Goal: Task Accomplishment & Management: Use online tool/utility

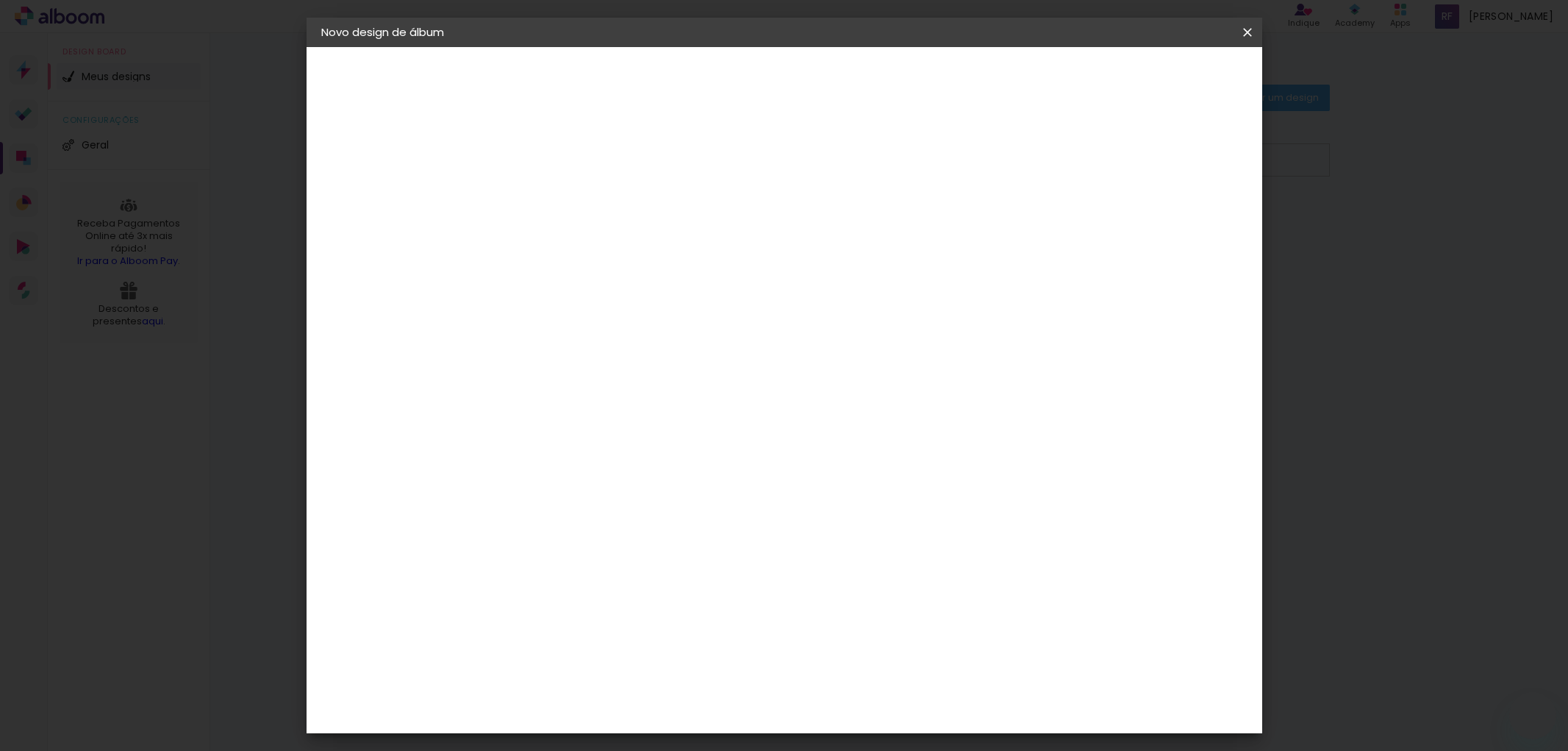
type input "gra"
type paper-input "gra"
click at [558, 390] on div "Grafis" at bounding box center [568, 393] width 34 height 12
click at [0, 0] on slot "Avançar" at bounding box center [0, 0] width 0 height 0
click at [619, 244] on input "text" at bounding box center [590, 255] width 57 height 23
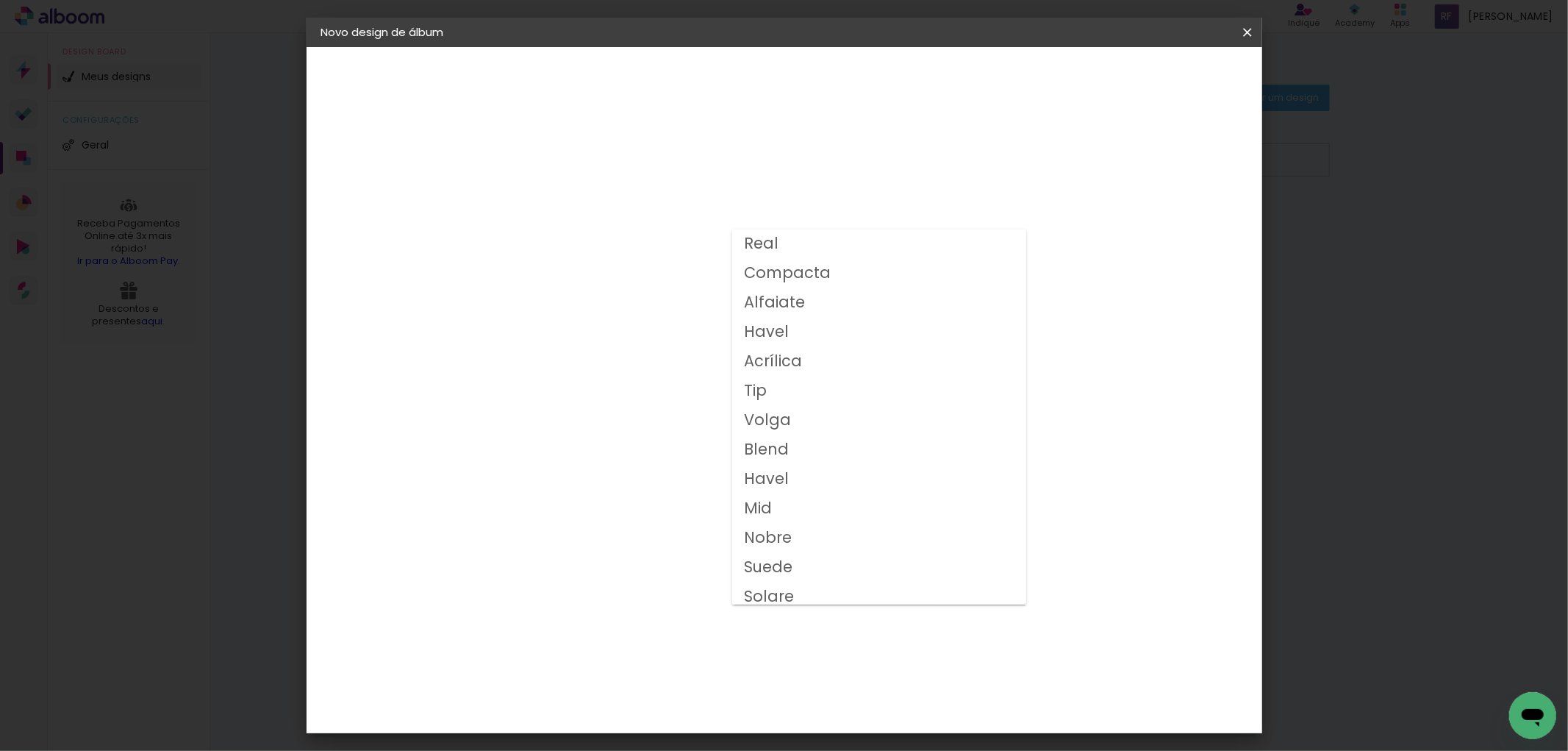
click at [829, 267] on paper-item "Compacta" at bounding box center [879, 274] width 294 height 29
type input "Compacta"
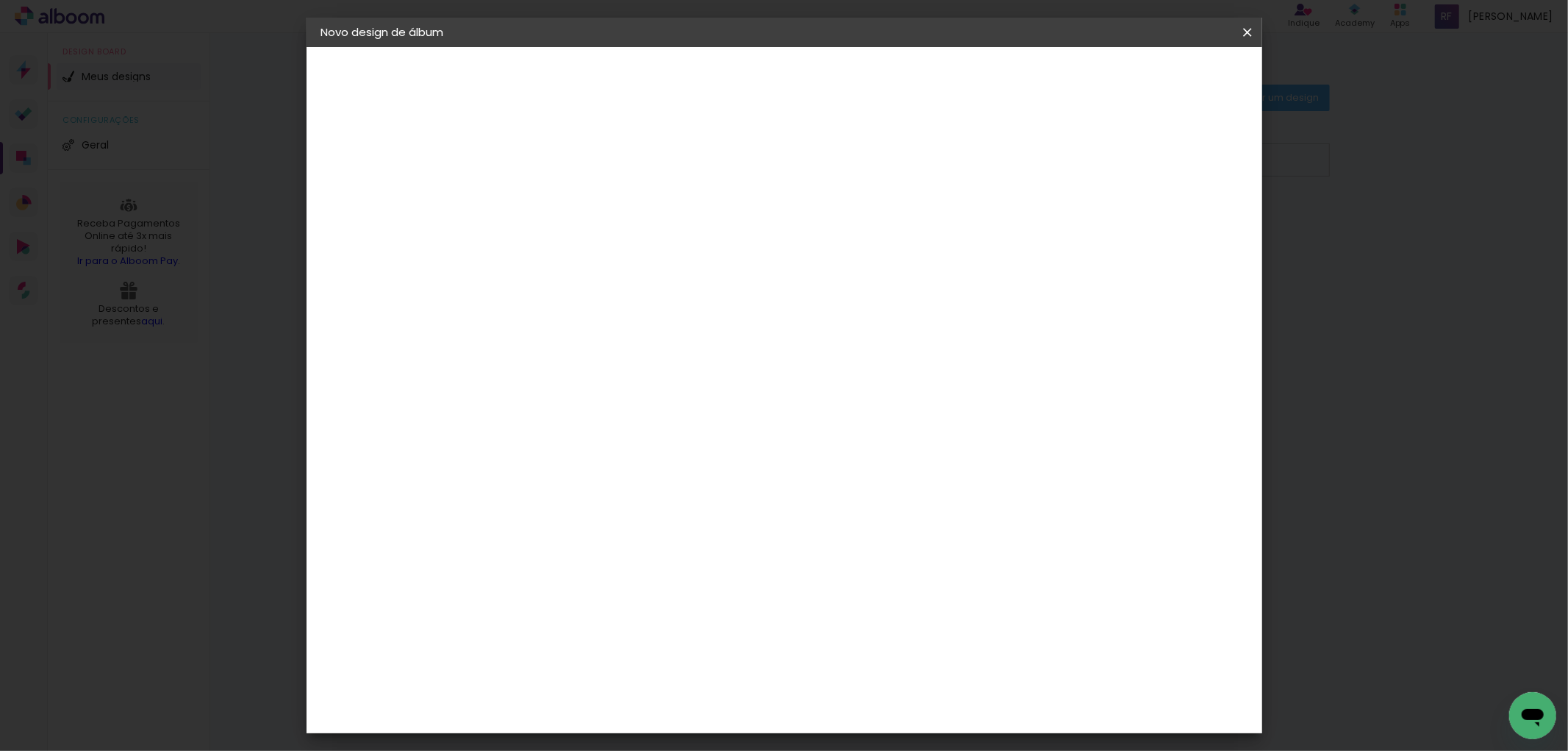
click at [660, 457] on span "25x30" at bounding box center [627, 477] width 69 height 39
click at [801, 84] on paper-button "Avançar" at bounding box center [764, 78] width 72 height 25
click at [1071, 159] on div at bounding box center [1064, 158] width 13 height 13
type paper-checkbox "on"
click at [1169, 83] on paper-button "Iniciar design" at bounding box center [1121, 78] width 96 height 25
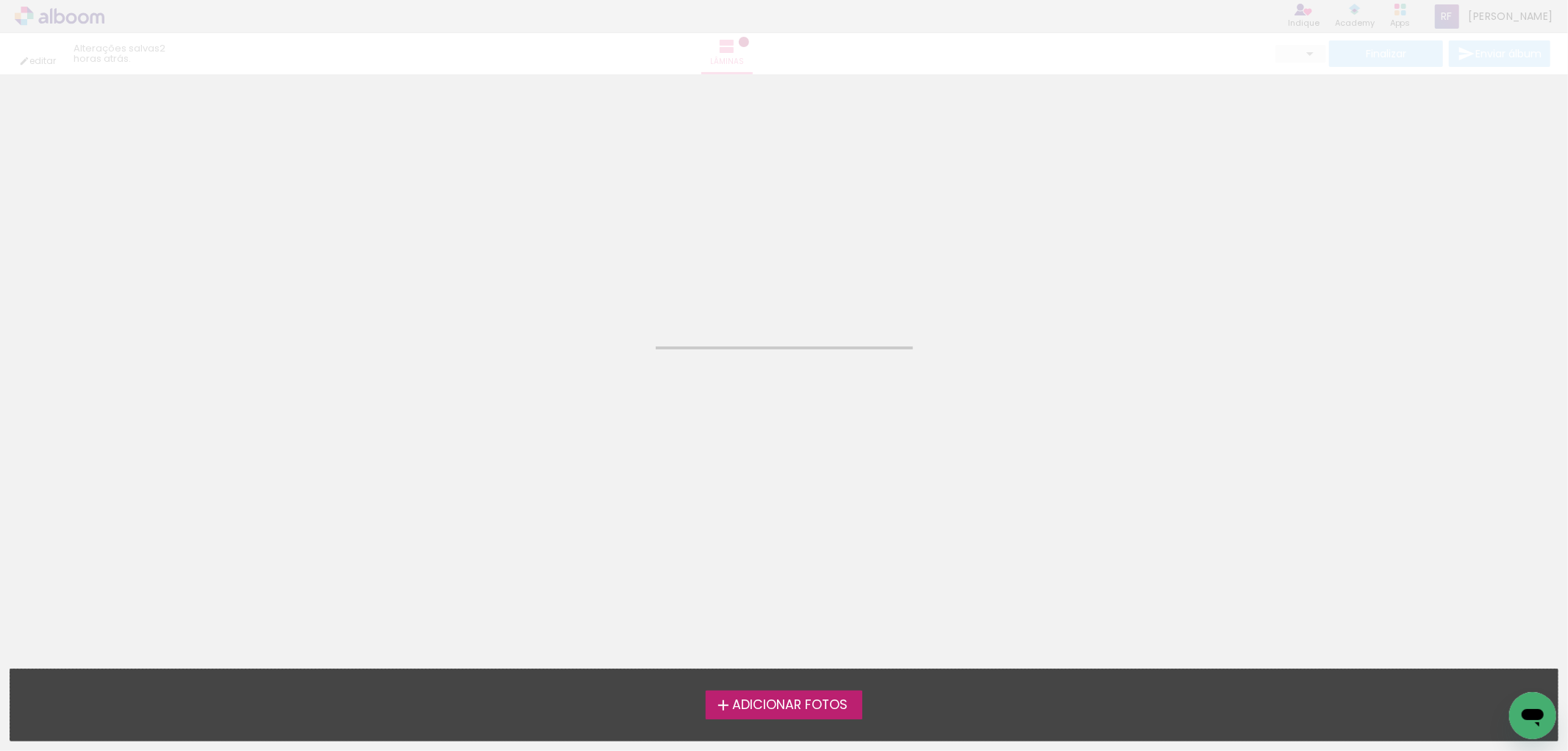
click at [768, 699] on span "Adicionar Fotos" at bounding box center [790, 705] width 116 height 13
click at [0, 0] on input "file" at bounding box center [0, 0] width 0 height 0
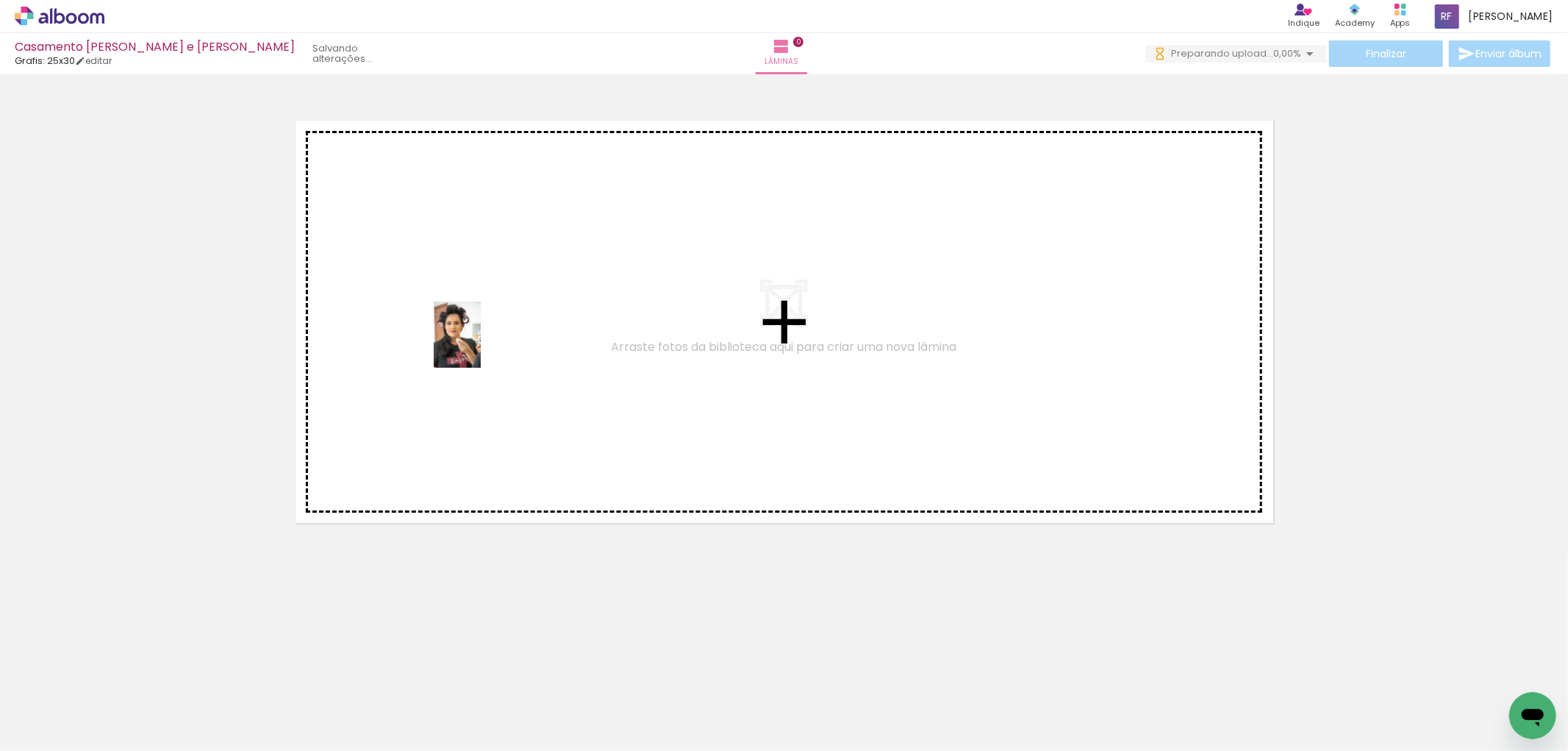
drag, startPoint x: 152, startPoint y: 711, endPoint x: 478, endPoint y: 346, distance: 489.4
click at [478, 346] on quentale-workspace at bounding box center [784, 375] width 1568 height 751
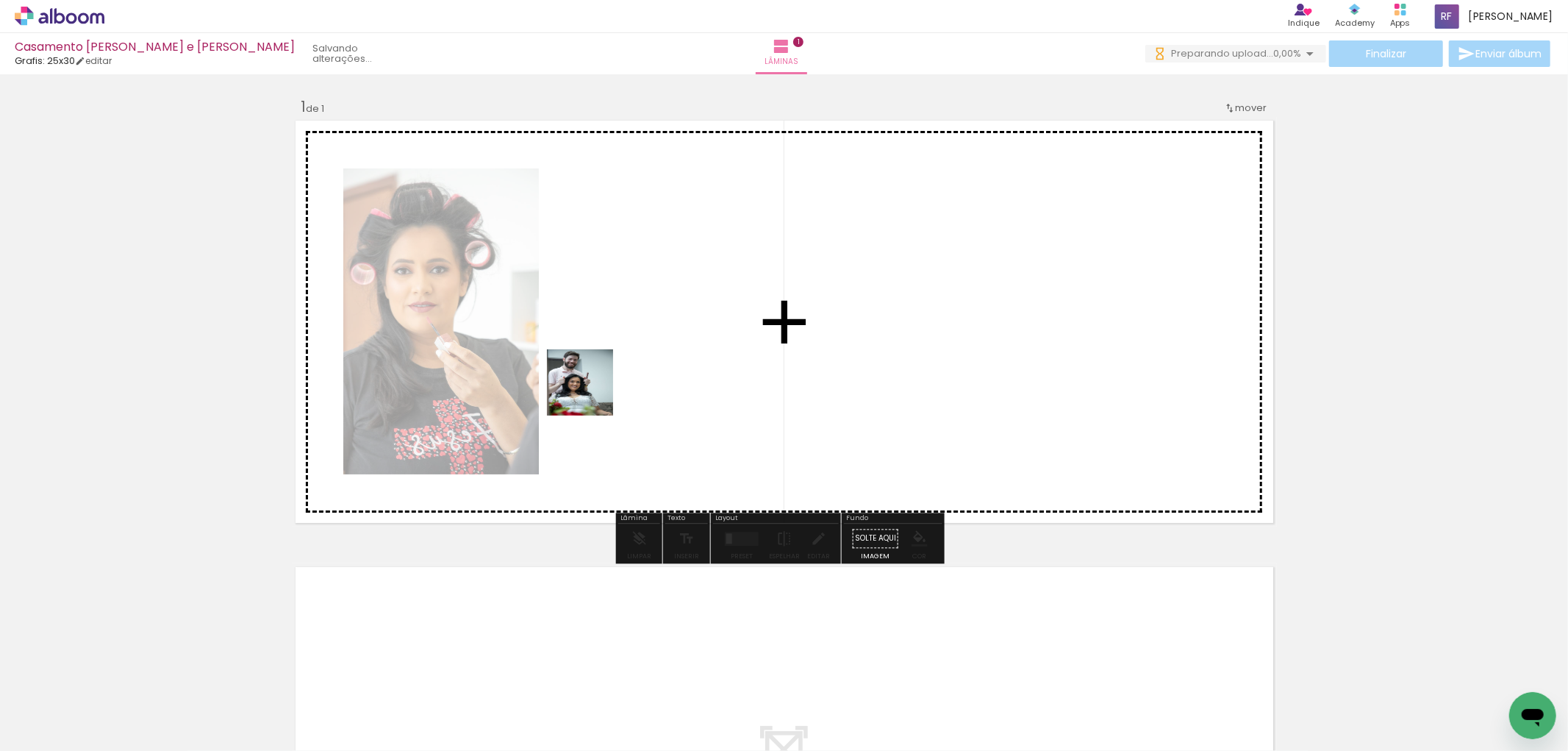
drag, startPoint x: 551, startPoint y: 429, endPoint x: 591, endPoint y: 394, distance: 53.2
click at [591, 394] on quentale-workspace at bounding box center [784, 375] width 1568 height 751
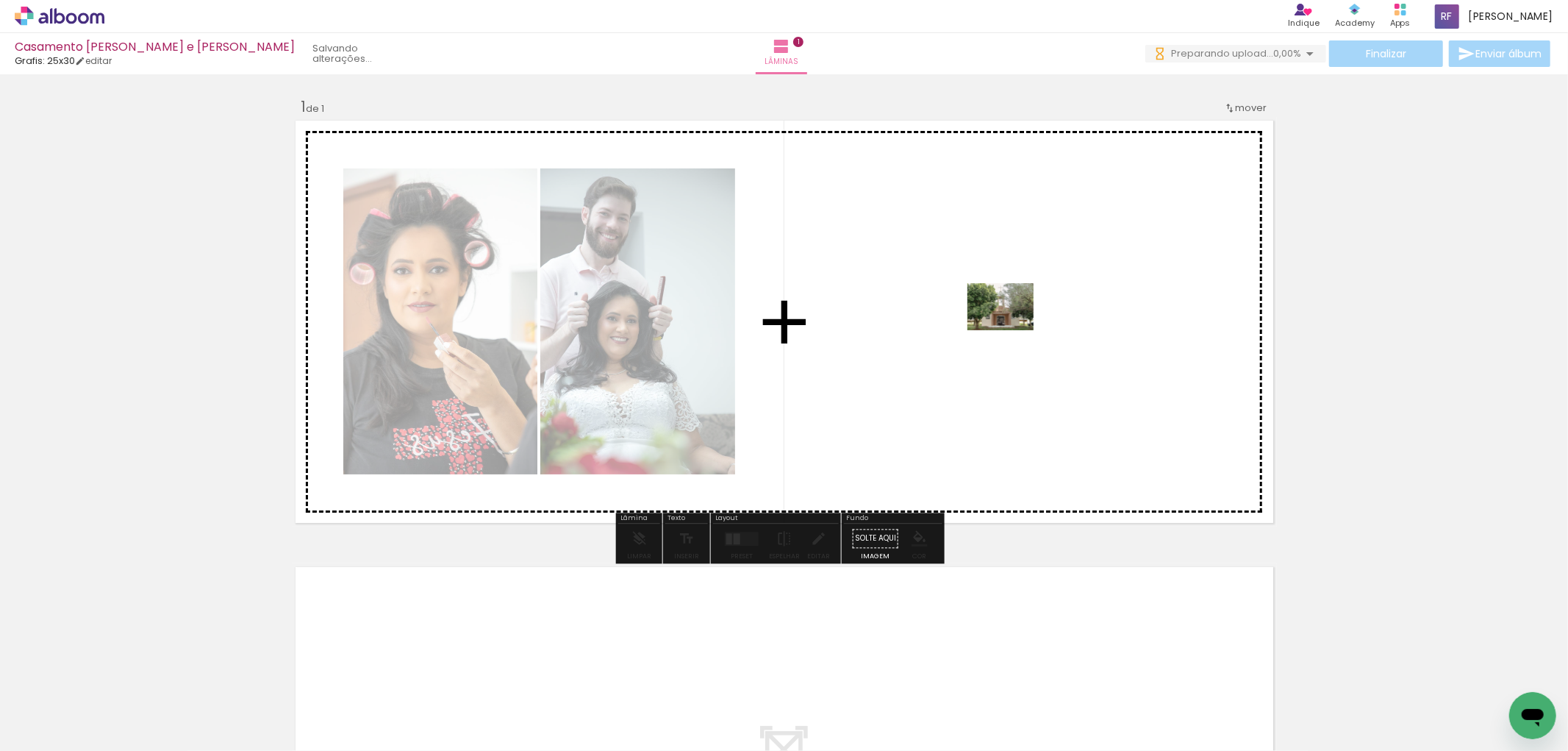
drag, startPoint x: 316, startPoint y: 705, endPoint x: 502, endPoint y: 674, distance: 188.6
click at [1010, 328] on quentale-workspace at bounding box center [784, 375] width 1568 height 751
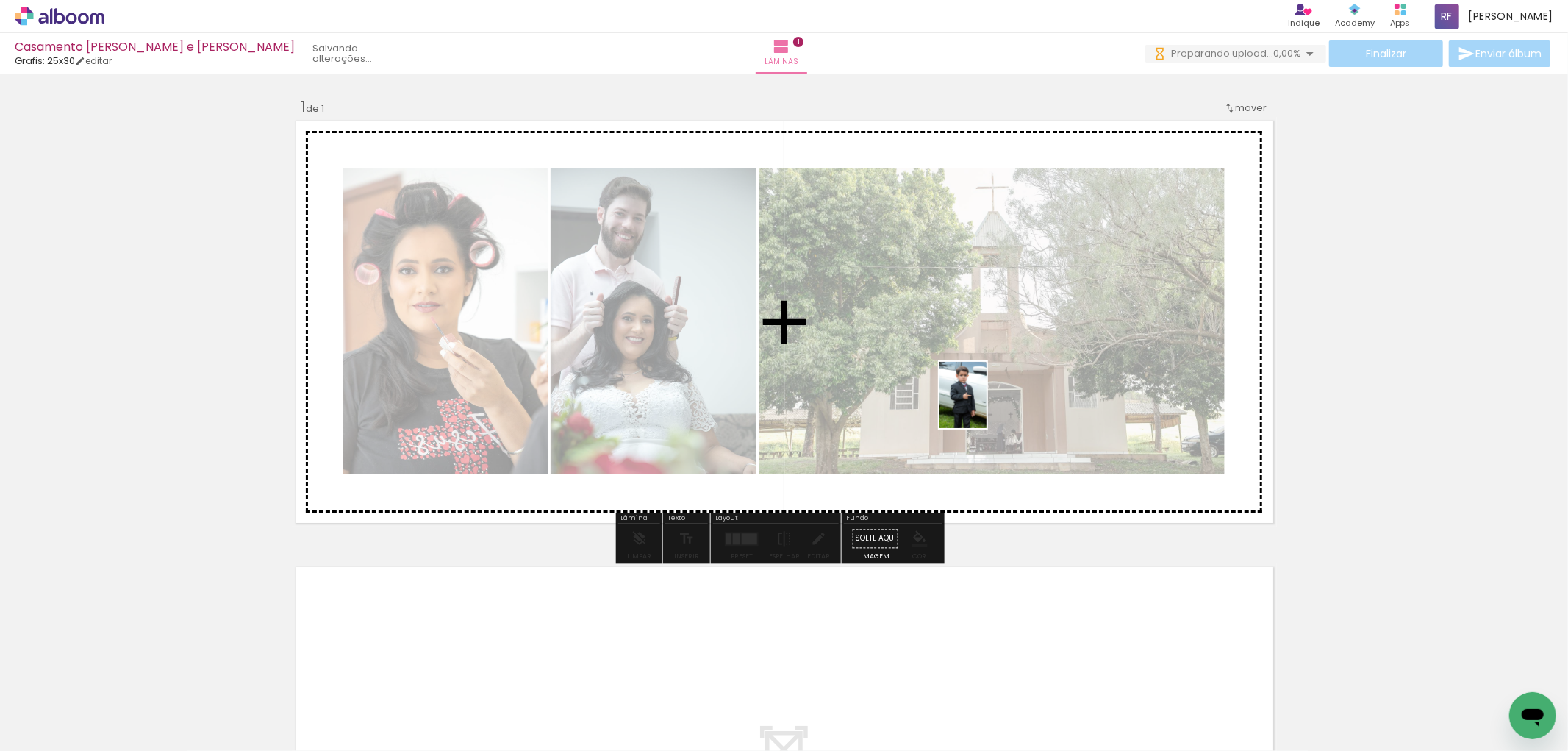
drag, startPoint x: 399, startPoint y: 715, endPoint x: 542, endPoint y: 679, distance: 147.5
click at [985, 404] on quentale-workspace at bounding box center [784, 375] width 1568 height 751
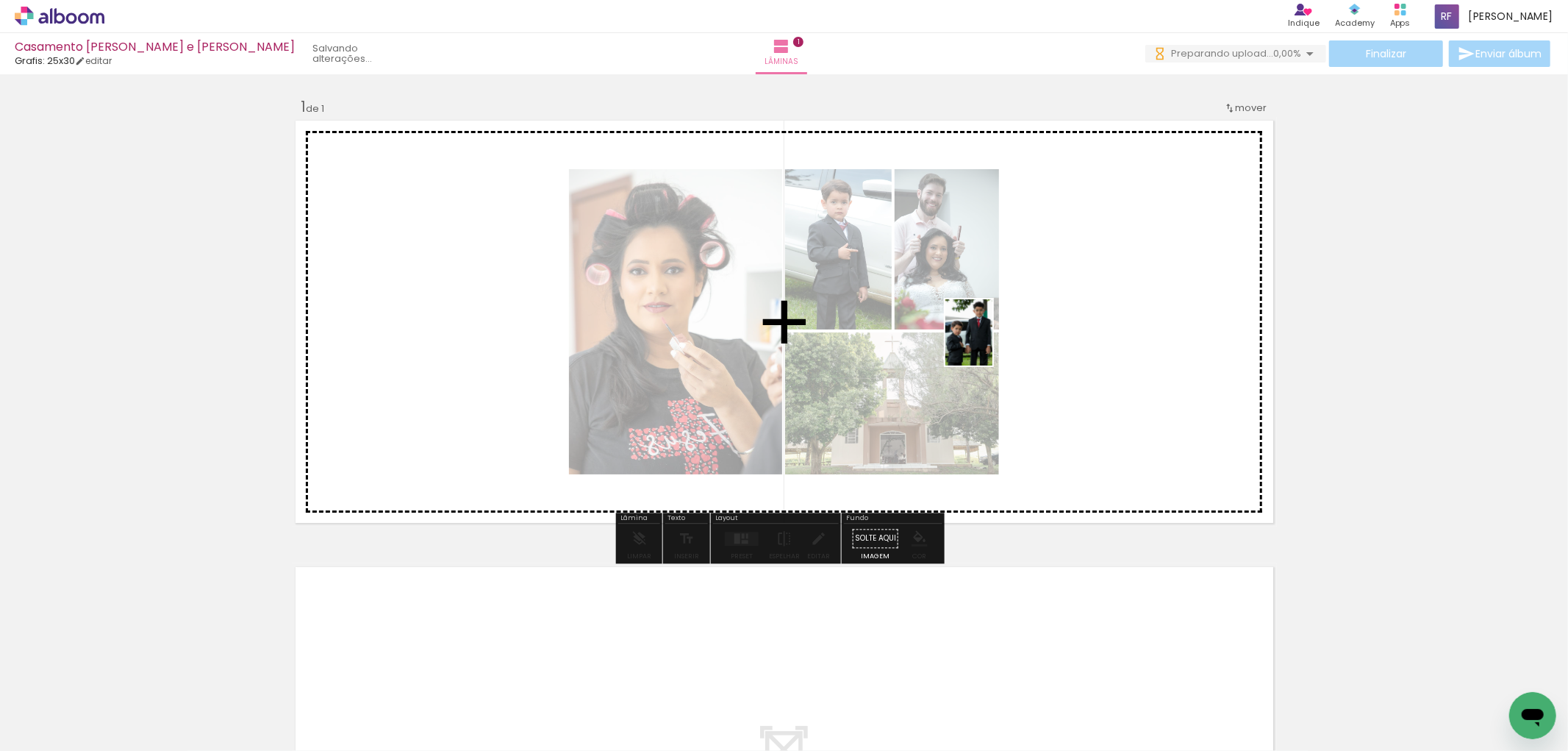
drag, startPoint x: 488, startPoint y: 712, endPoint x: 989, endPoint y: 344, distance: 621.6
click at [989, 344] on quentale-workspace at bounding box center [784, 375] width 1568 height 751
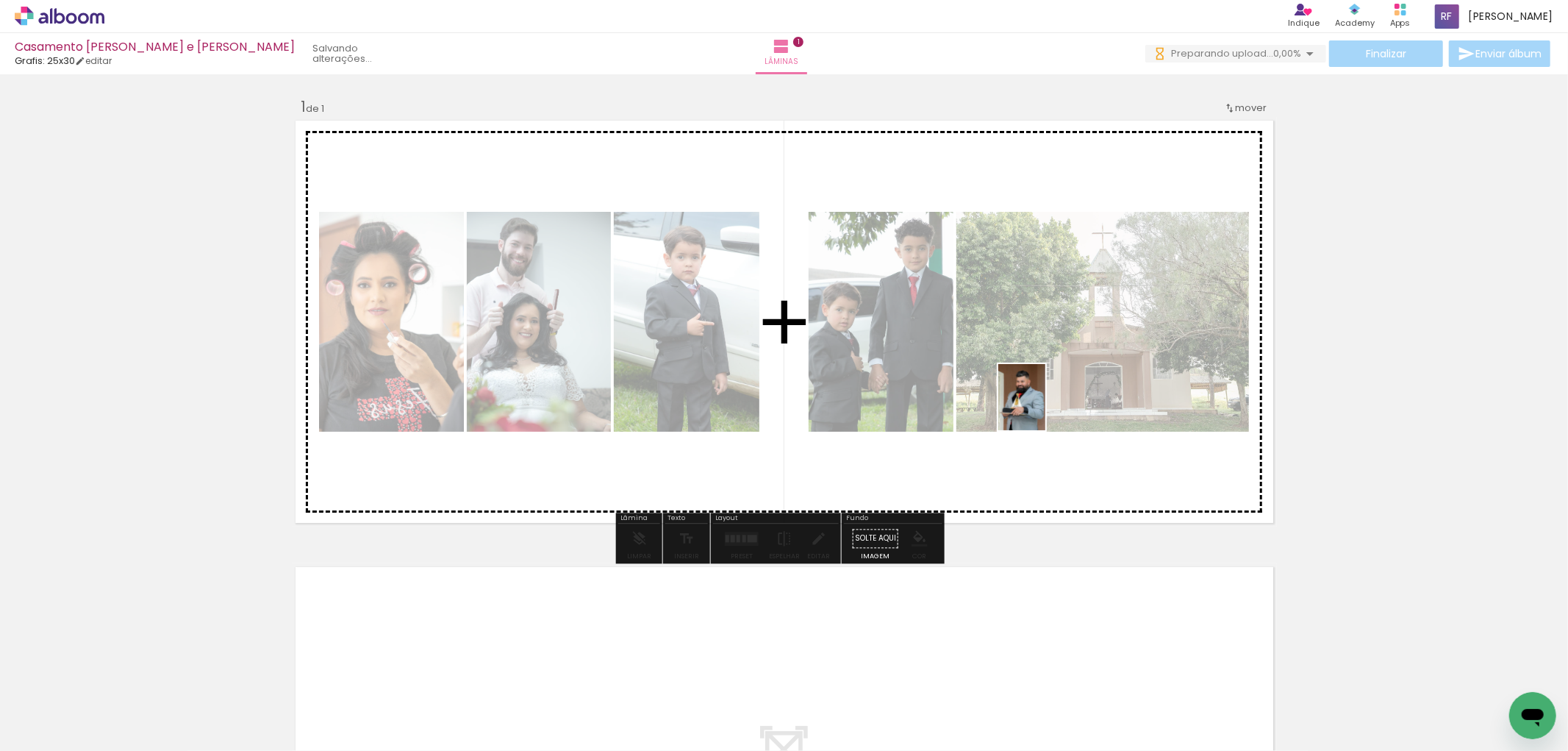
drag, startPoint x: 570, startPoint y: 728, endPoint x: 1042, endPoint y: 408, distance: 570.2
click at [1042, 408] on quentale-workspace at bounding box center [784, 375] width 1568 height 751
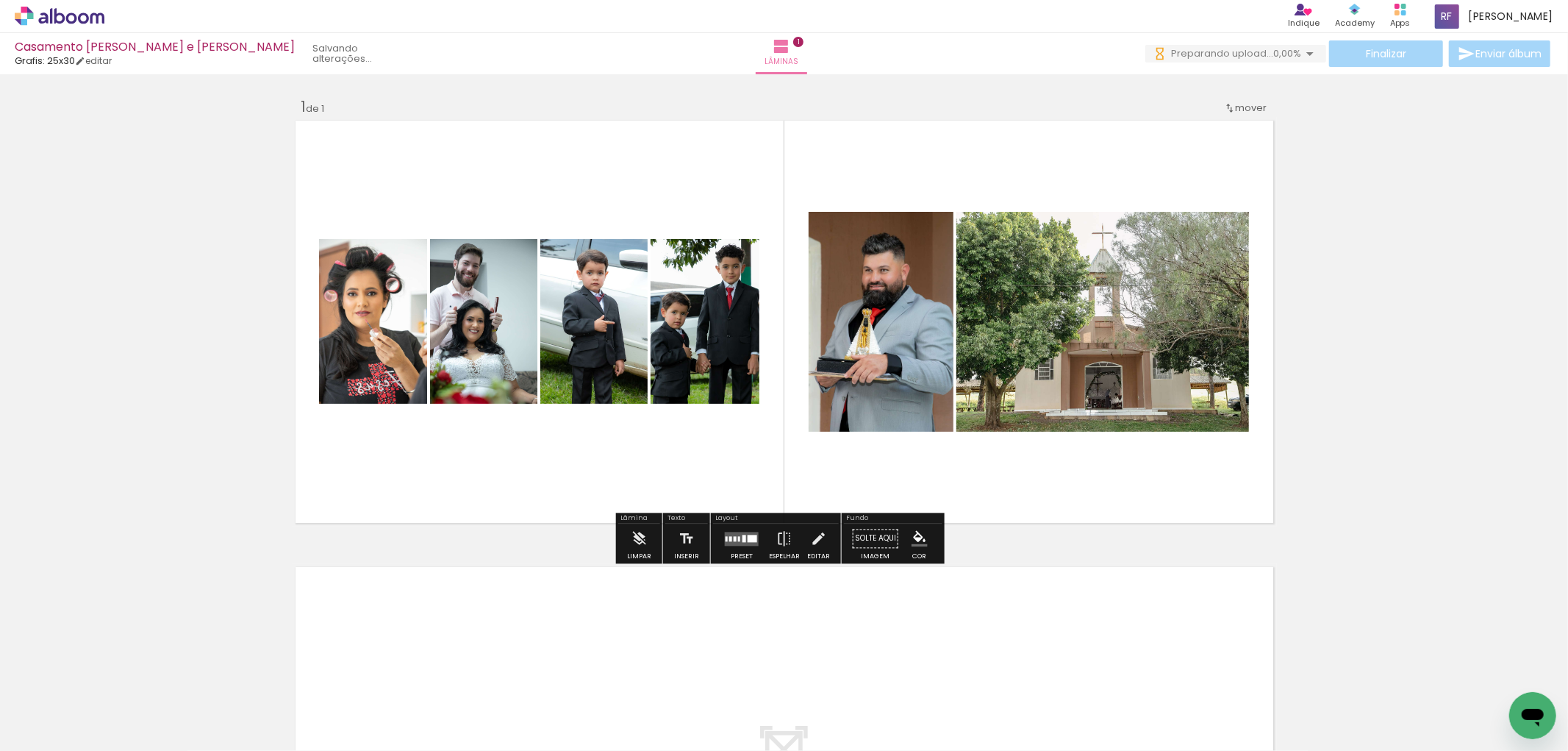
click at [730, 543] on quentale-layouter at bounding box center [742, 539] width 33 height 14
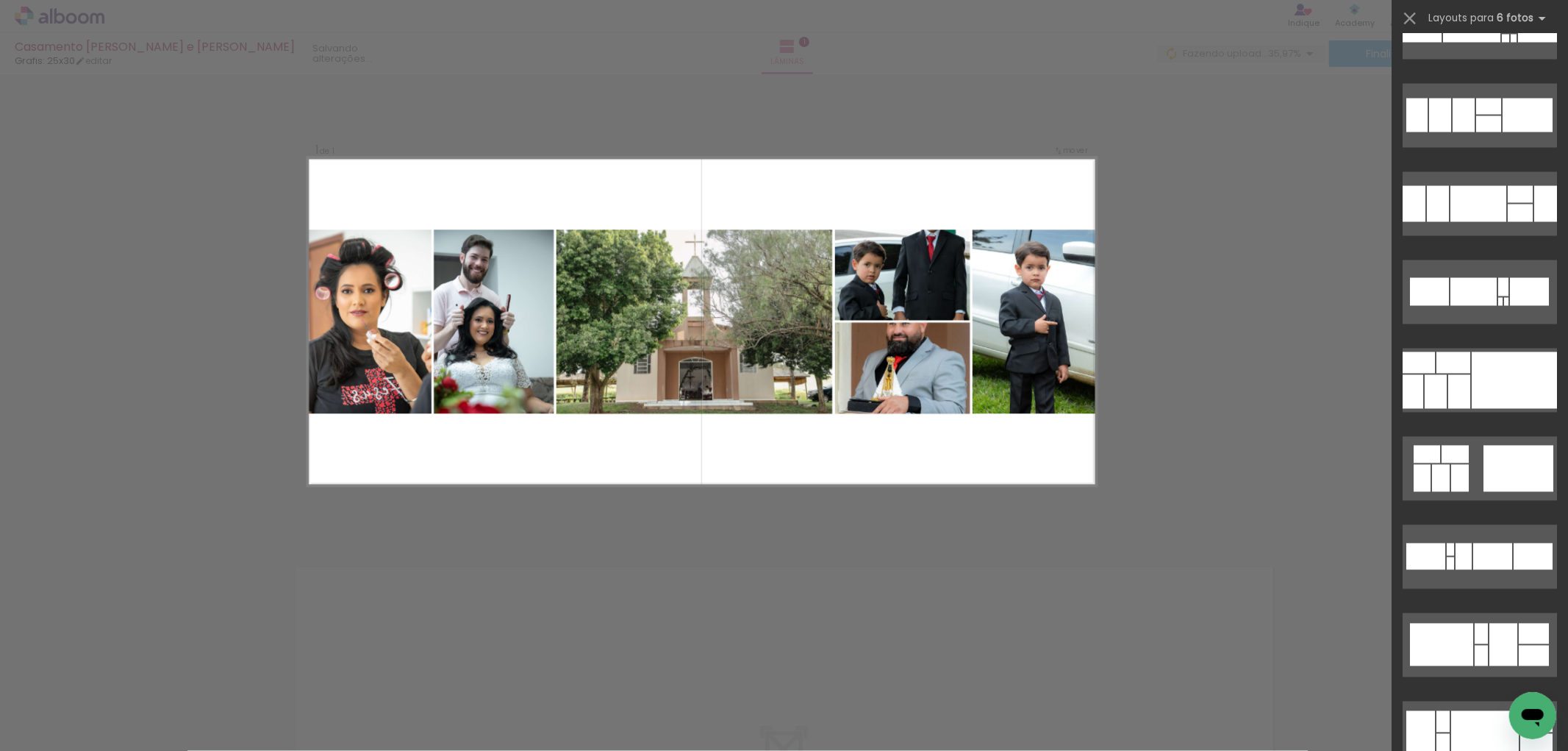
scroll to position [16435, 0]
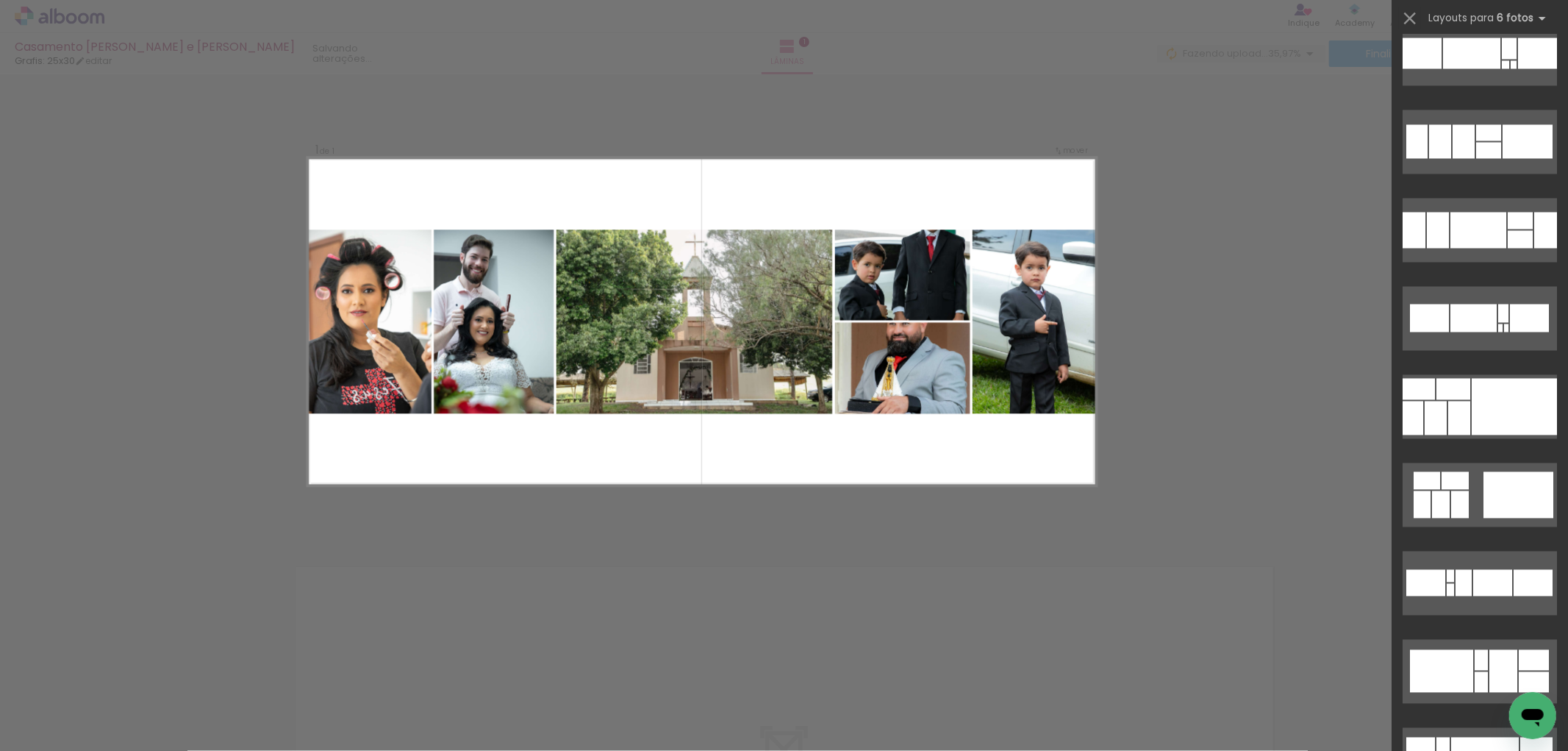
click at [1450, 224] on div at bounding box center [1478, 230] width 56 height 36
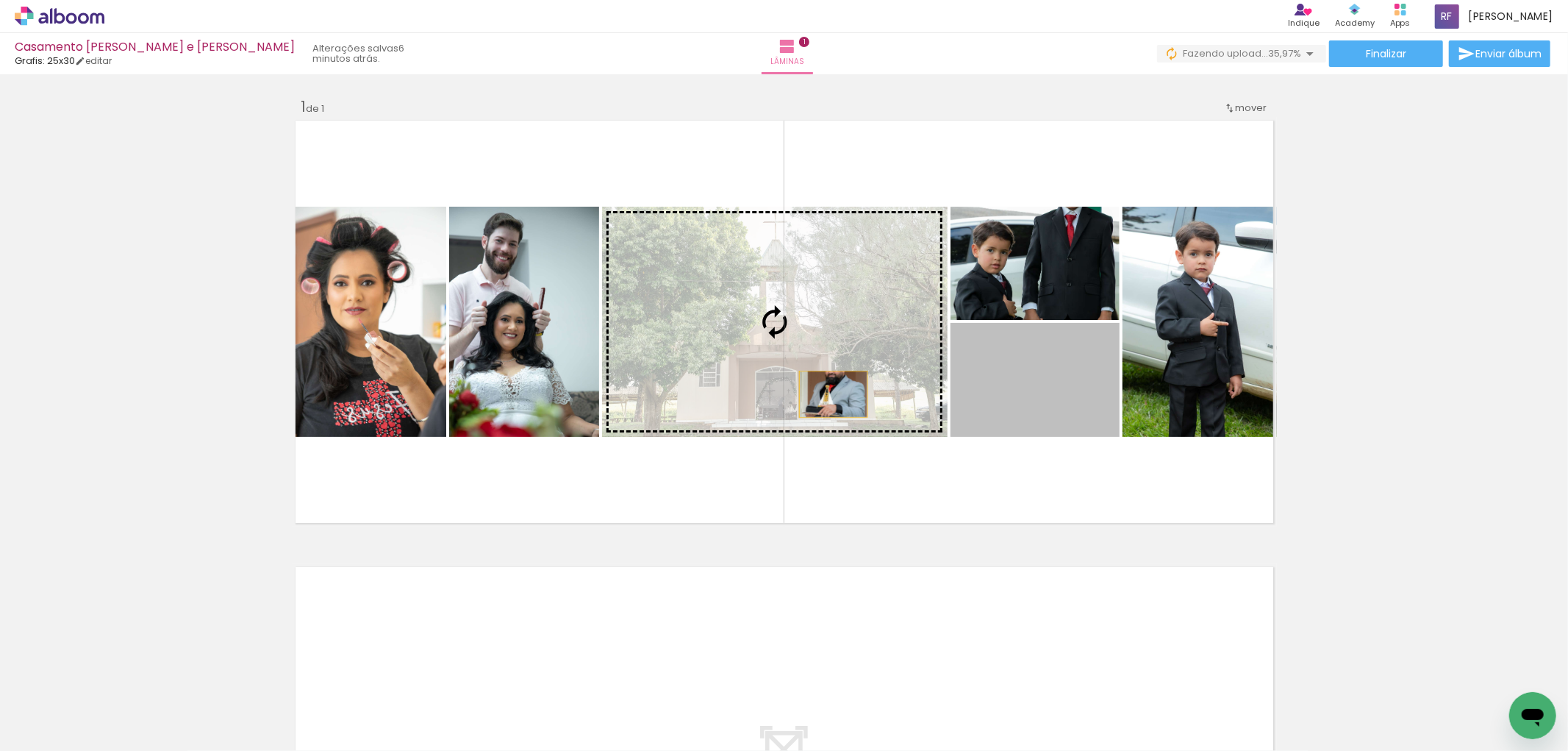
drag, startPoint x: 918, startPoint y: 394, endPoint x: 801, endPoint y: 391, distance: 117.0
click at [0, 0] on slot at bounding box center [0, 0] width 0 height 0
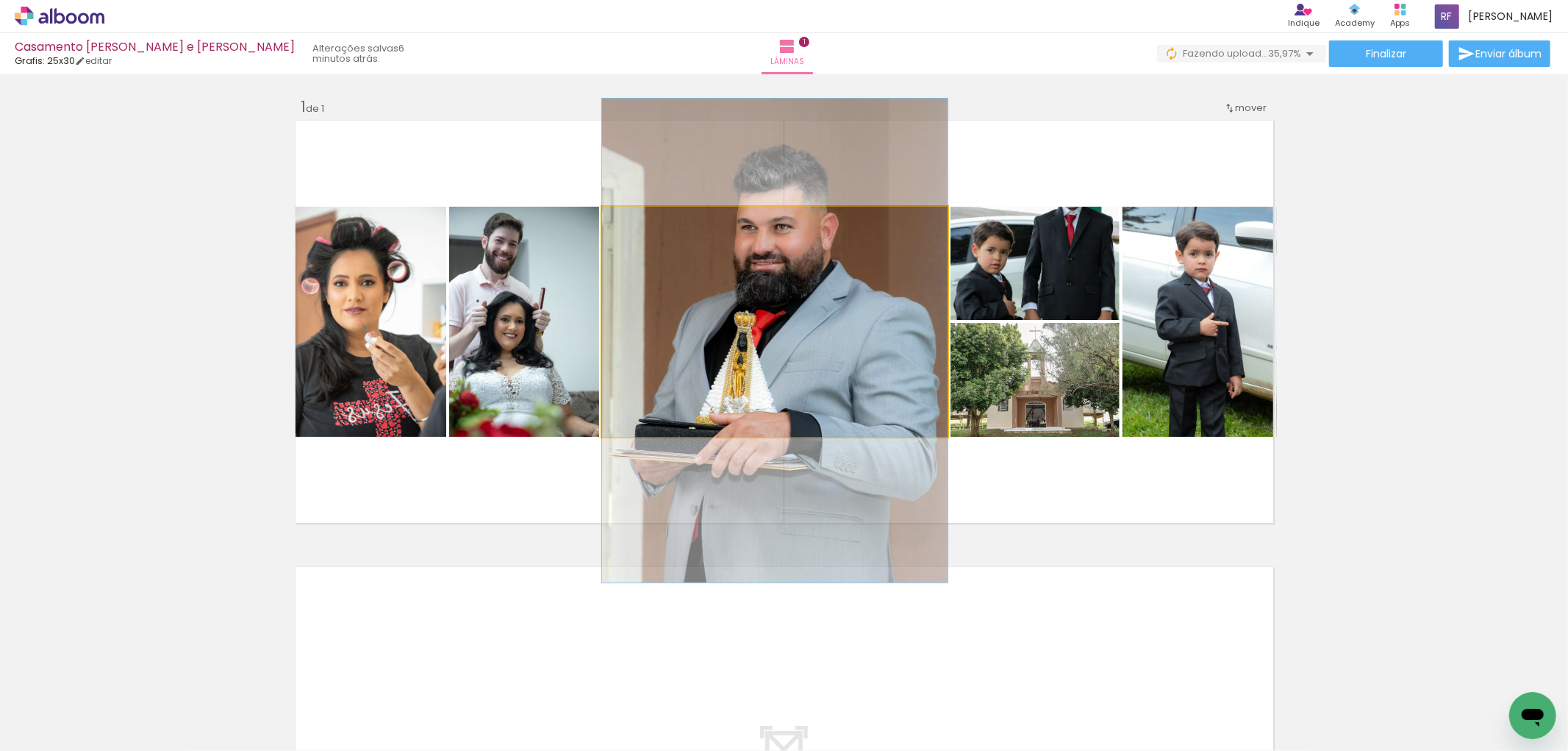
drag, startPoint x: 841, startPoint y: 298, endPoint x: 842, endPoint y: 318, distance: 20.0
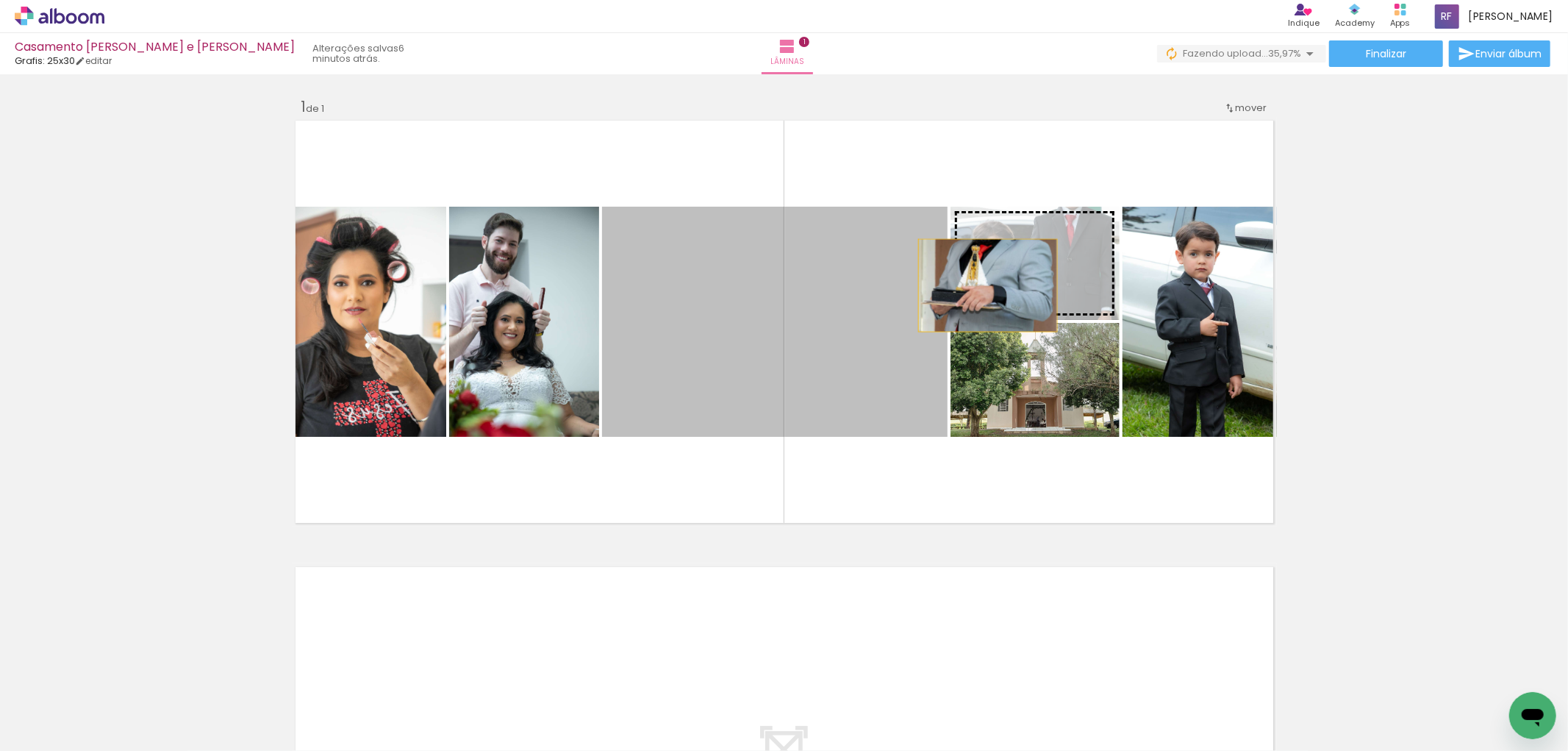
drag, startPoint x: 807, startPoint y: 388, endPoint x: 991, endPoint y: 280, distance: 213.4
click at [0, 0] on slot at bounding box center [0, 0] width 0 height 0
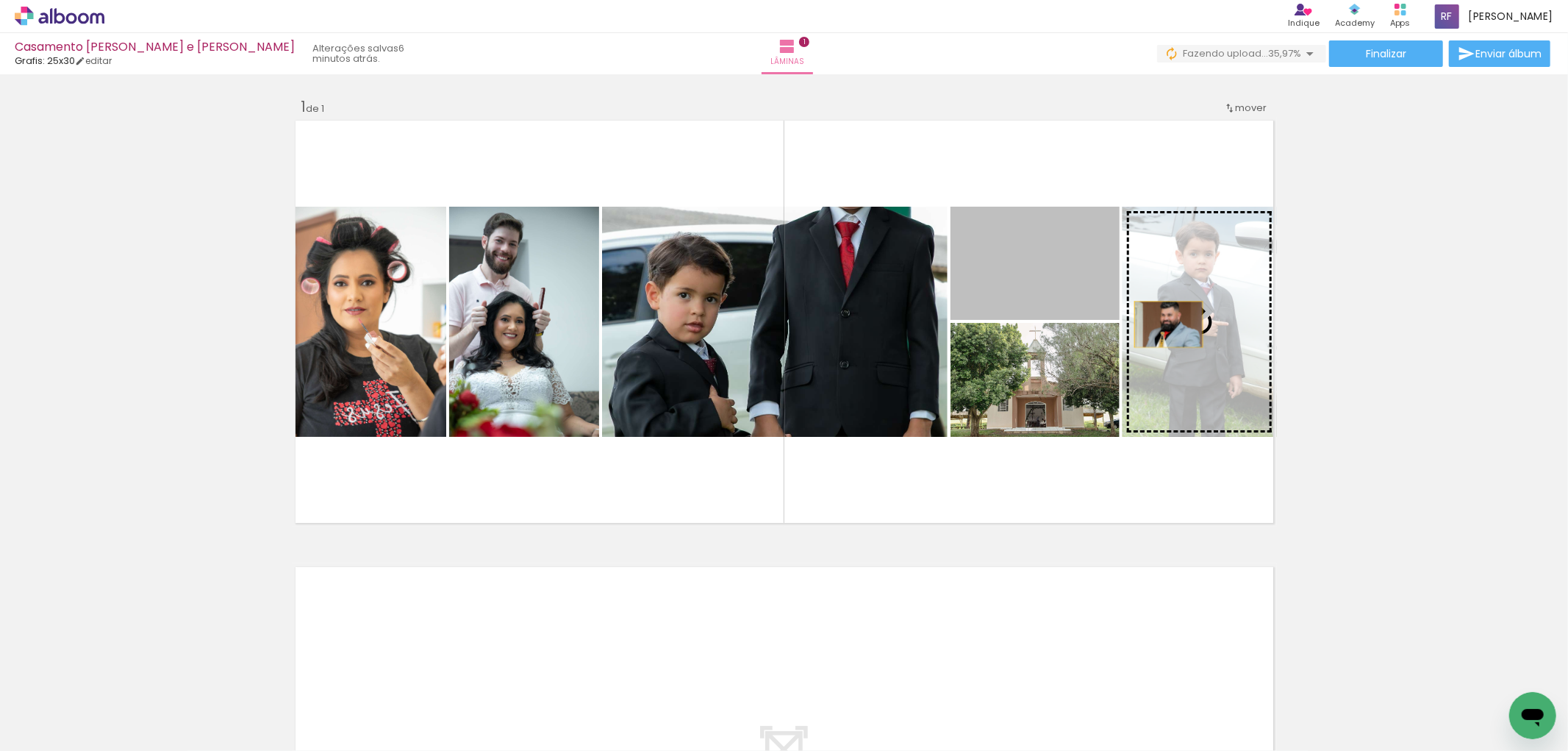
drag, startPoint x: 1044, startPoint y: 282, endPoint x: 1162, endPoint y: 324, distance: 125.3
click at [0, 0] on slot at bounding box center [0, 0] width 0 height 0
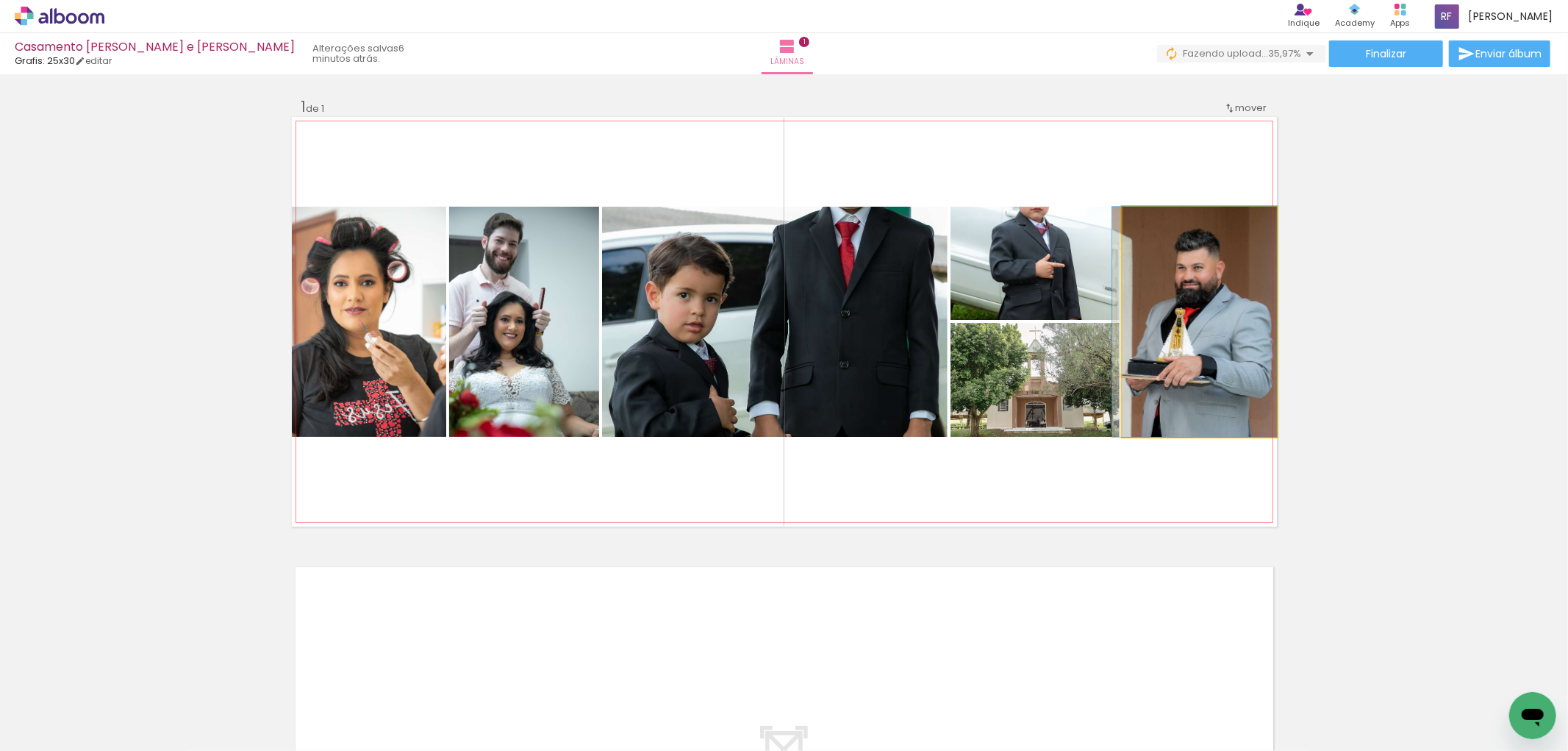
drag, startPoint x: 1218, startPoint y: 365, endPoint x: 1211, endPoint y: 353, distance: 13.9
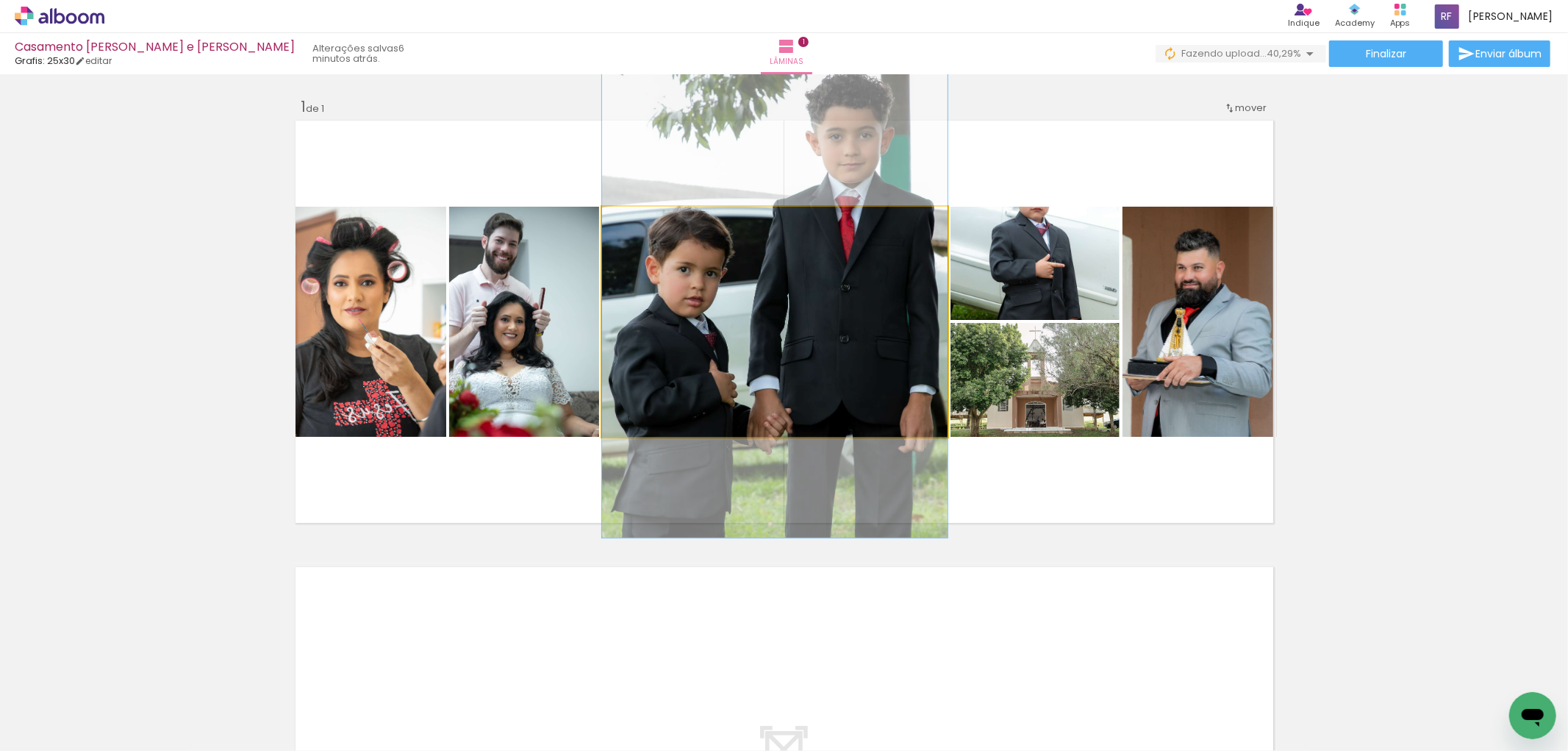
drag, startPoint x: 880, startPoint y: 318, endPoint x: 870, endPoint y: 292, distance: 27.9
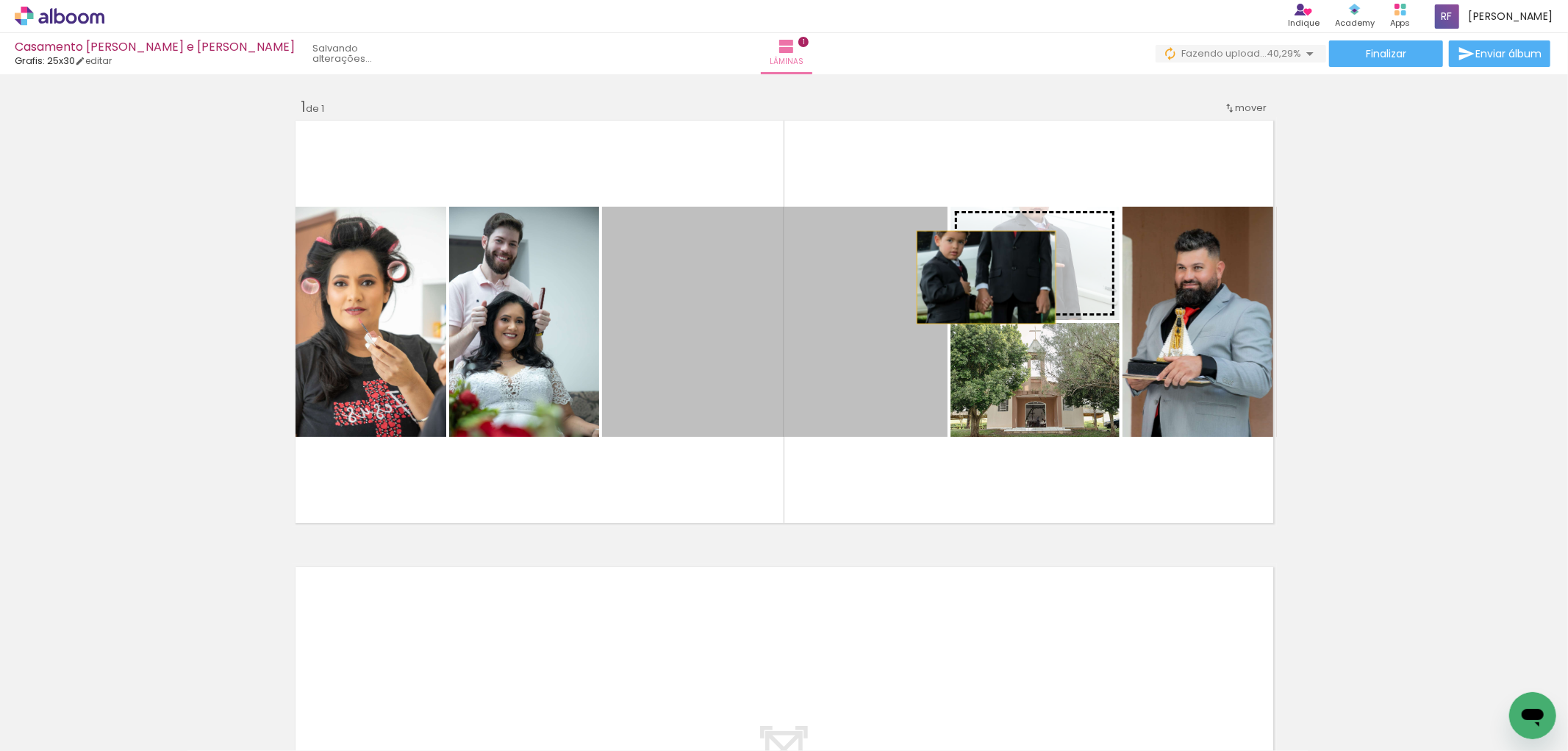
drag, startPoint x: 849, startPoint y: 331, endPoint x: 979, endPoint y: 277, distance: 140.8
click at [0, 0] on slot at bounding box center [0, 0] width 0 height 0
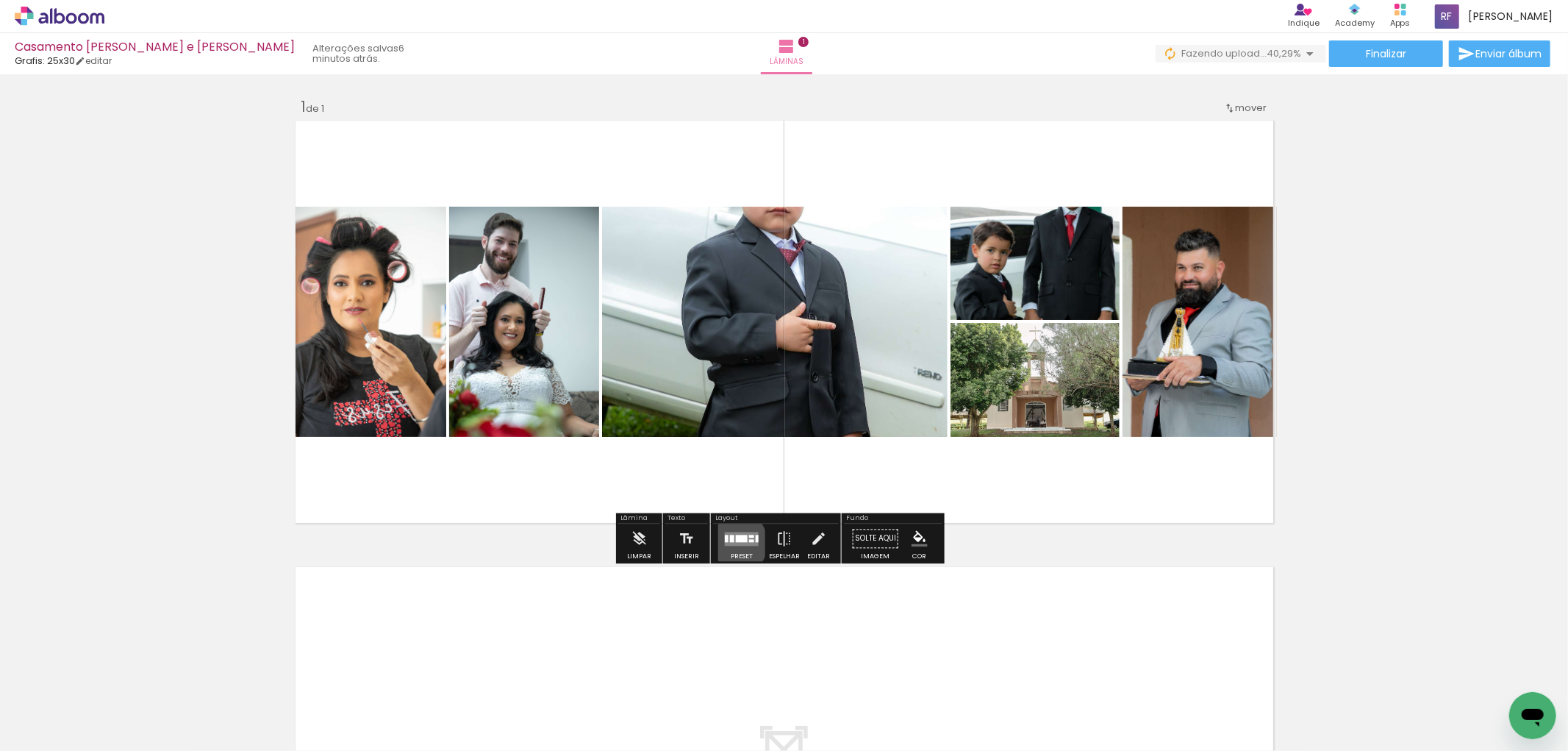
click at [733, 543] on quentale-layouter at bounding box center [742, 539] width 33 height 14
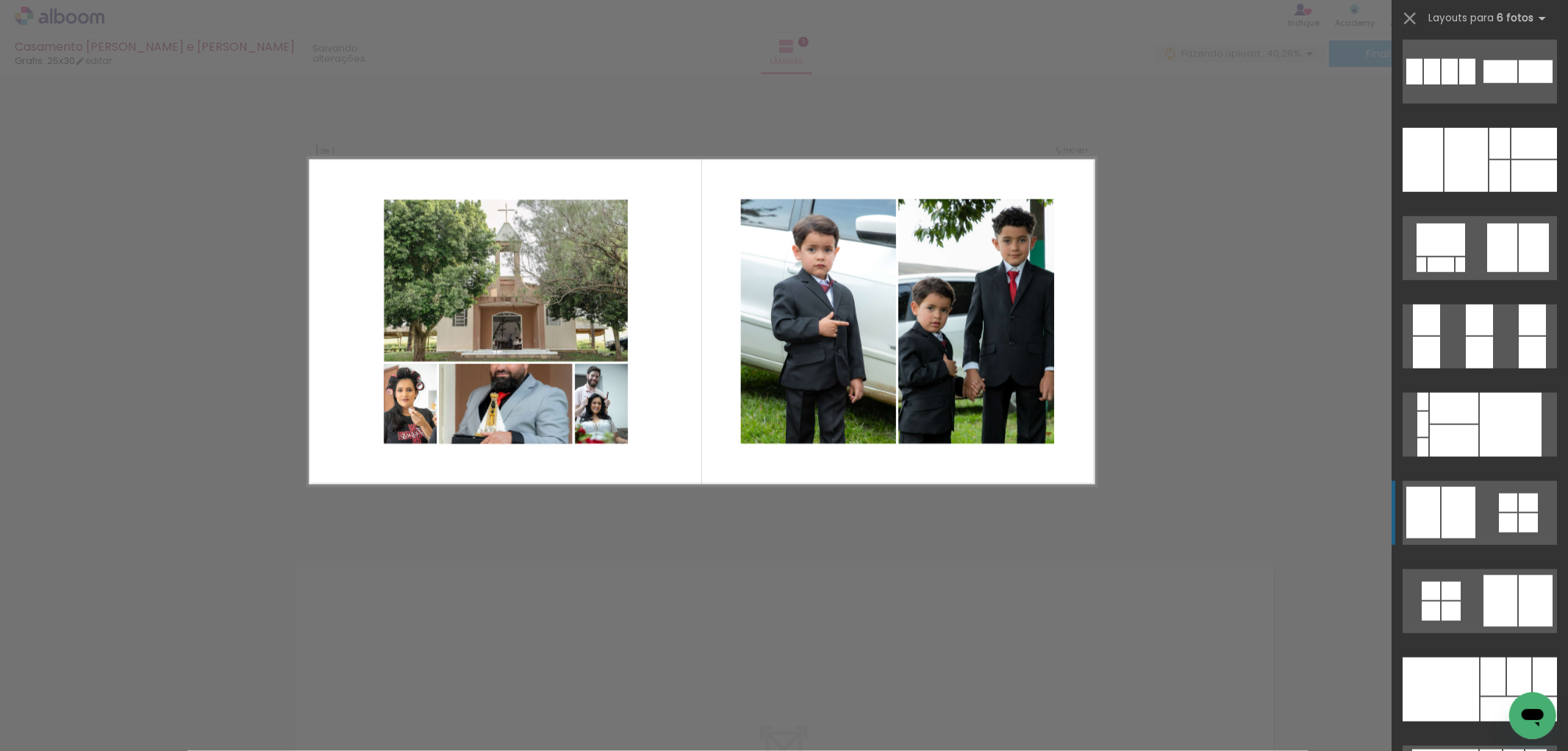
scroll to position [15200, 0]
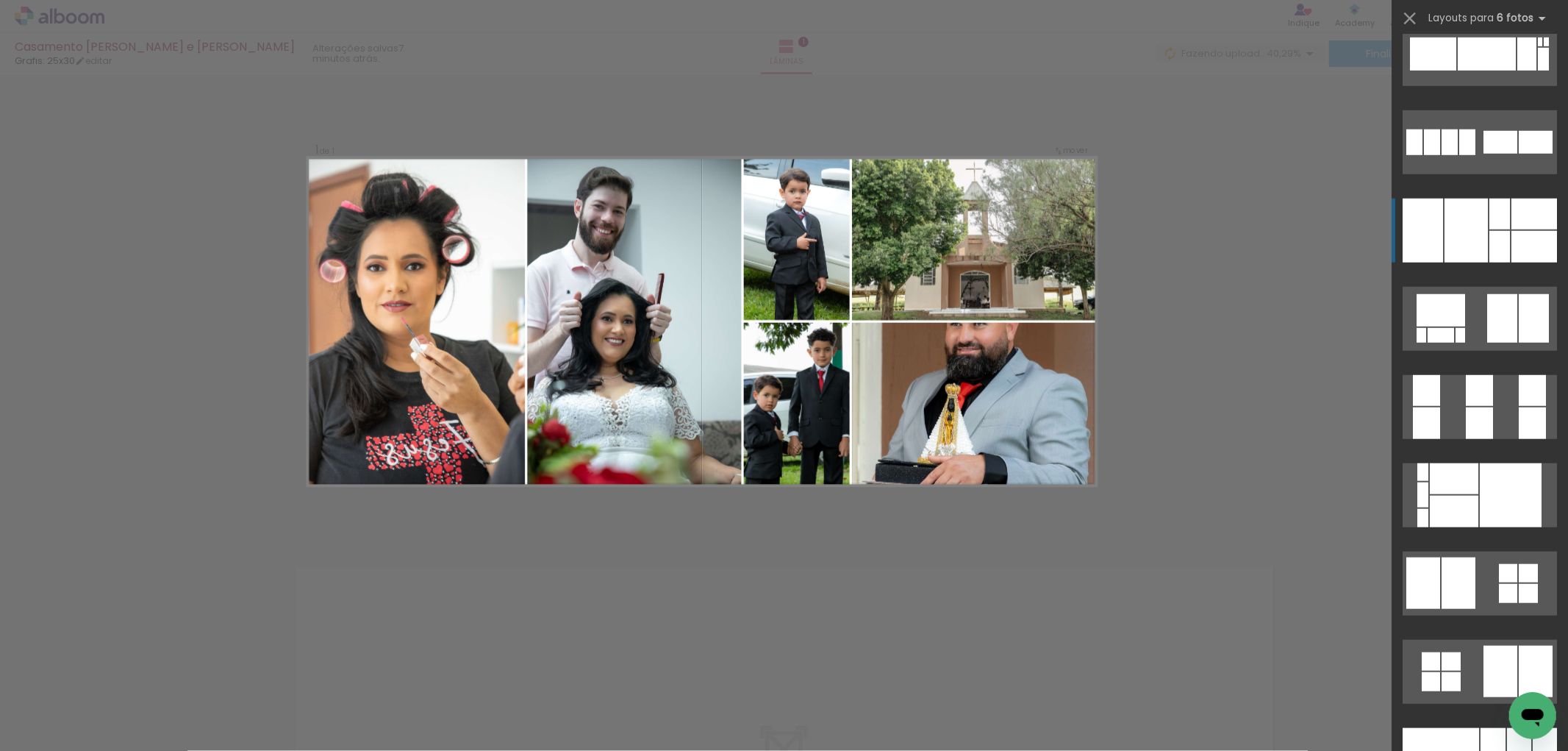
click at [1449, 241] on div at bounding box center [1466, 230] width 43 height 64
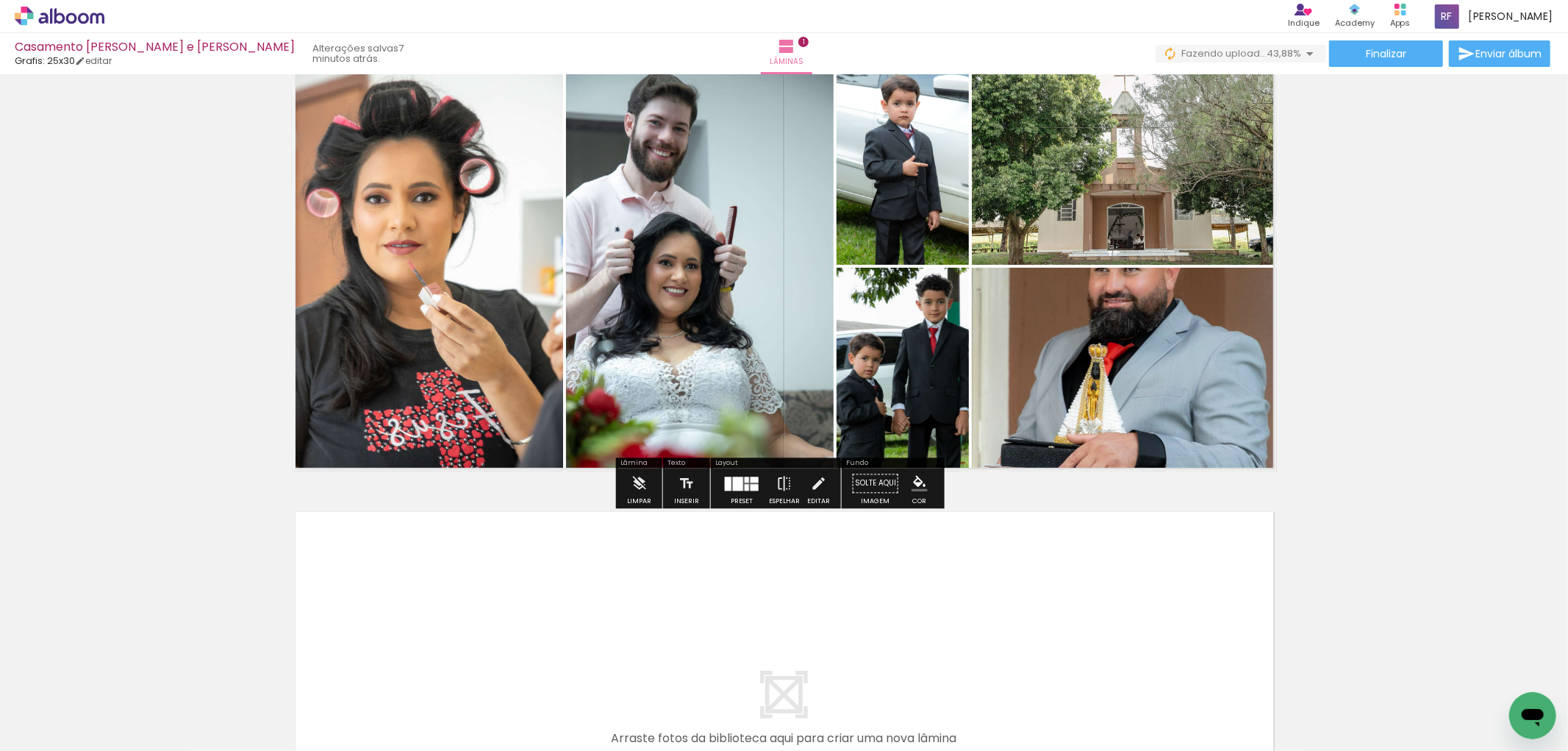
scroll to position [81, 0]
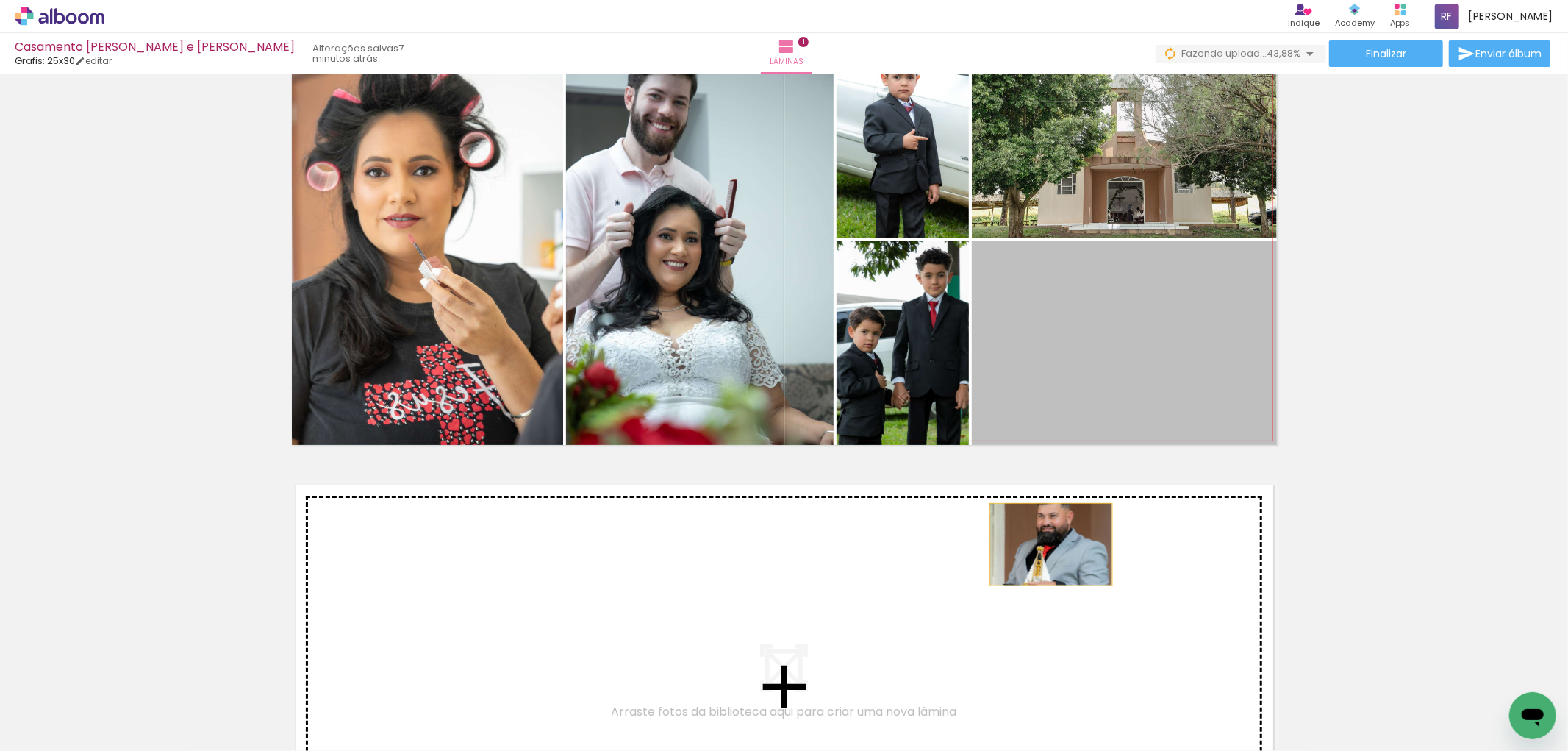
drag, startPoint x: 1065, startPoint y: 405, endPoint x: 994, endPoint y: 571, distance: 180.5
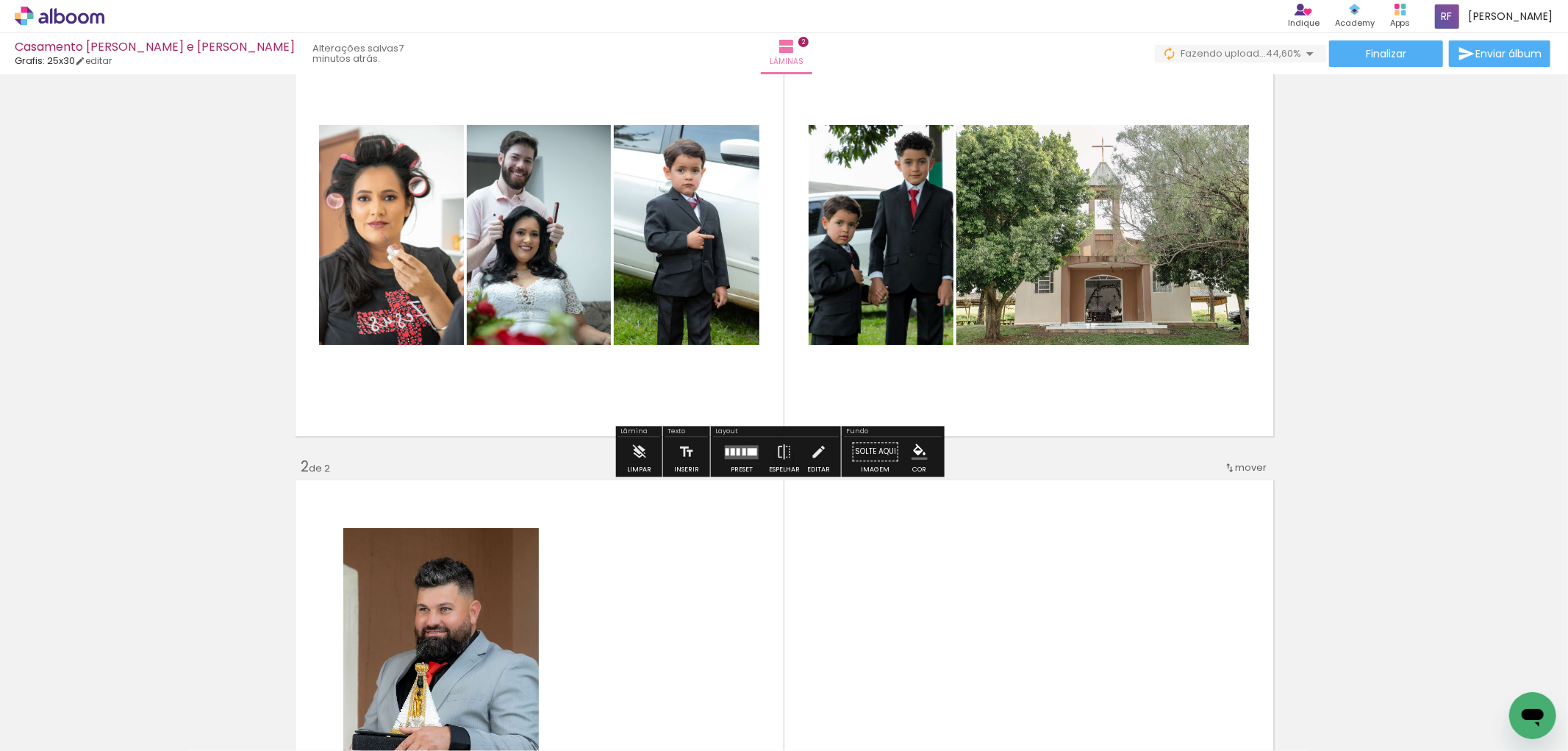
scroll to position [0, 0]
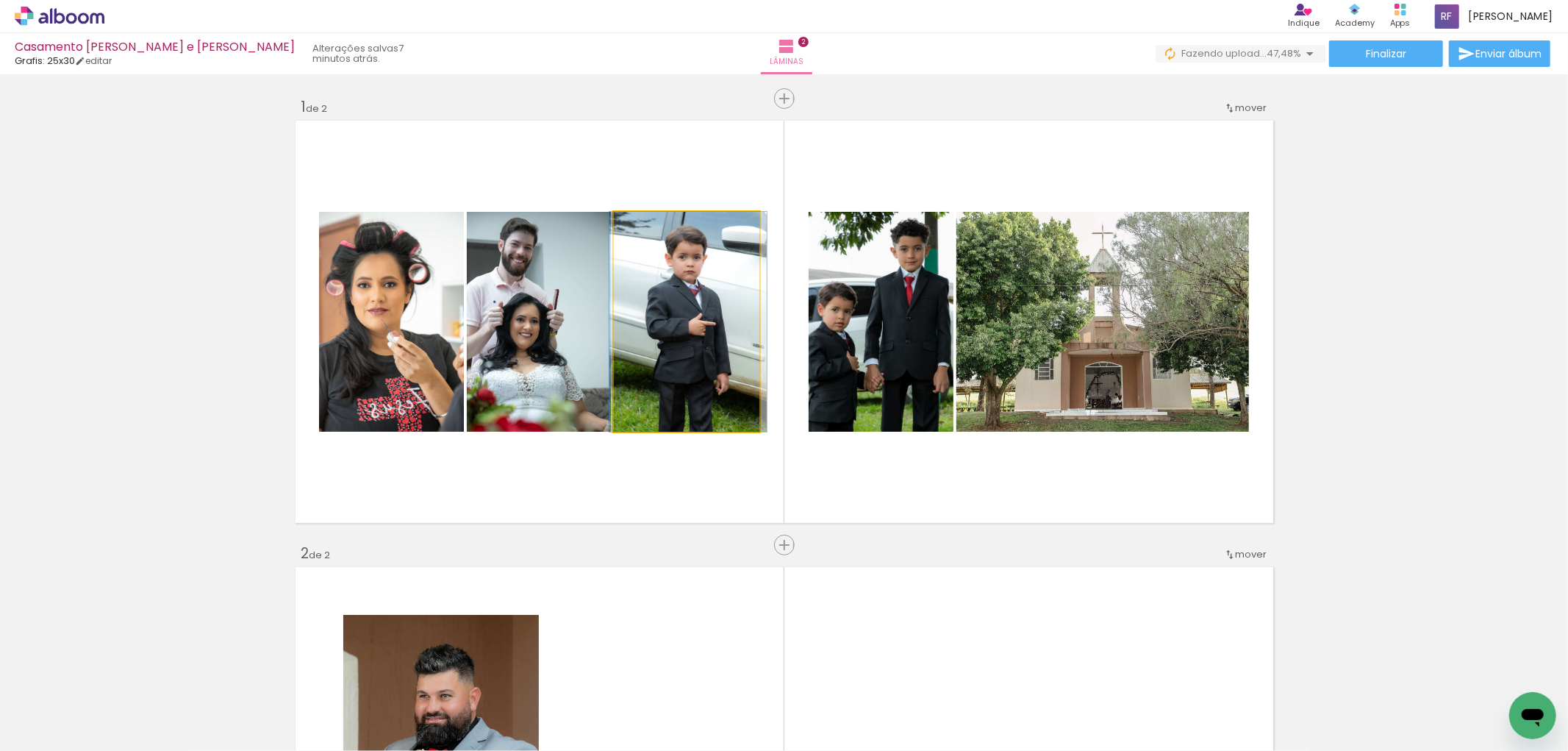
drag, startPoint x: 677, startPoint y: 385, endPoint x: 678, endPoint y: 372, distance: 13.0
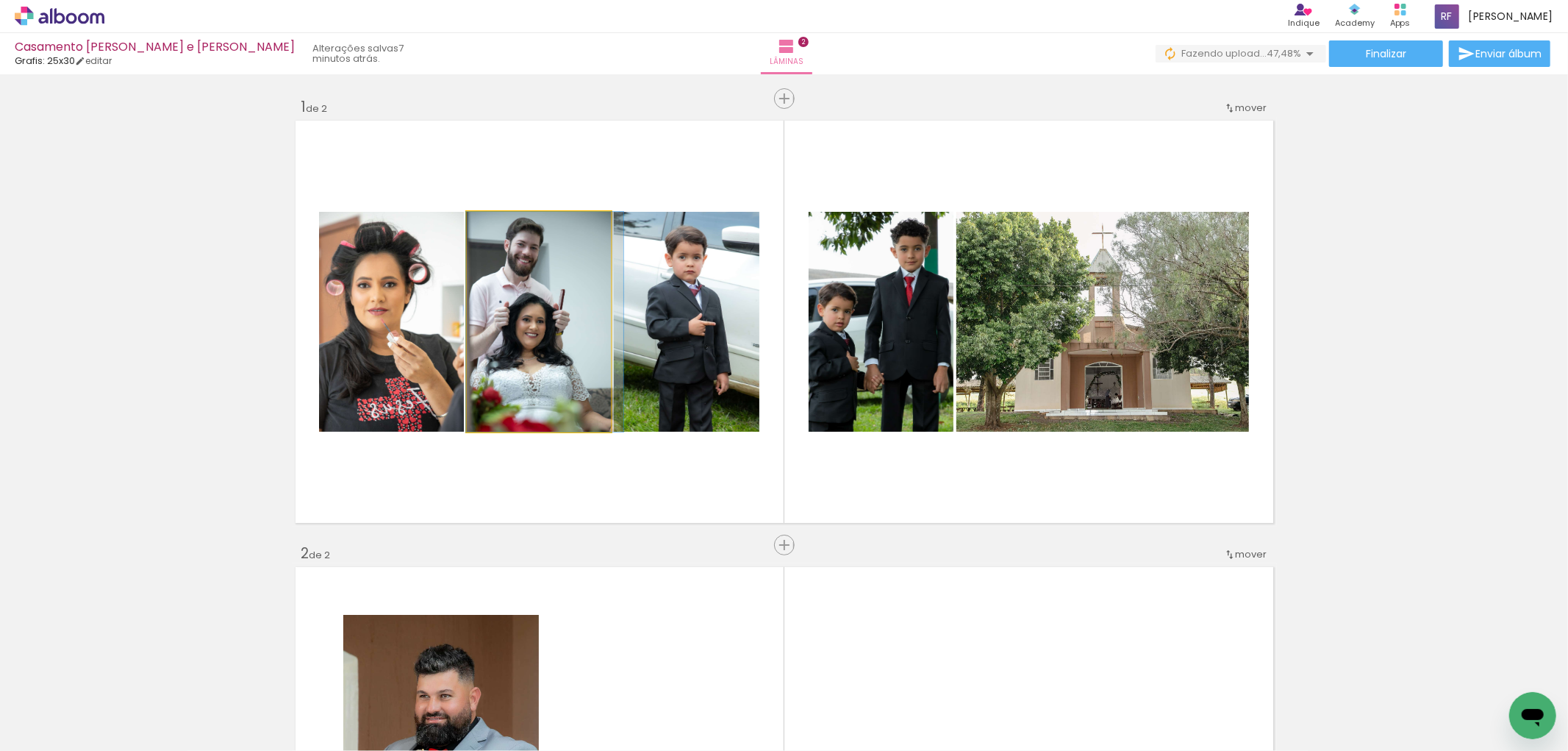
drag, startPoint x: 528, startPoint y: 355, endPoint x: 541, endPoint y: 353, distance: 13.2
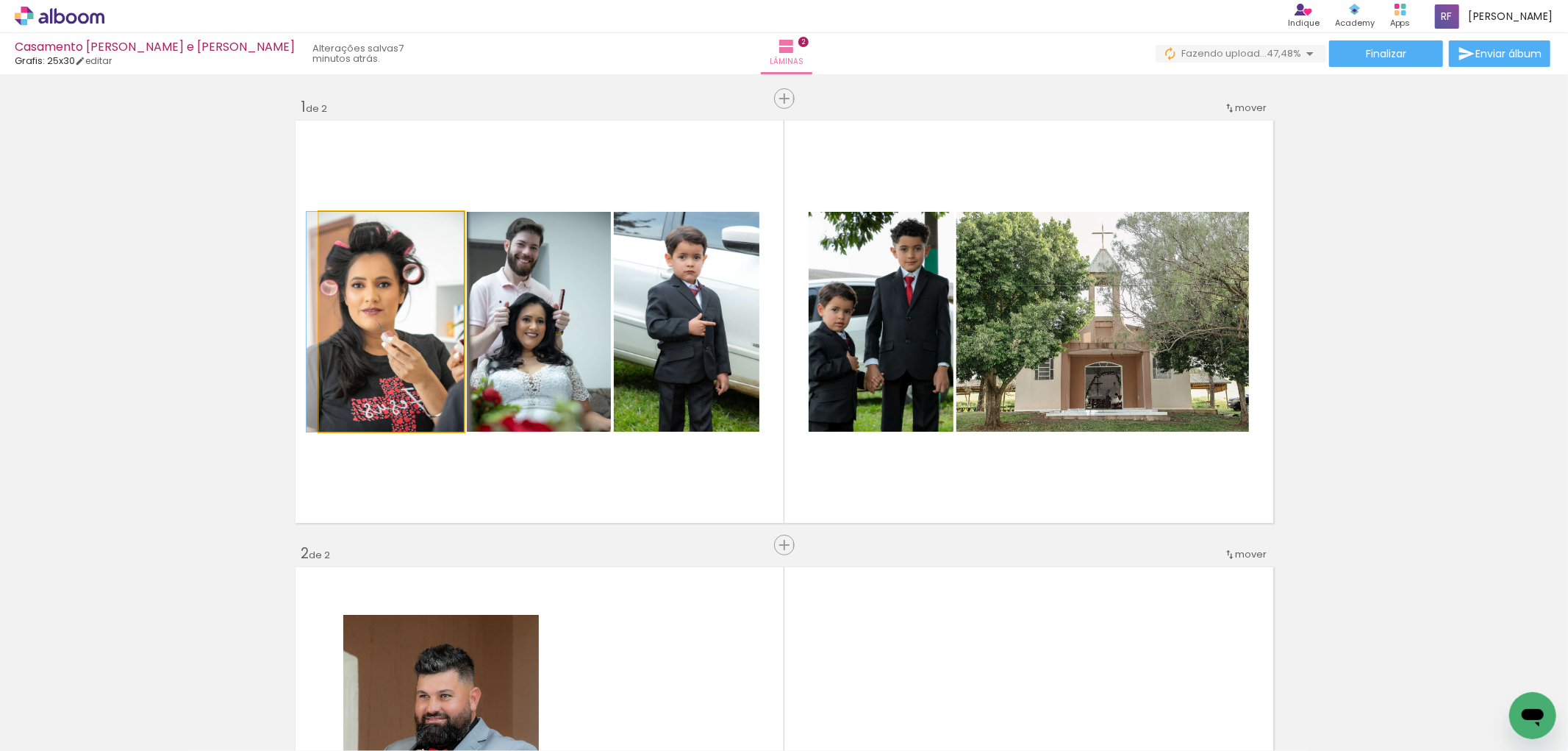
drag, startPoint x: 391, startPoint y: 353, endPoint x: 353, endPoint y: 356, distance: 38.1
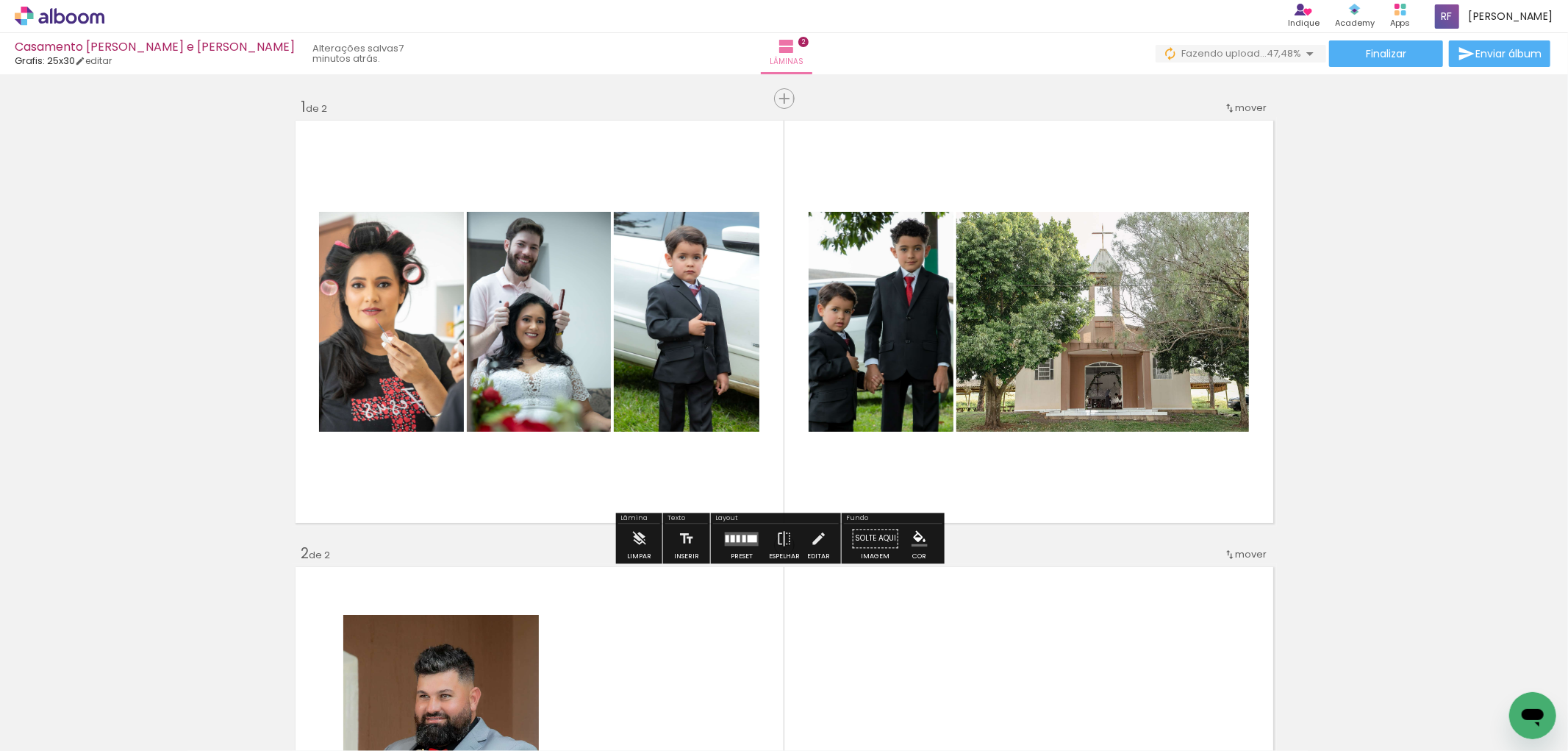
click at [156, 434] on div "Inserir lâmina 1 de 2 Inserir lâmina 2 de 2" at bounding box center [784, 749] width 1568 height 1340
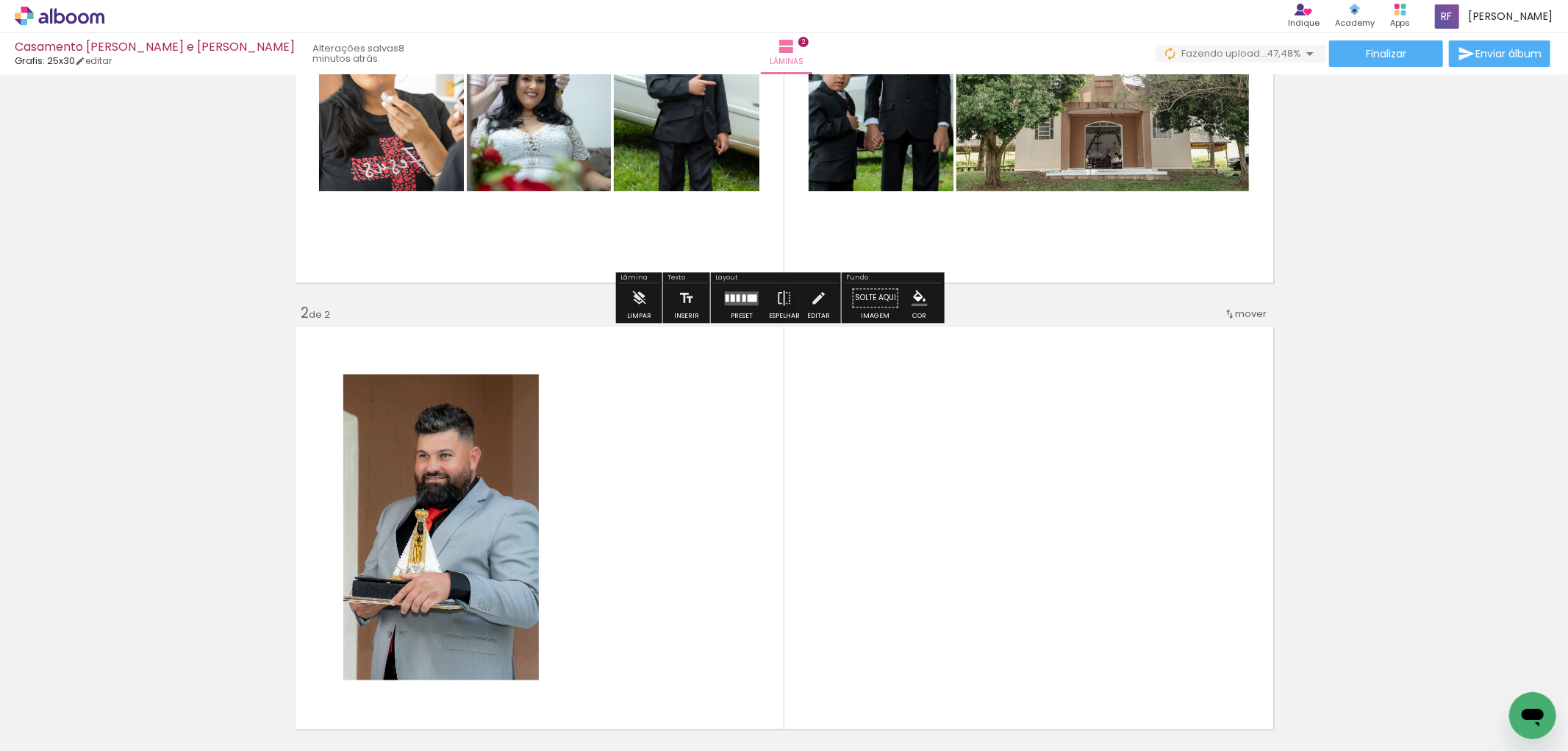
scroll to position [244, 0]
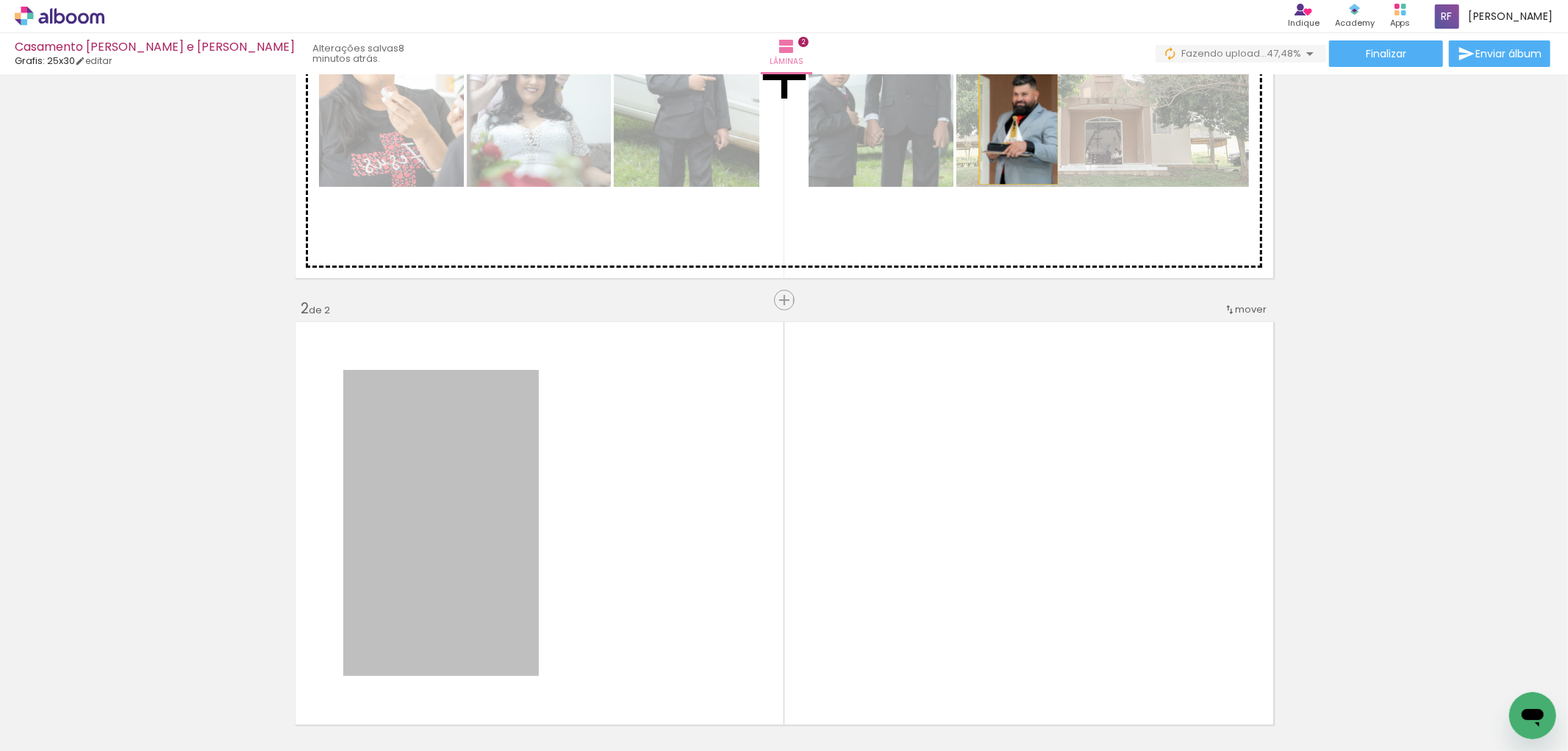
drag, startPoint x: 452, startPoint y: 527, endPoint x: 1012, endPoint y: 123, distance: 690.5
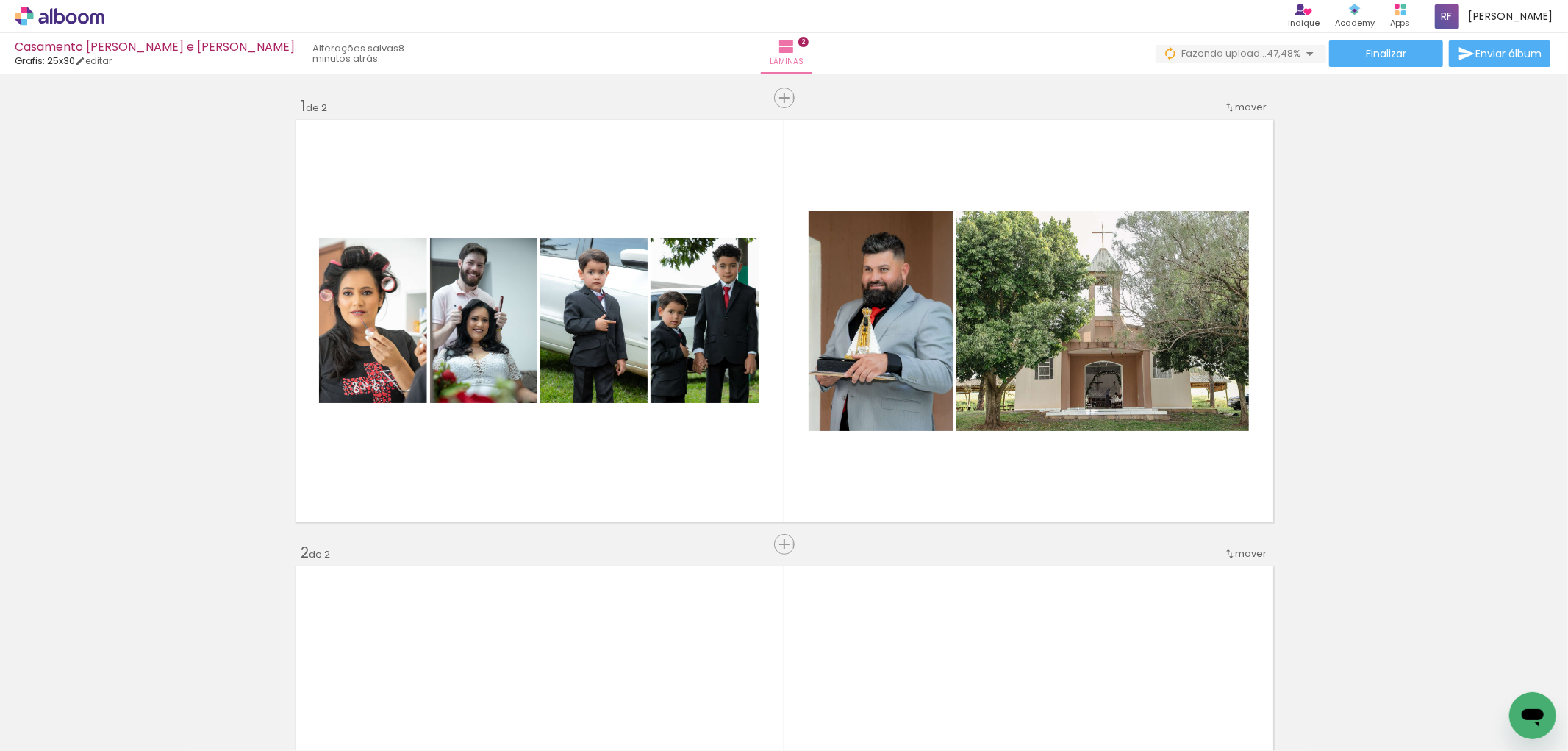
scroll to position [0, 0]
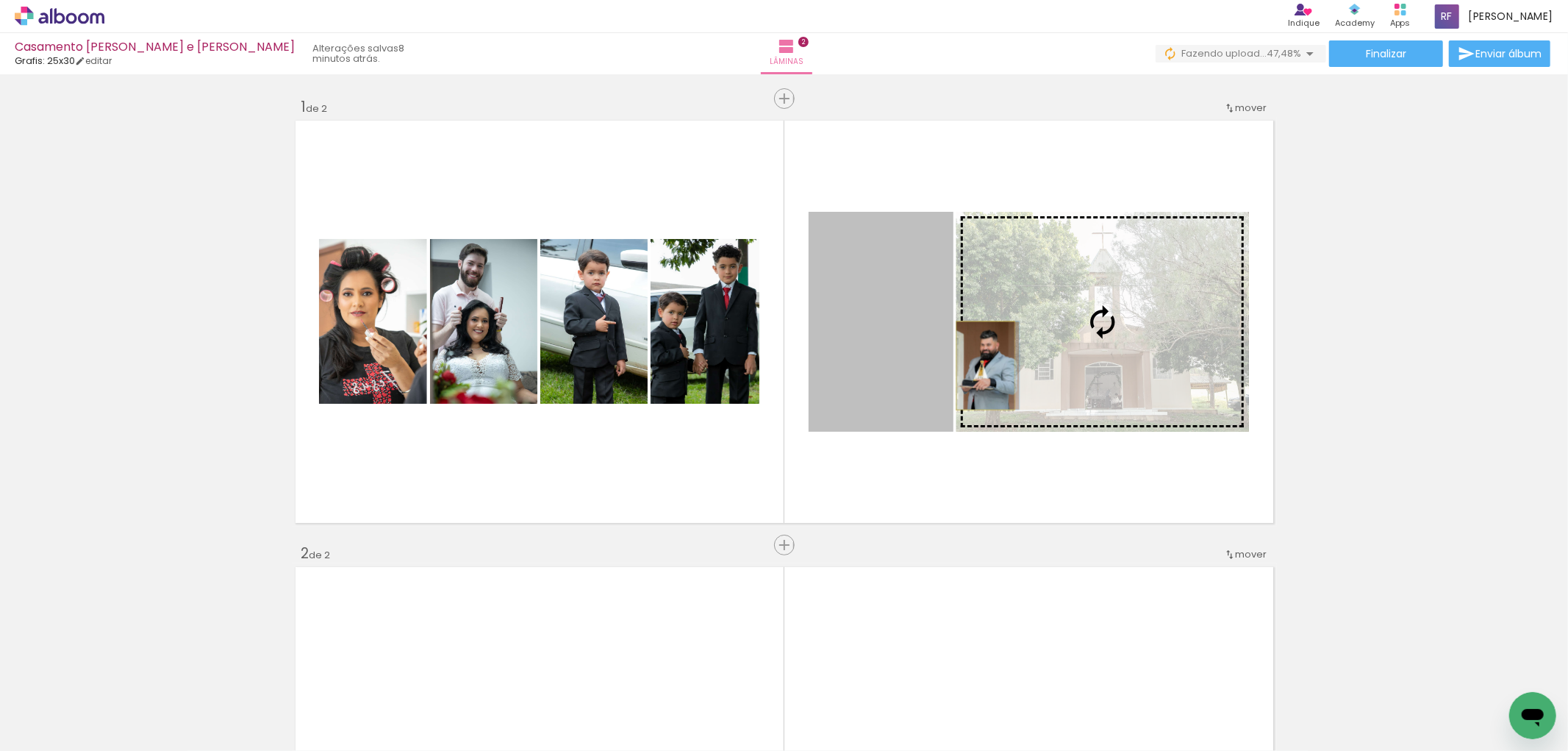
drag, startPoint x: 886, startPoint y: 376, endPoint x: 979, endPoint y: 365, distance: 93.6
click at [0, 0] on slot at bounding box center [0, 0] width 0 height 0
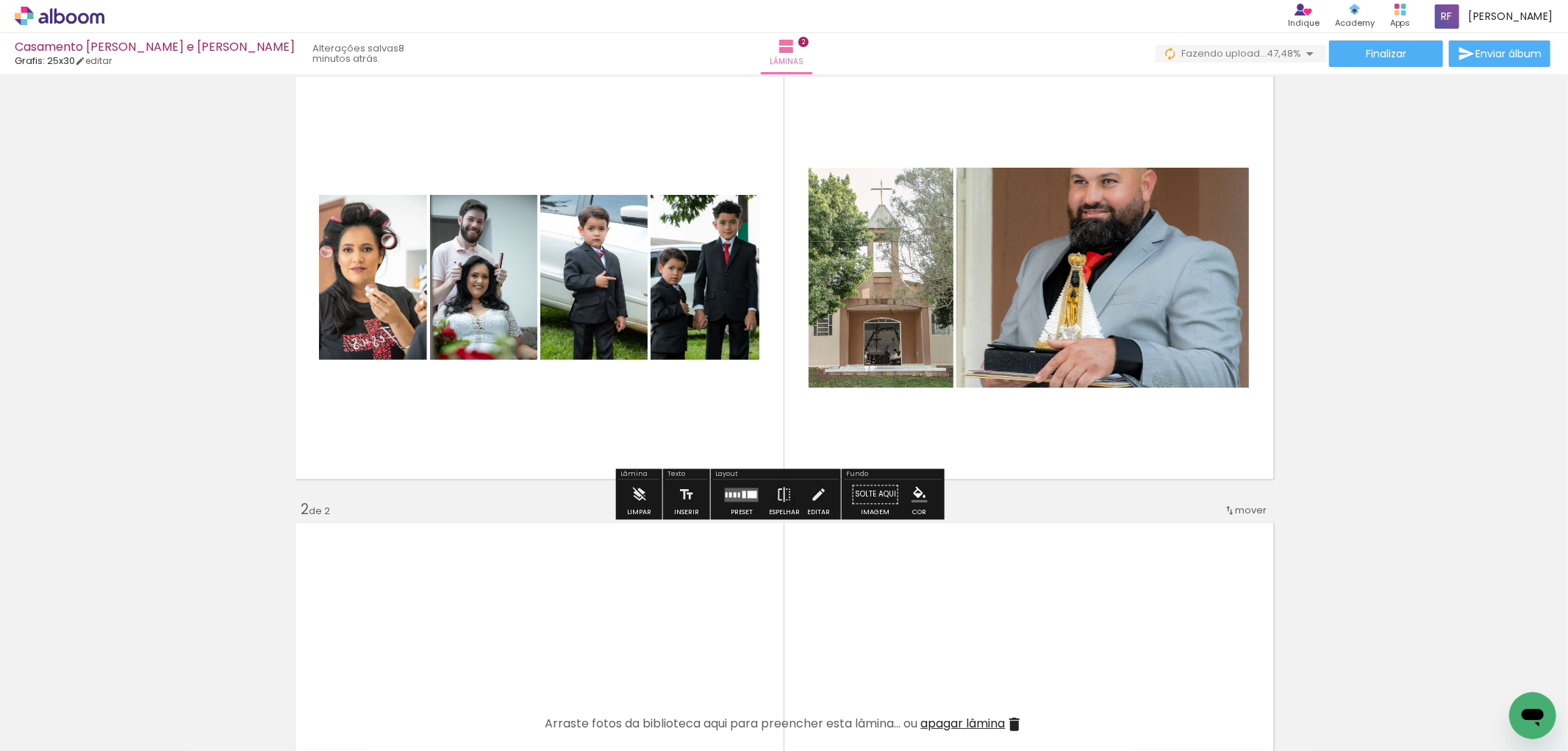
scroll to position [163, 0]
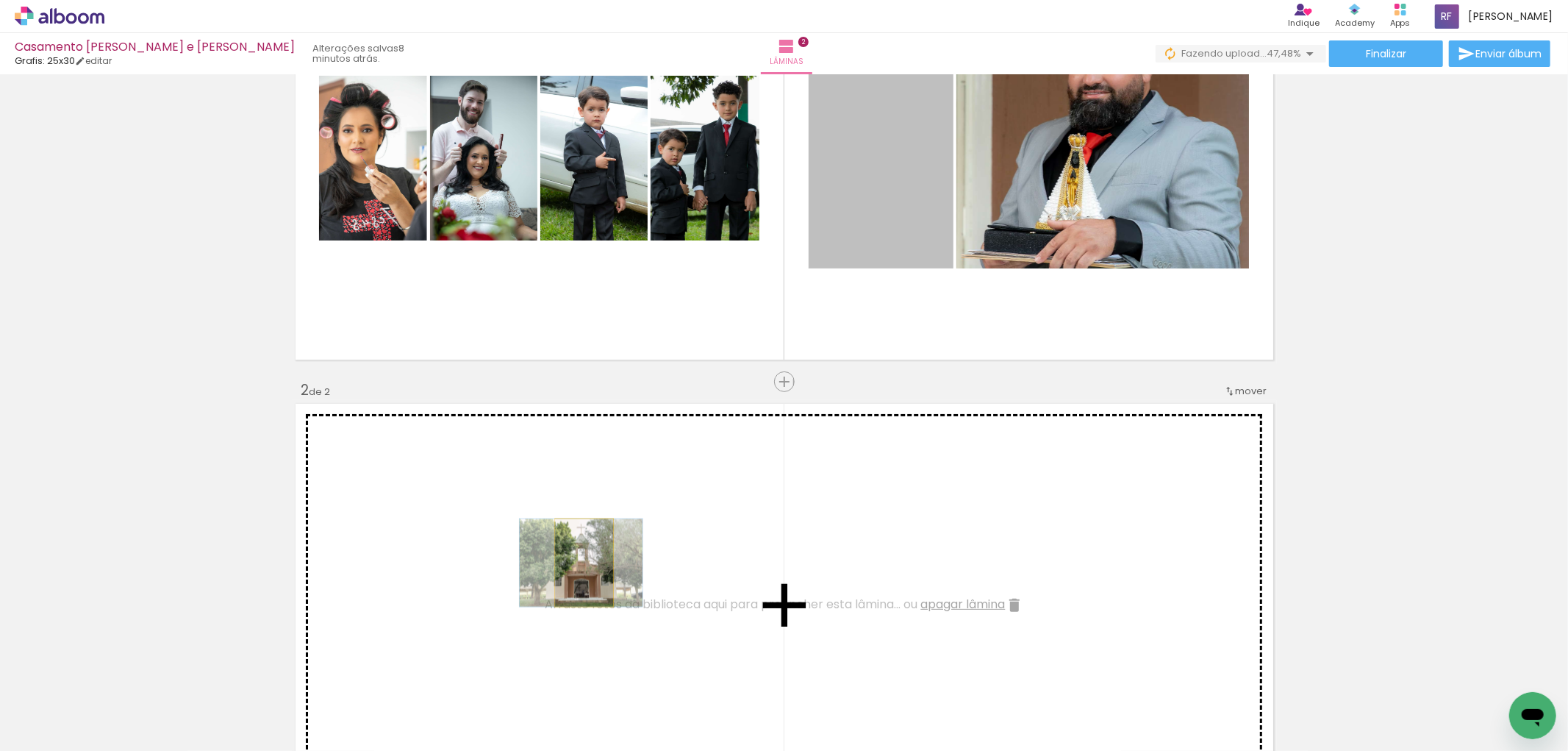
drag, startPoint x: 863, startPoint y: 214, endPoint x: 578, endPoint y: 558, distance: 446.7
click at [578, 558] on div "Inserir lâmina 1 de 2 Inserir lâmina 2 de 2" at bounding box center [784, 586] width 1568 height 1340
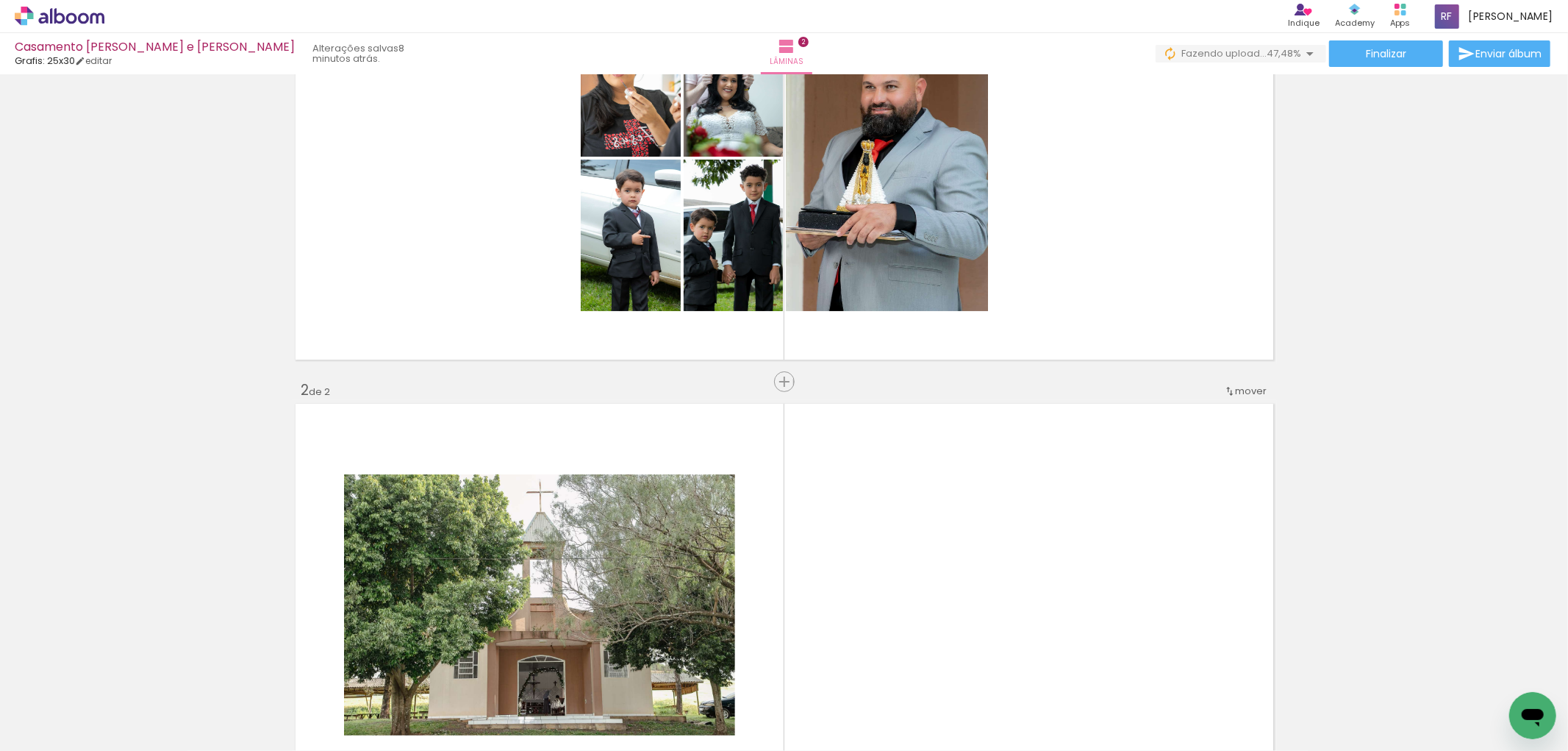
scroll to position [0, 0]
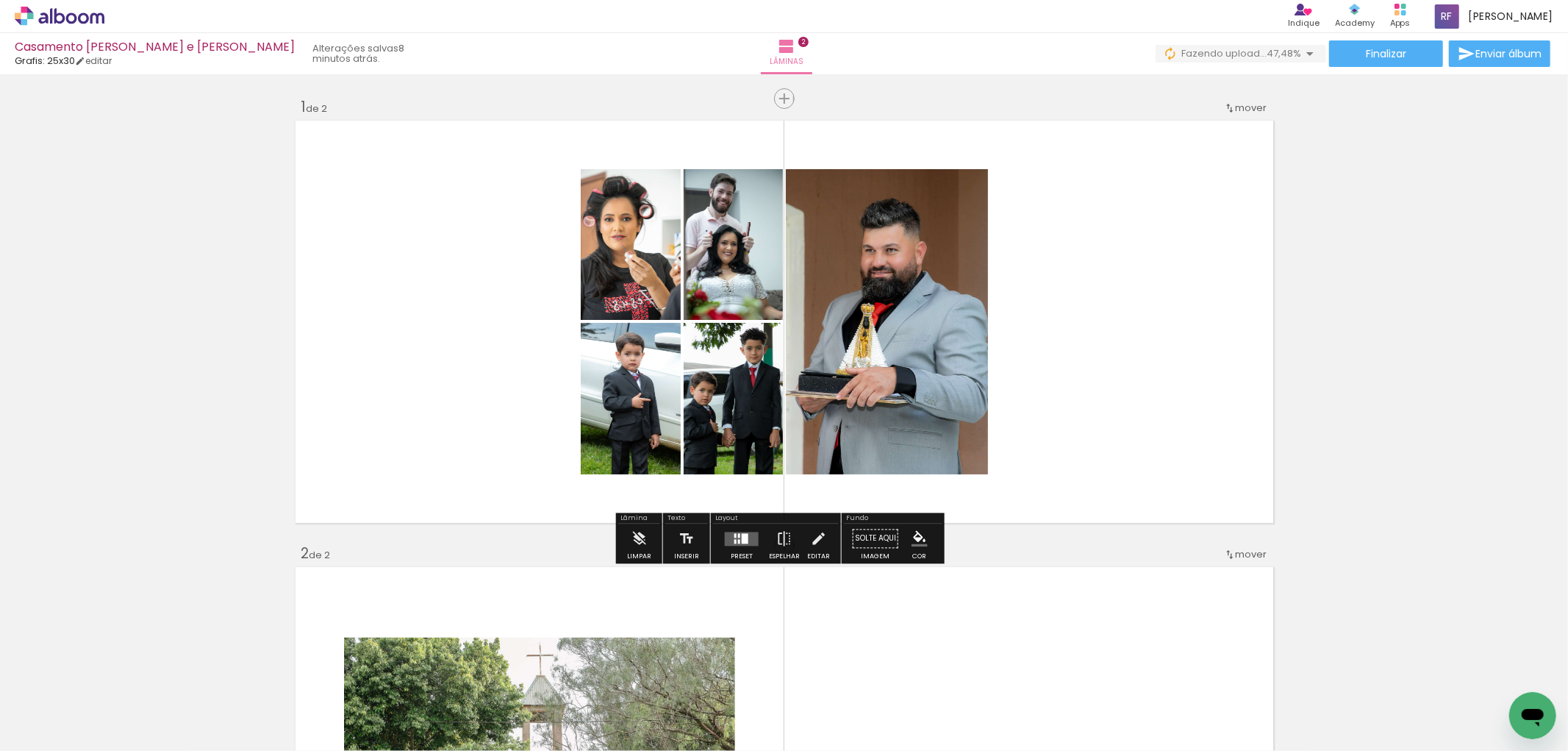
click at [1115, 328] on quentale-layouter at bounding box center [784, 321] width 985 height 409
click at [735, 538] on quentale-layouter at bounding box center [742, 539] width 33 height 14
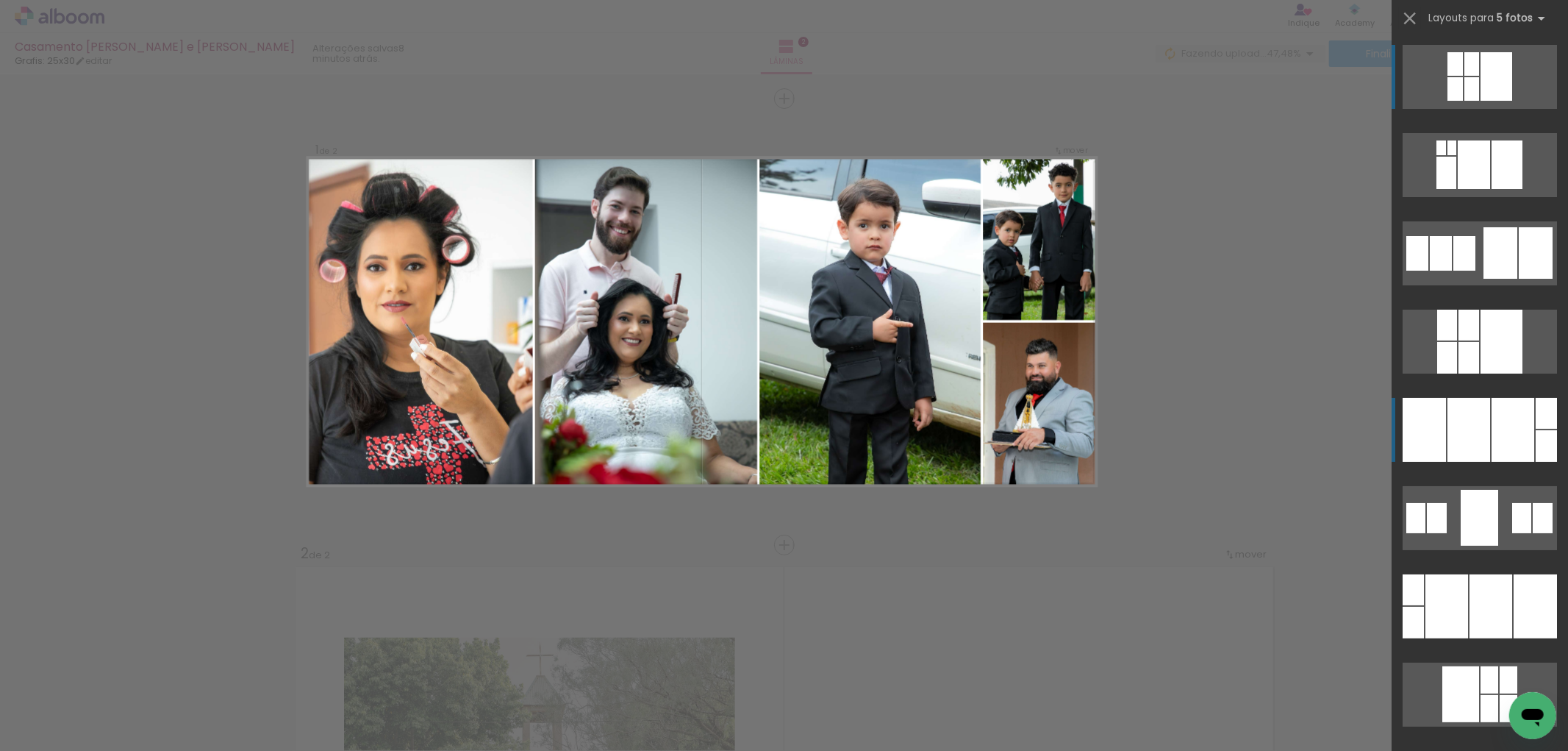
click at [1407, 428] on div at bounding box center [1424, 429] width 43 height 64
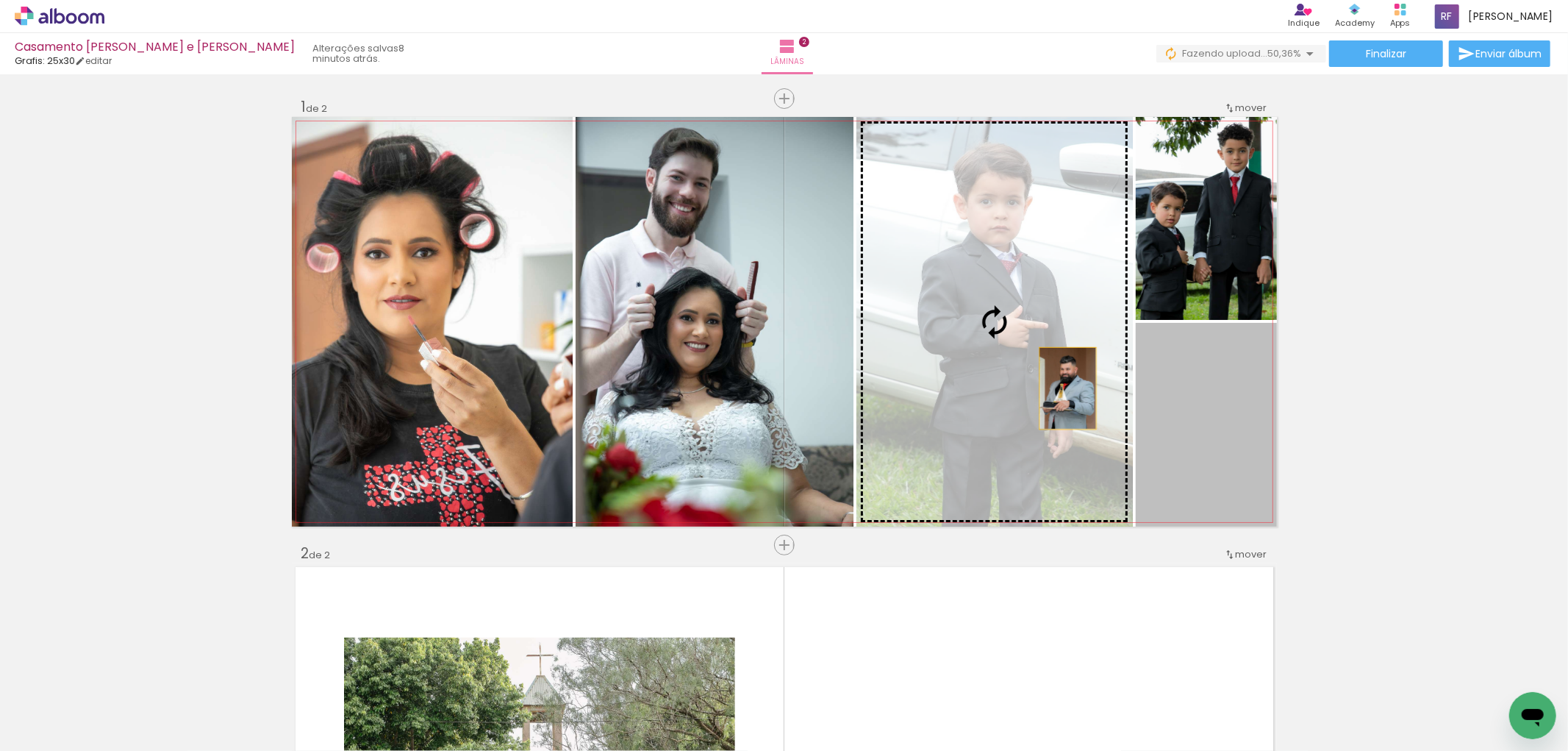
drag, startPoint x: 1202, startPoint y: 444, endPoint x: 1062, endPoint y: 388, distance: 150.8
click at [0, 0] on slot at bounding box center [0, 0] width 0 height 0
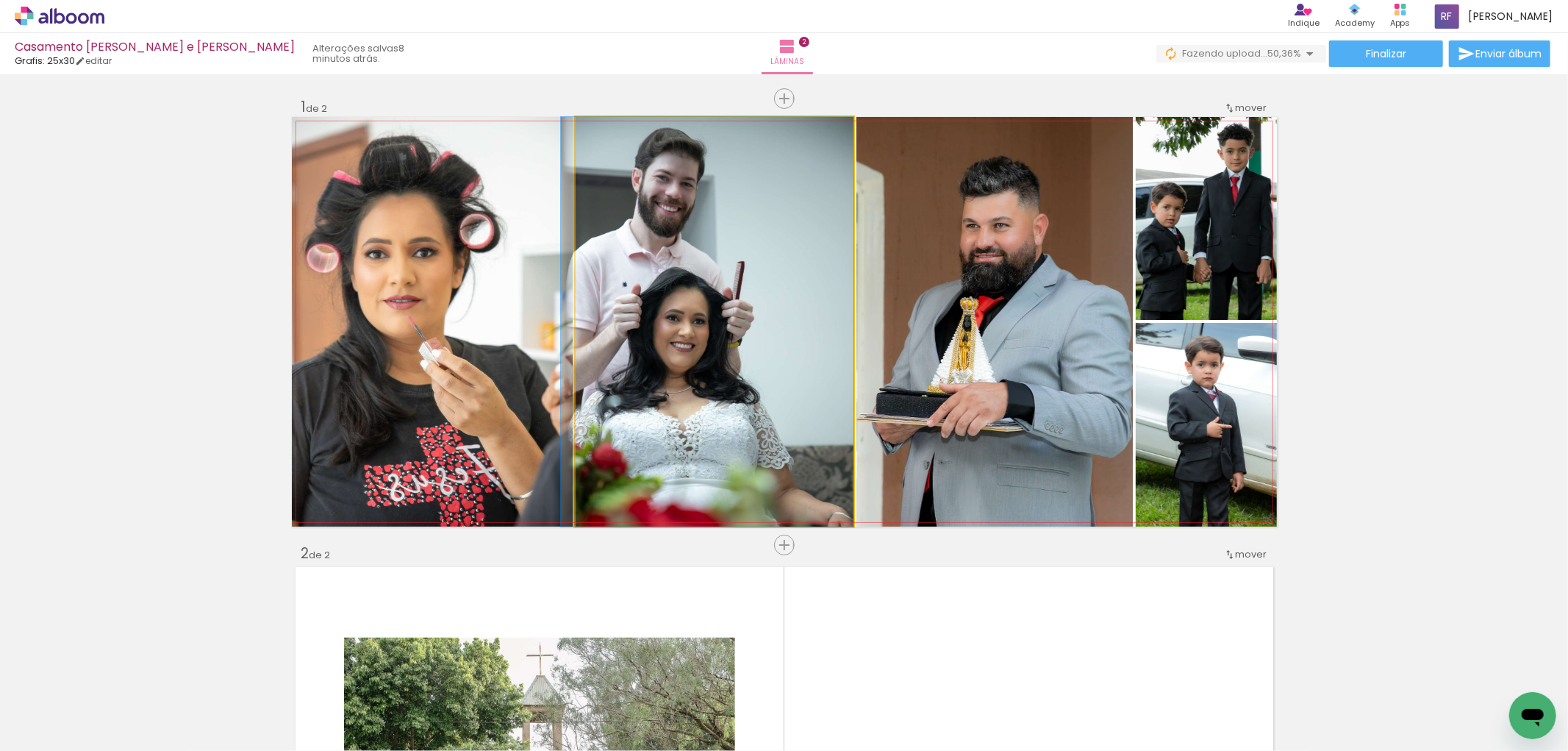
drag, startPoint x: 686, startPoint y: 384, endPoint x: 631, endPoint y: 385, distance: 55.0
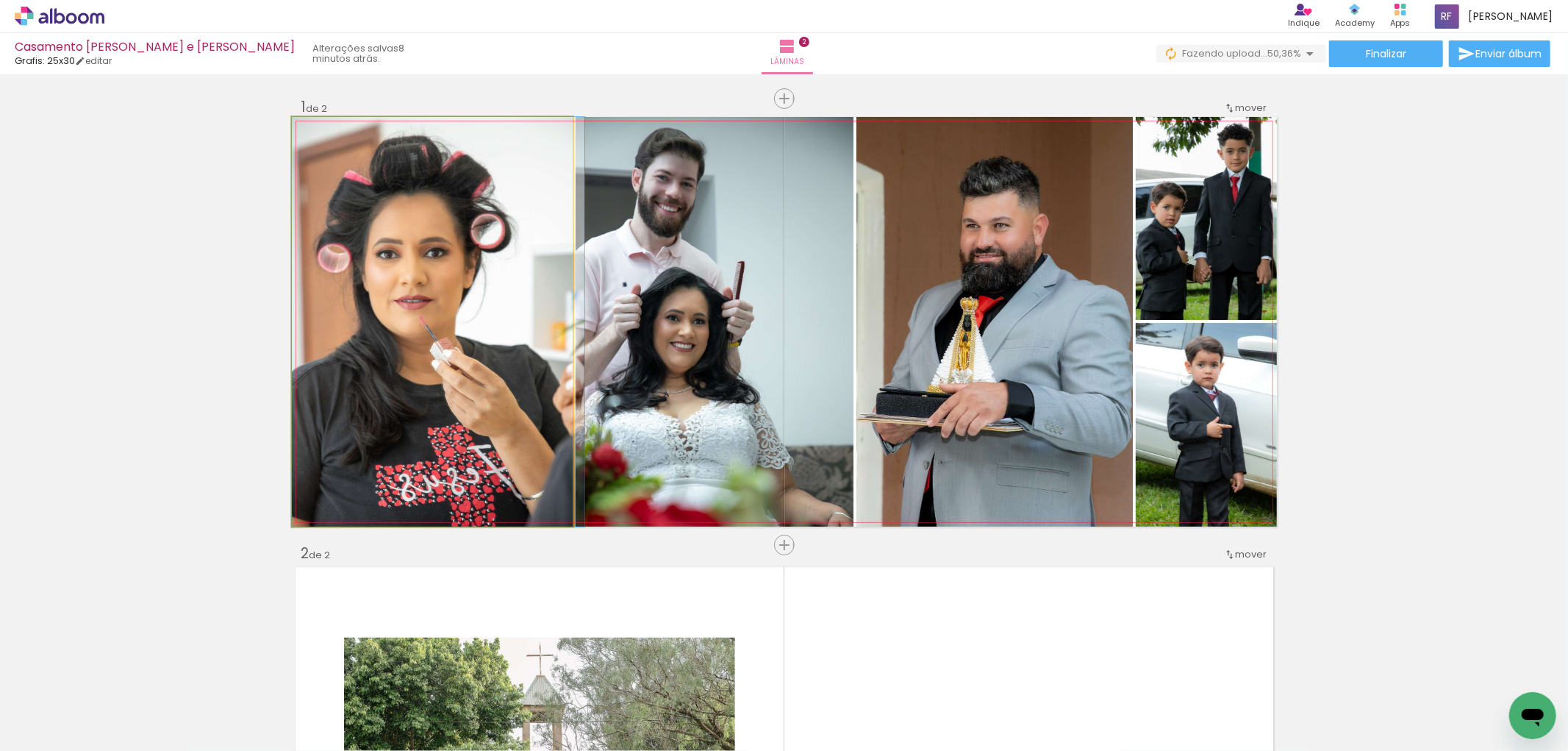
drag, startPoint x: 446, startPoint y: 364, endPoint x: 470, endPoint y: 363, distance: 24.0
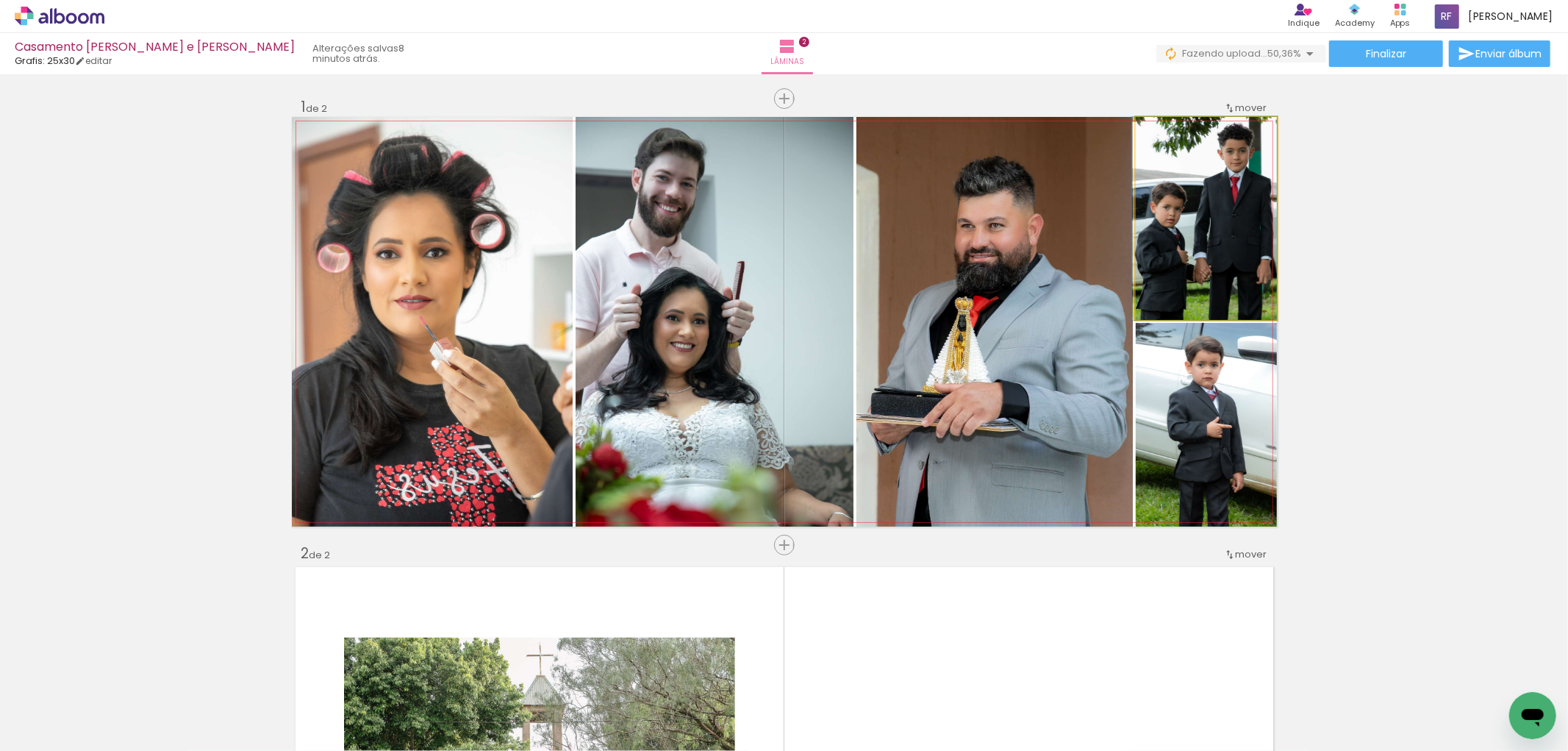
drag, startPoint x: 1195, startPoint y: 244, endPoint x: 1177, endPoint y: 244, distance: 18.0
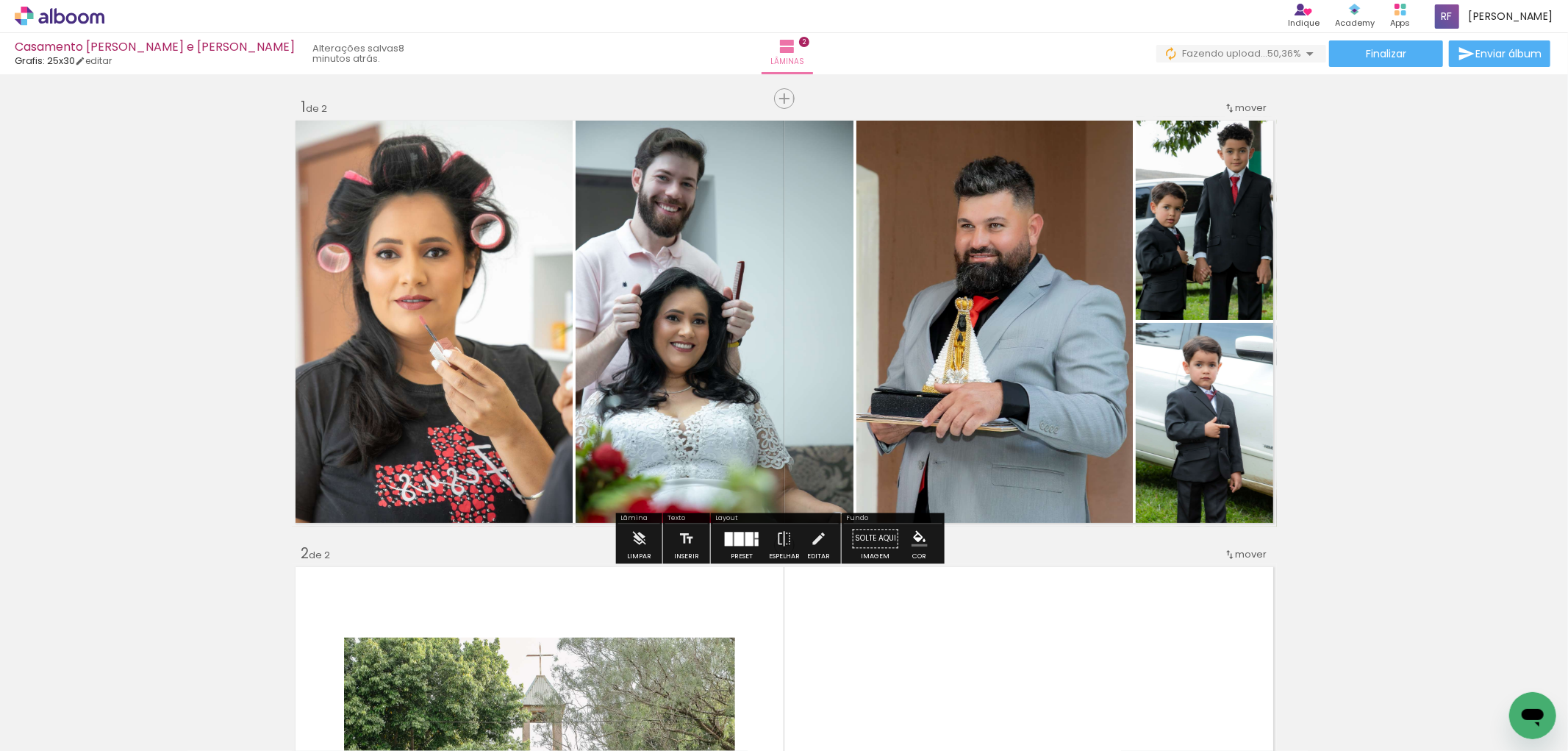
click at [1337, 399] on div "Inserir lâmina 1 de 2 Inserir lâmina 2 de 2" at bounding box center [784, 749] width 1568 height 1340
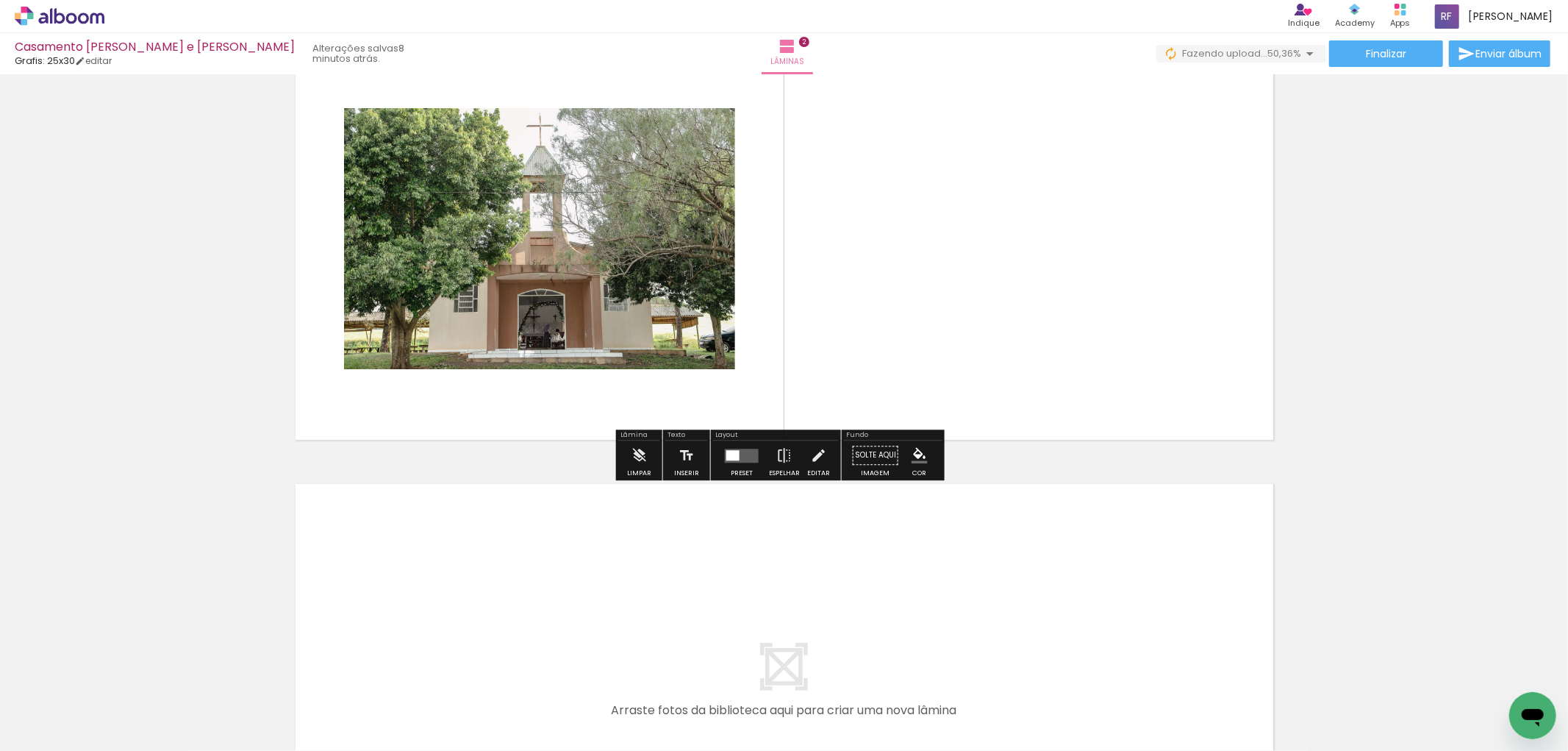
scroll to position [571, 0]
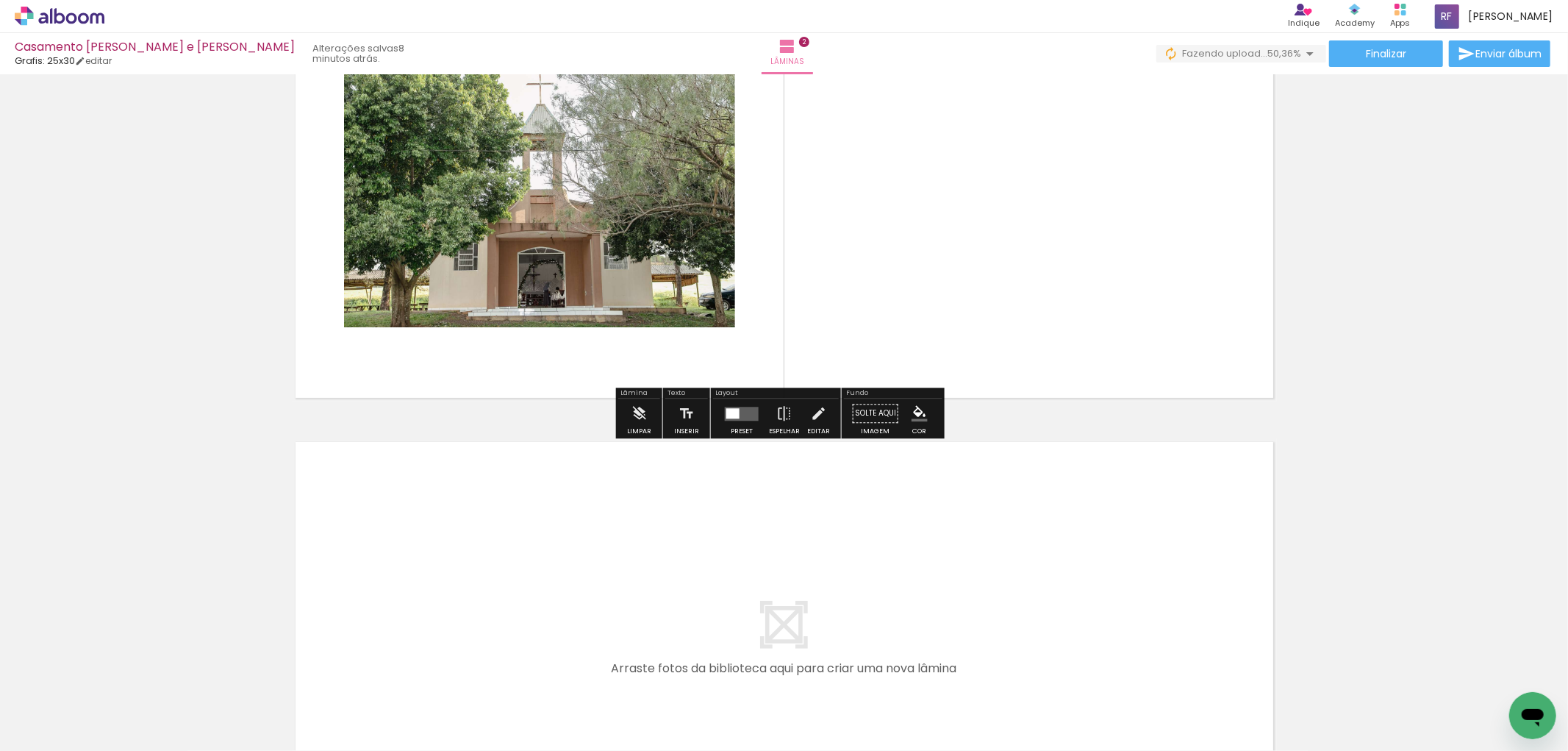
click at [209, 427] on div "Inserir lâmina 1 de 2 Inserir lâmina 2 de 2" at bounding box center [784, 178] width 1568 height 1340
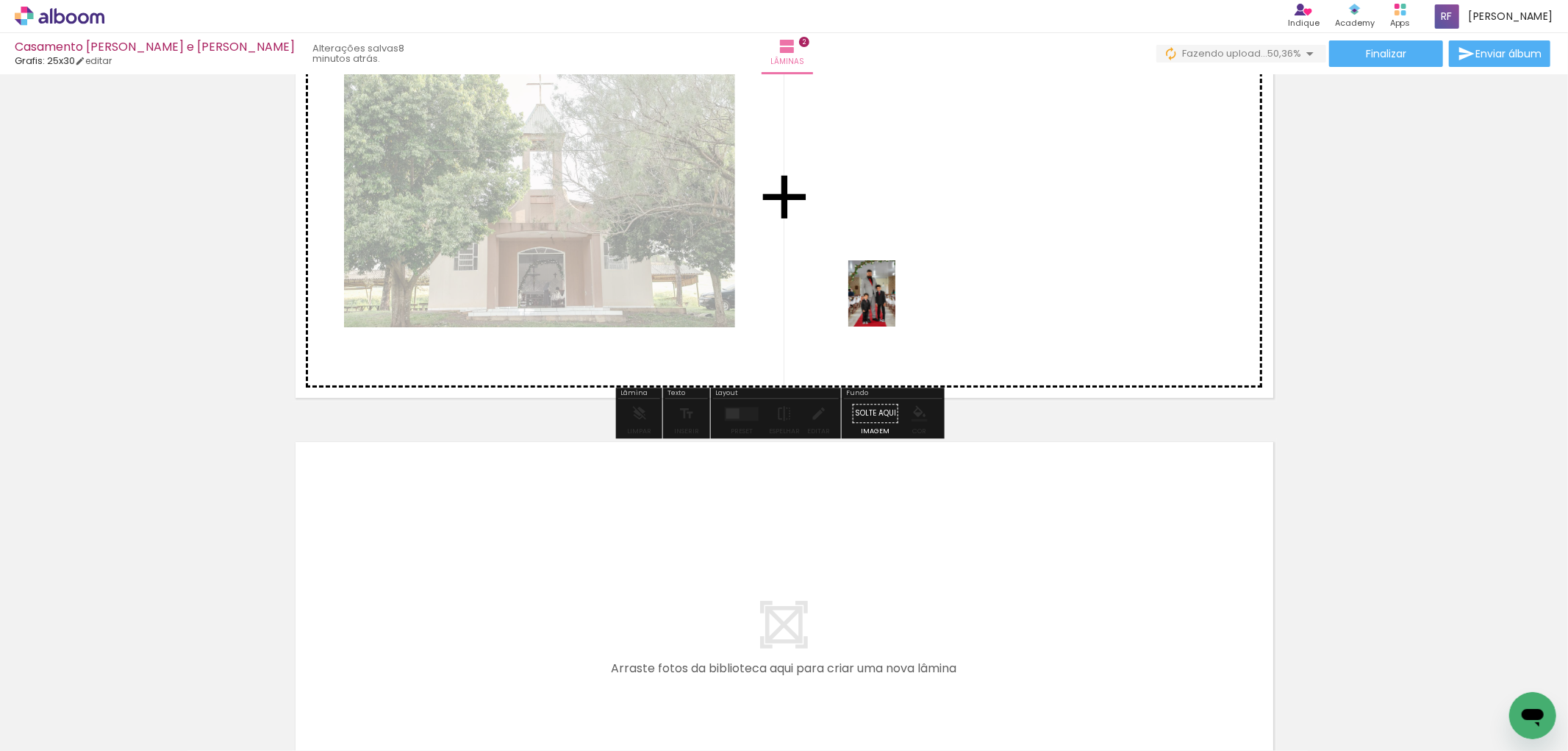
drag, startPoint x: 657, startPoint y: 714, endPoint x: 892, endPoint y: 304, distance: 472.6
click at [892, 304] on quentale-workspace at bounding box center [784, 375] width 1568 height 751
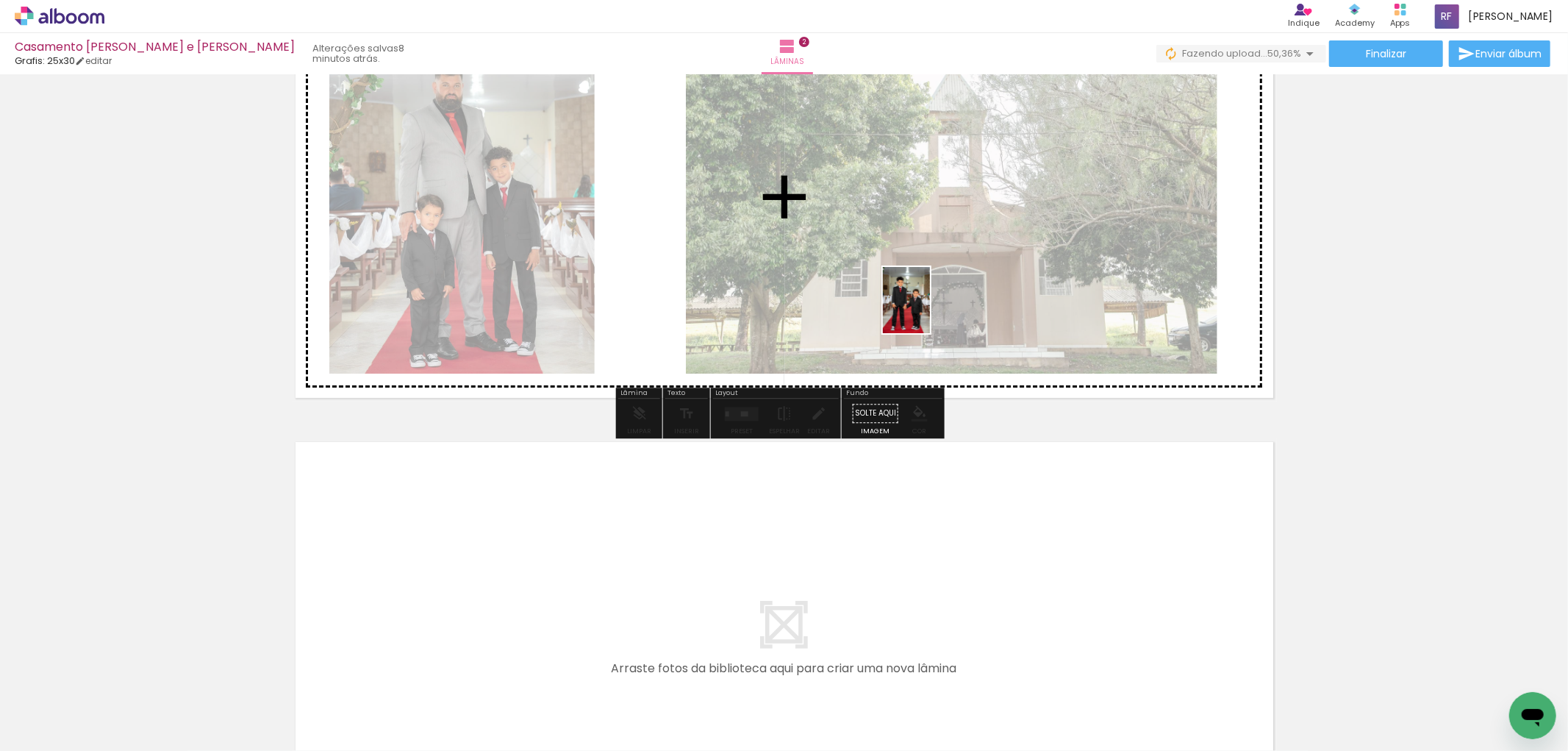
drag, startPoint x: 732, startPoint y: 714, endPoint x: 927, endPoint y: 311, distance: 447.7
click at [927, 311] on quentale-workspace at bounding box center [784, 375] width 1568 height 751
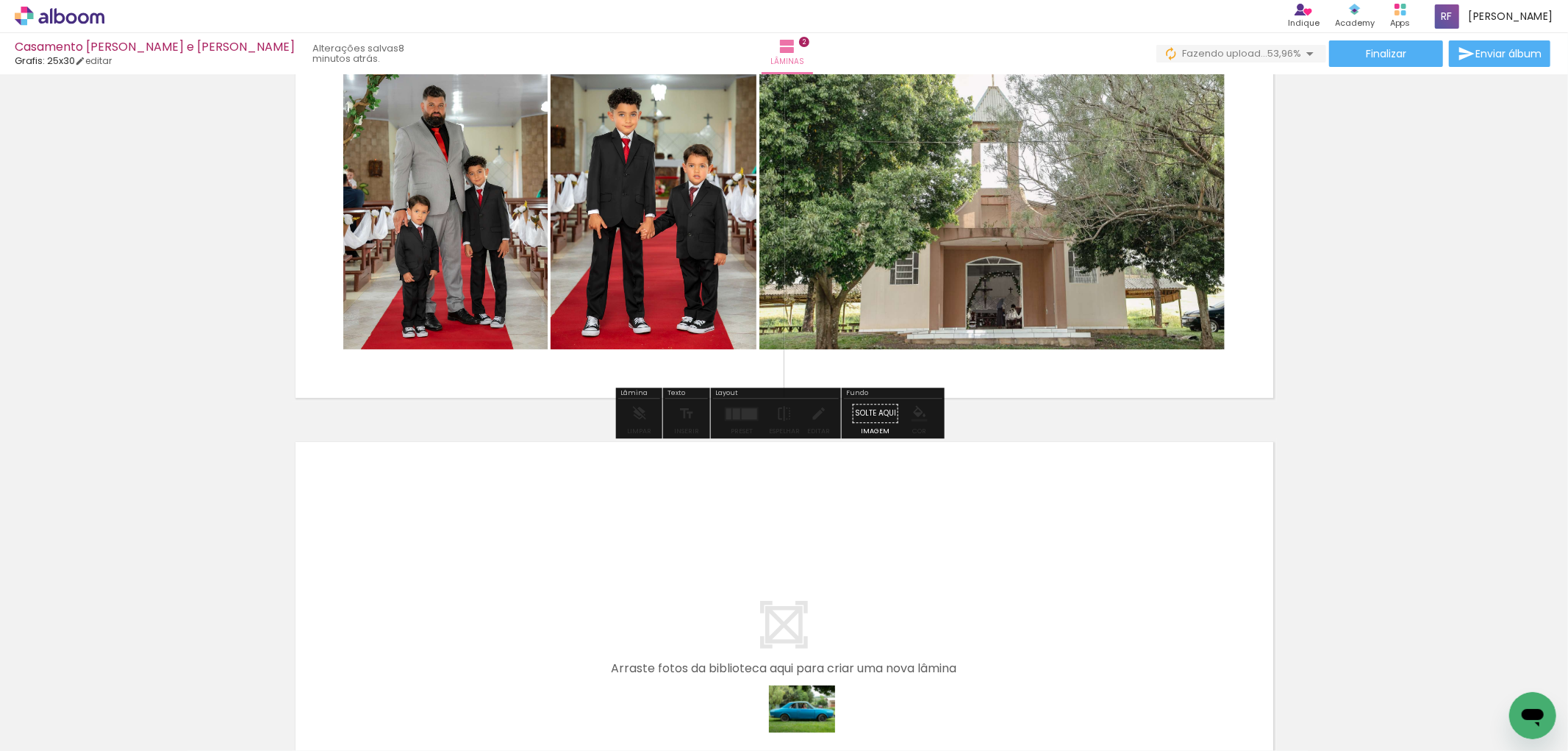
drag, startPoint x: 803, startPoint y: 718, endPoint x: 811, endPoint y: 729, distance: 13.6
click at [811, 727] on div at bounding box center [806, 701] width 73 height 52
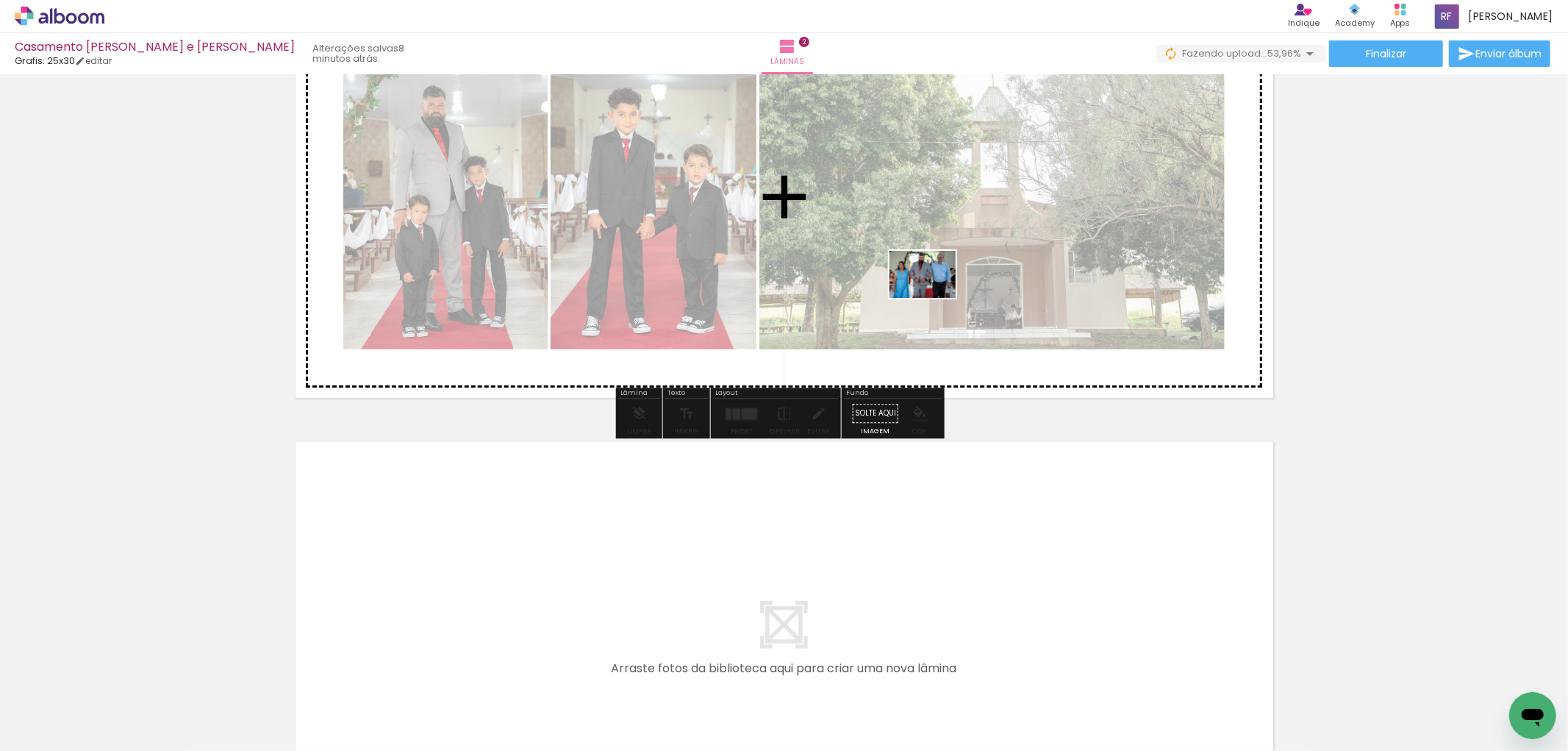
drag, startPoint x: 903, startPoint y: 714, endPoint x: 933, endPoint y: 291, distance: 424.1
click at [933, 291] on quentale-workspace at bounding box center [784, 375] width 1568 height 751
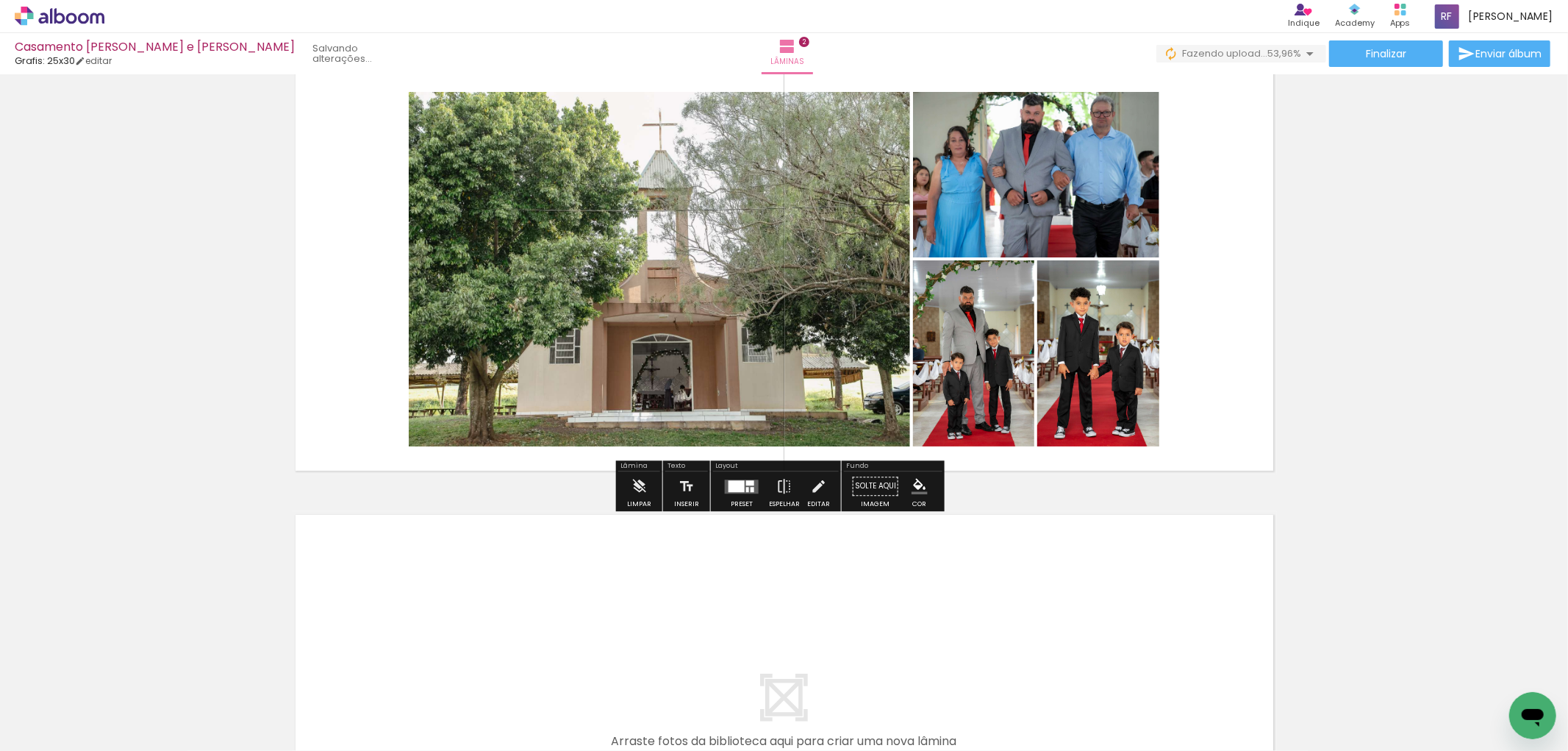
scroll to position [408, 0]
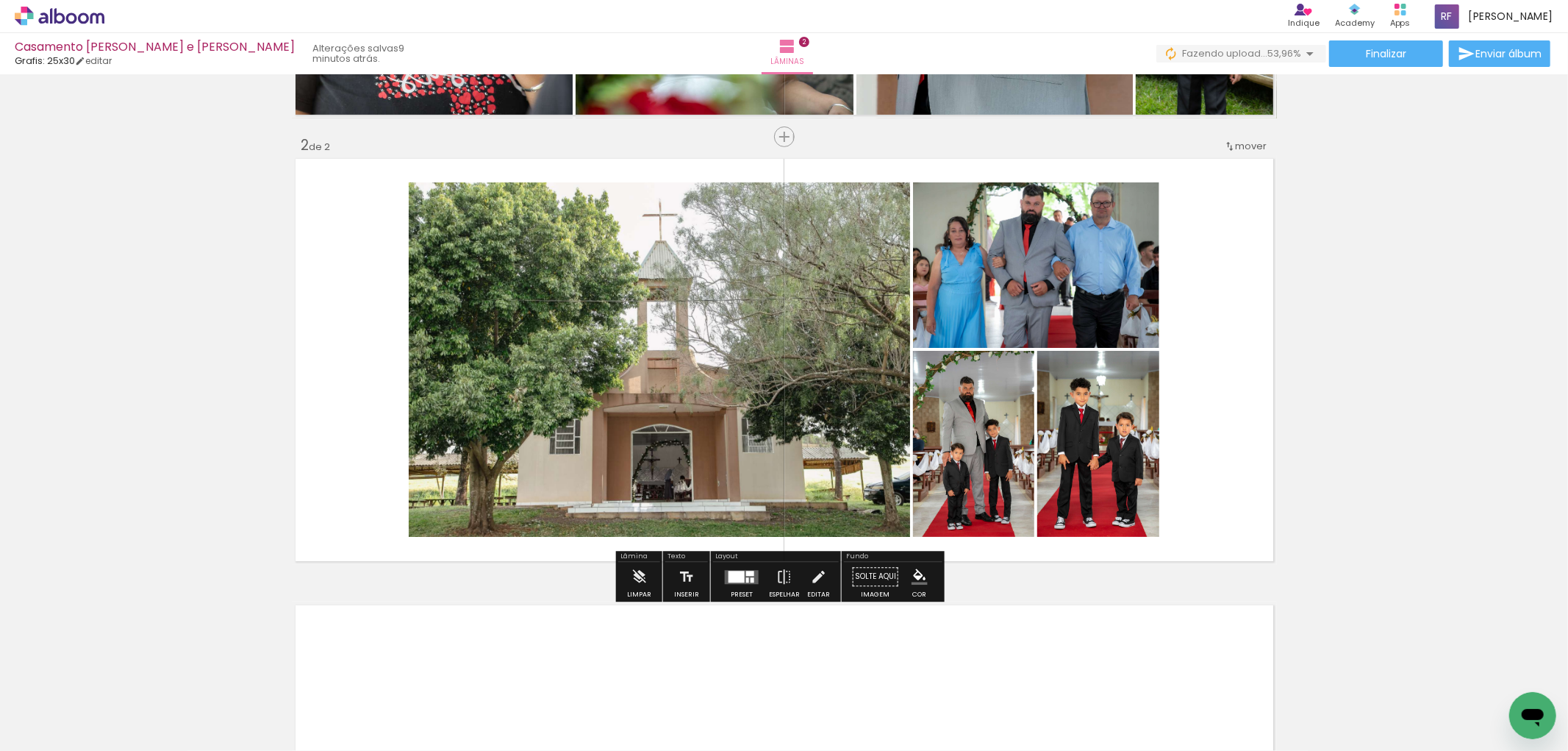
click at [1399, 390] on div "Inserir lâmina 1 de 2 Inserir lâmina 2 de 2" at bounding box center [784, 341] width 1568 height 1340
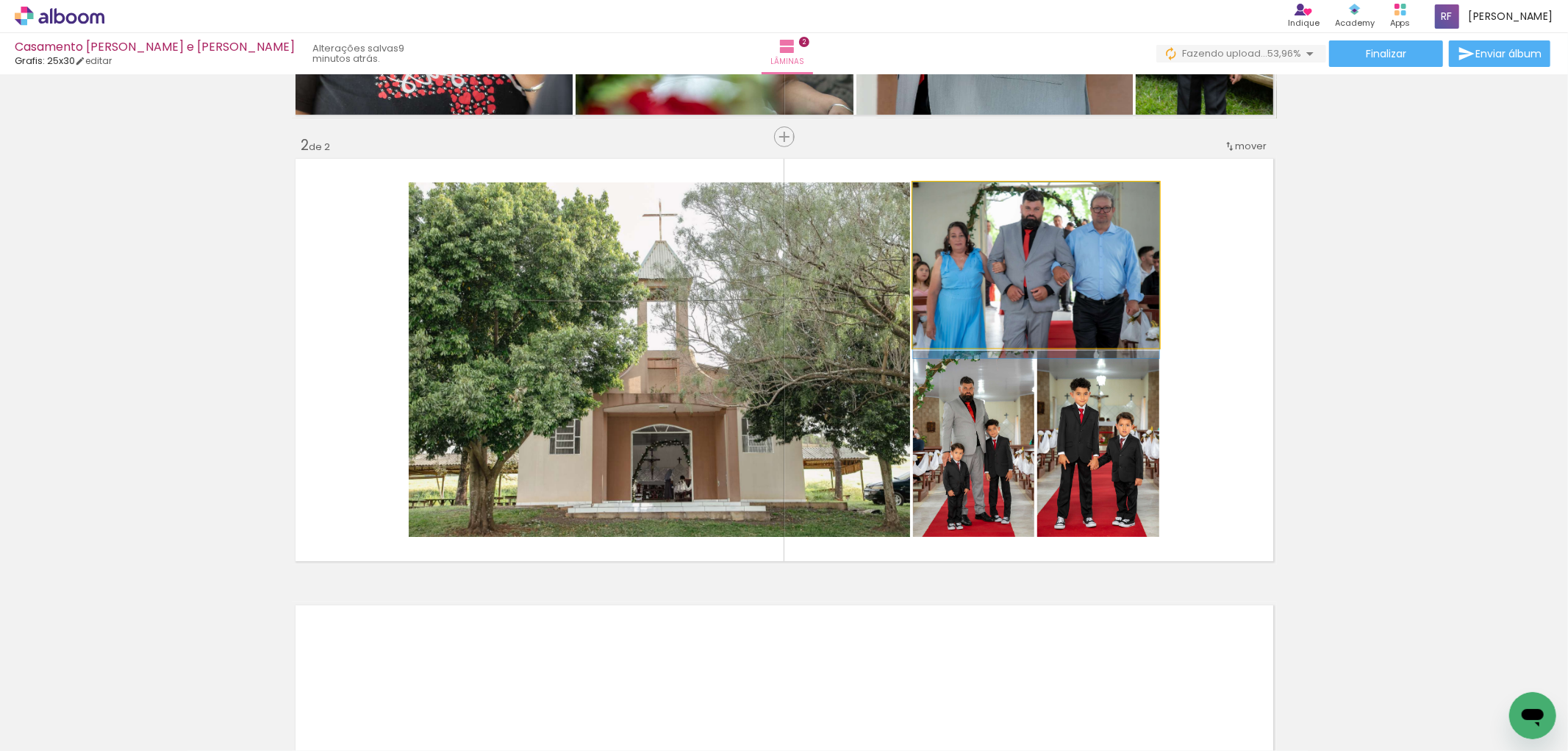
drag, startPoint x: 1031, startPoint y: 288, endPoint x: 1031, endPoint y: 298, distance: 10.0
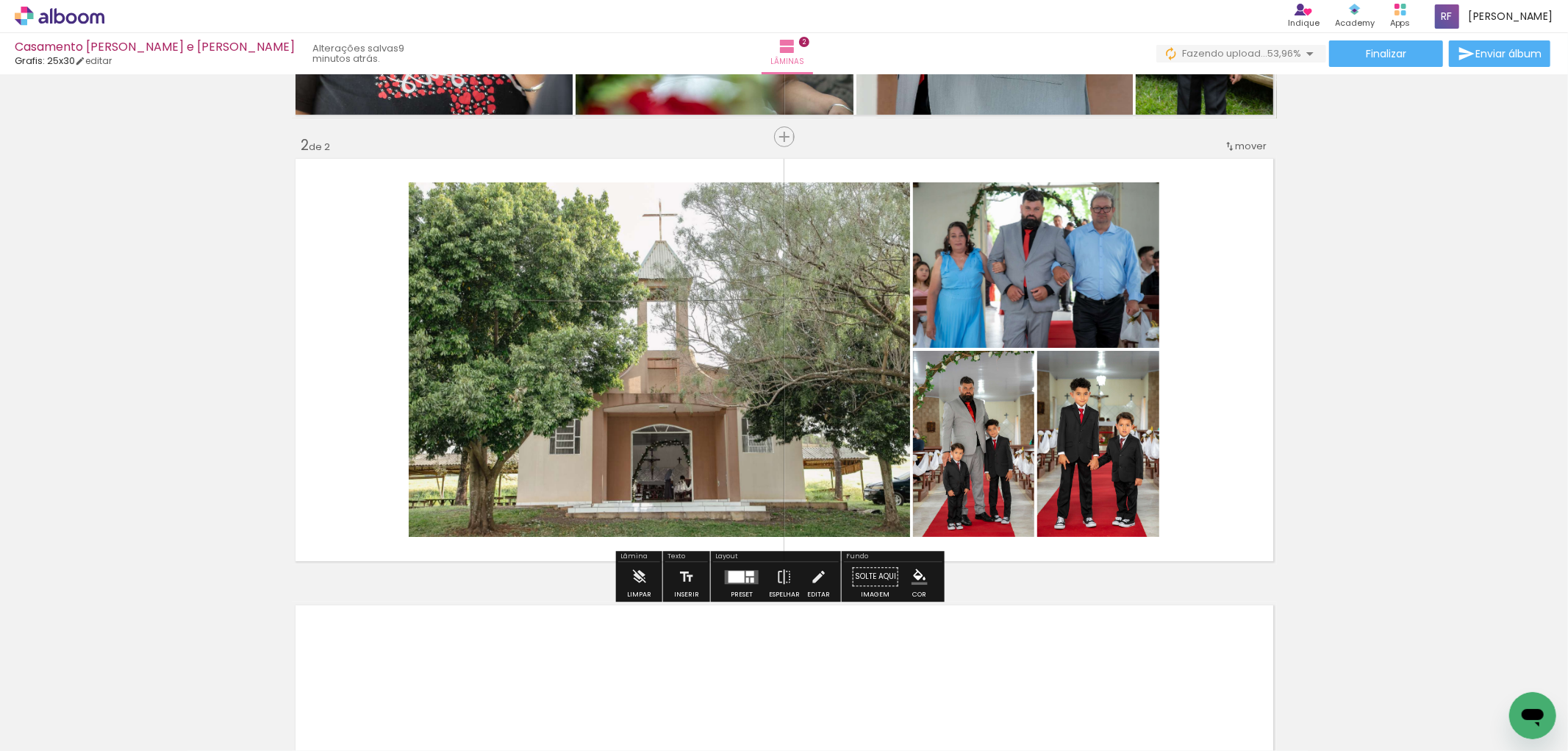
click at [1352, 365] on div "Inserir lâmina 1 de 2 Inserir lâmina 2 de 2" at bounding box center [784, 341] width 1568 height 1340
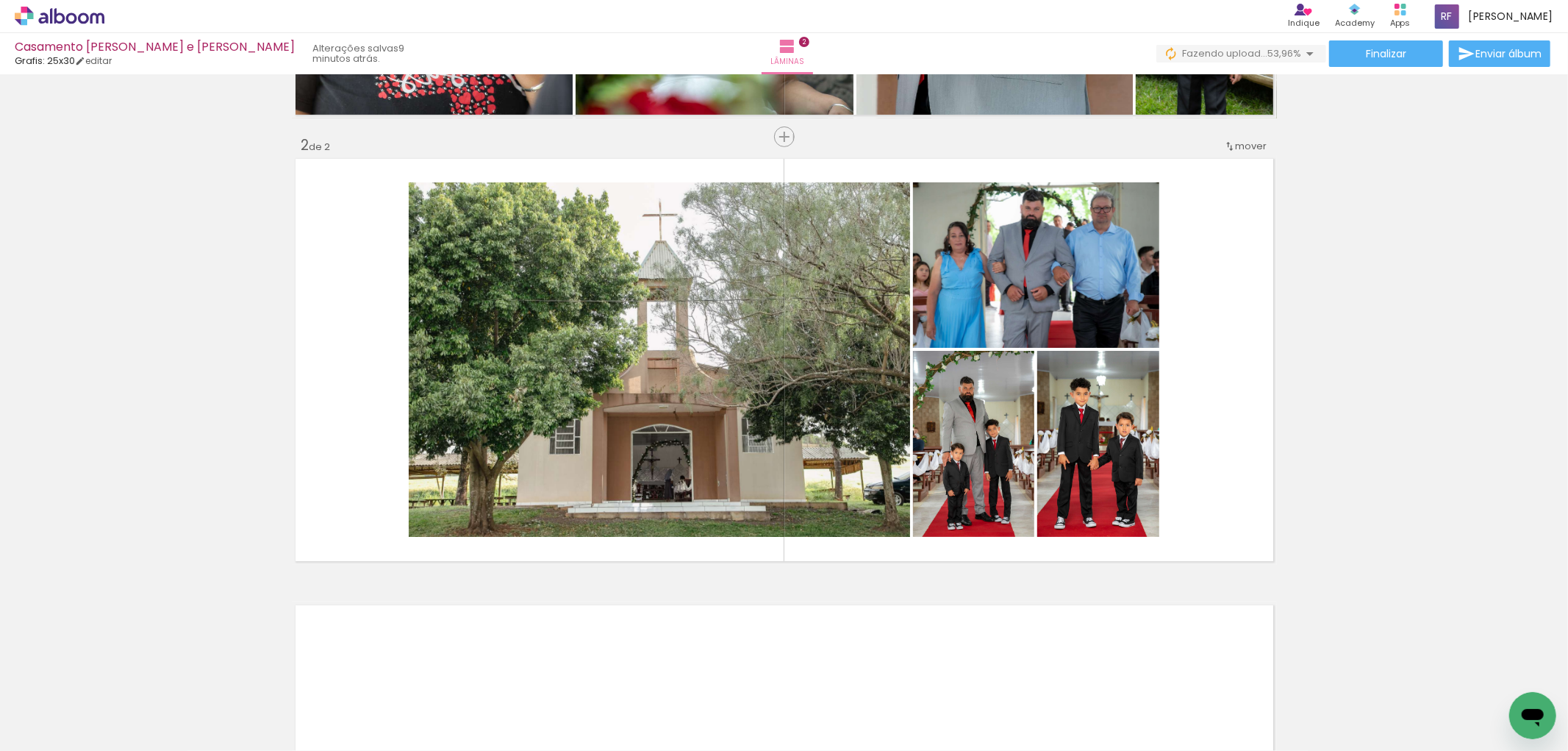
click at [1350, 365] on div "Inserir lâmina 1 de 2 Inserir lâmina 2 de 2" at bounding box center [784, 341] width 1568 height 1340
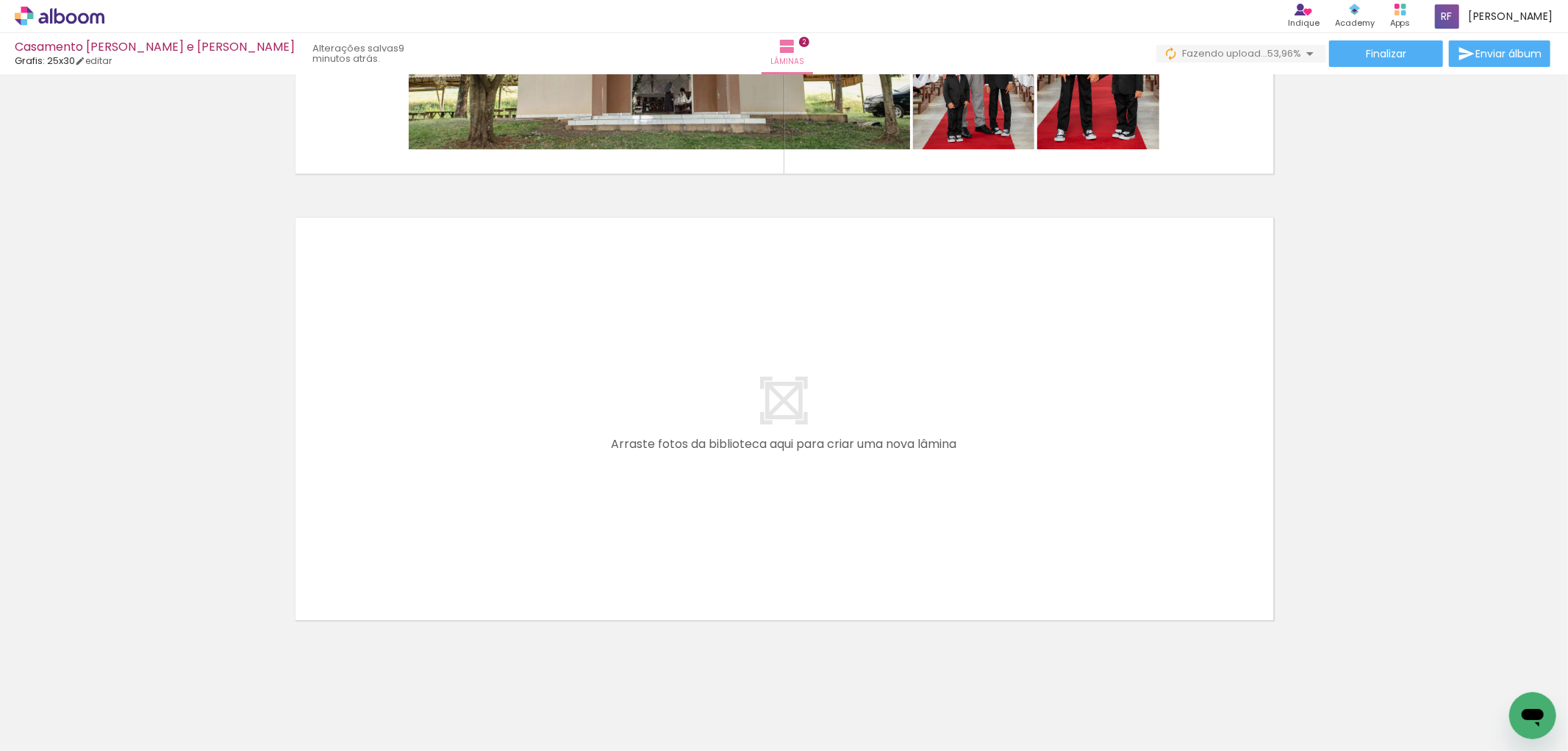
scroll to position [811, 0]
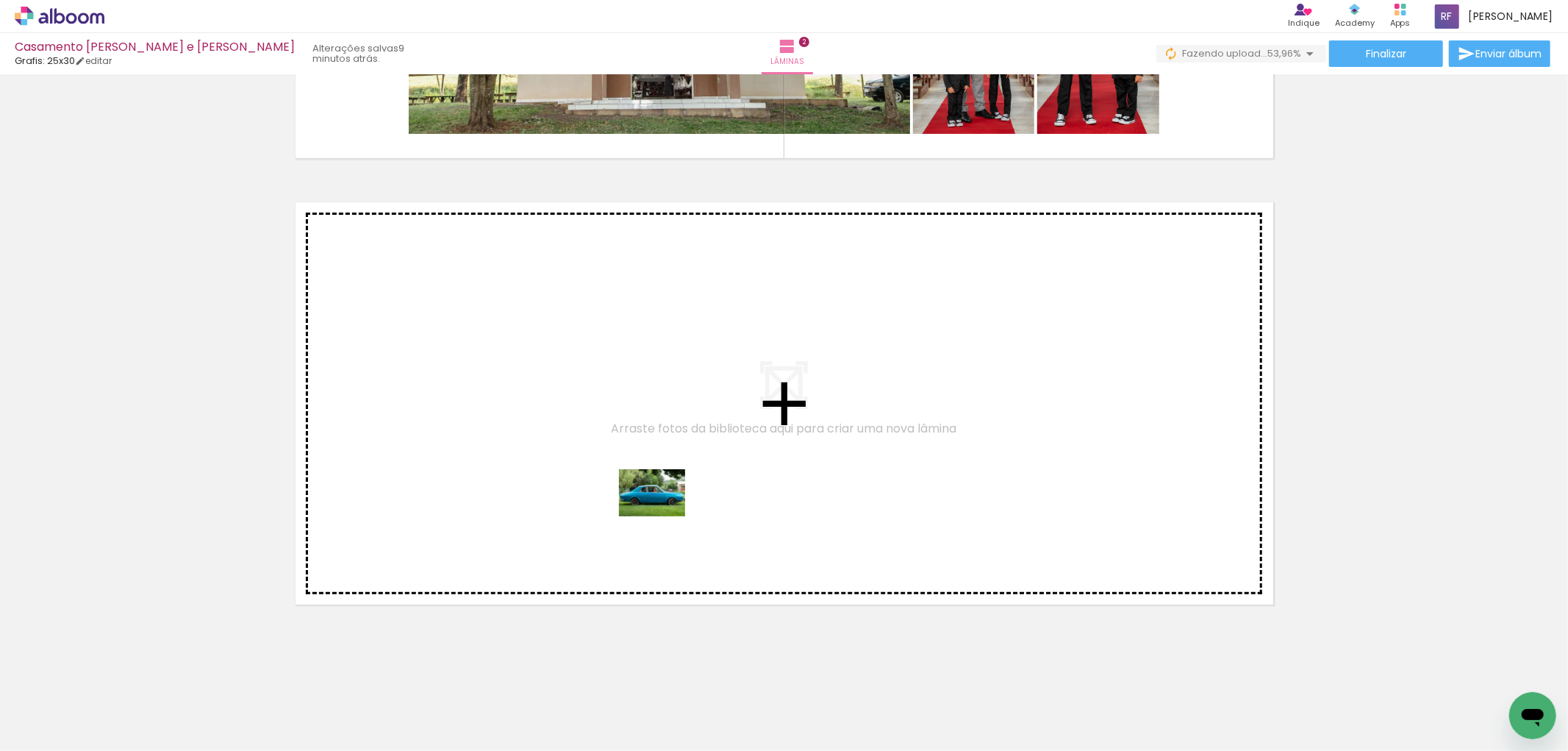
drag, startPoint x: 814, startPoint y: 712, endPoint x: 660, endPoint y: 512, distance: 252.4
click at [660, 512] on quentale-workspace at bounding box center [784, 375] width 1568 height 751
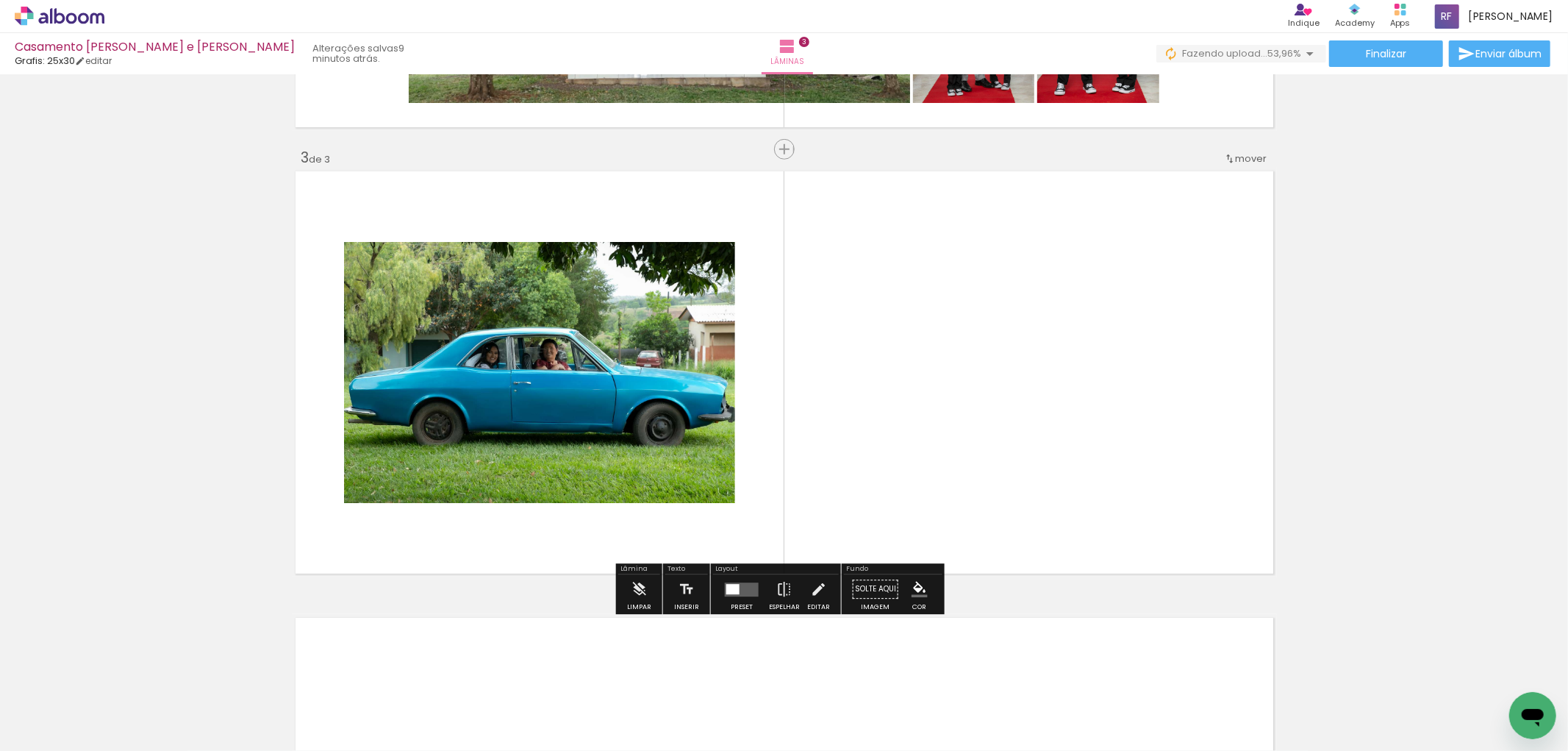
scroll to position [848, 0]
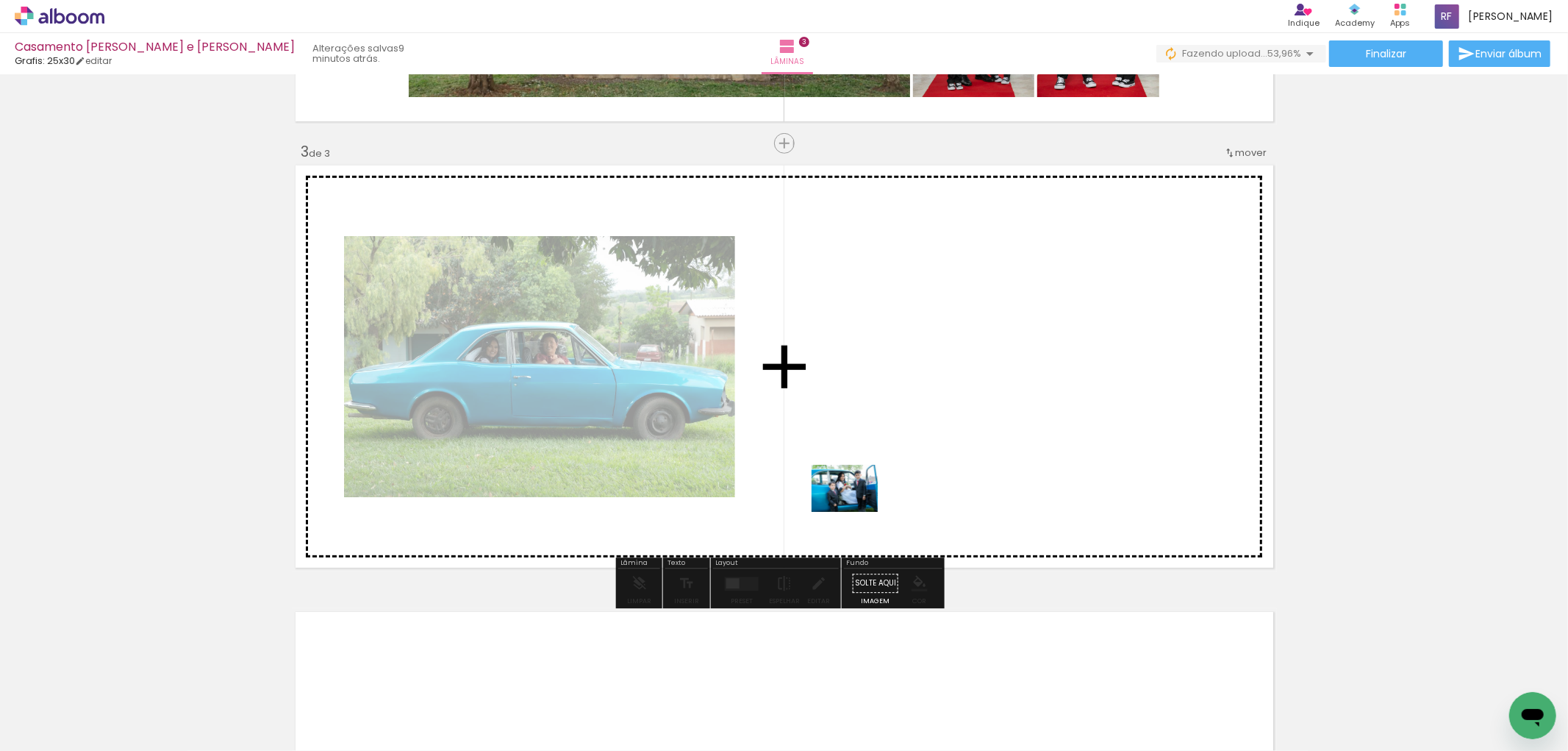
drag, startPoint x: 972, startPoint y: 723, endPoint x: 856, endPoint y: 509, distance: 243.4
click at [856, 509] on quentale-workspace at bounding box center [784, 375] width 1568 height 751
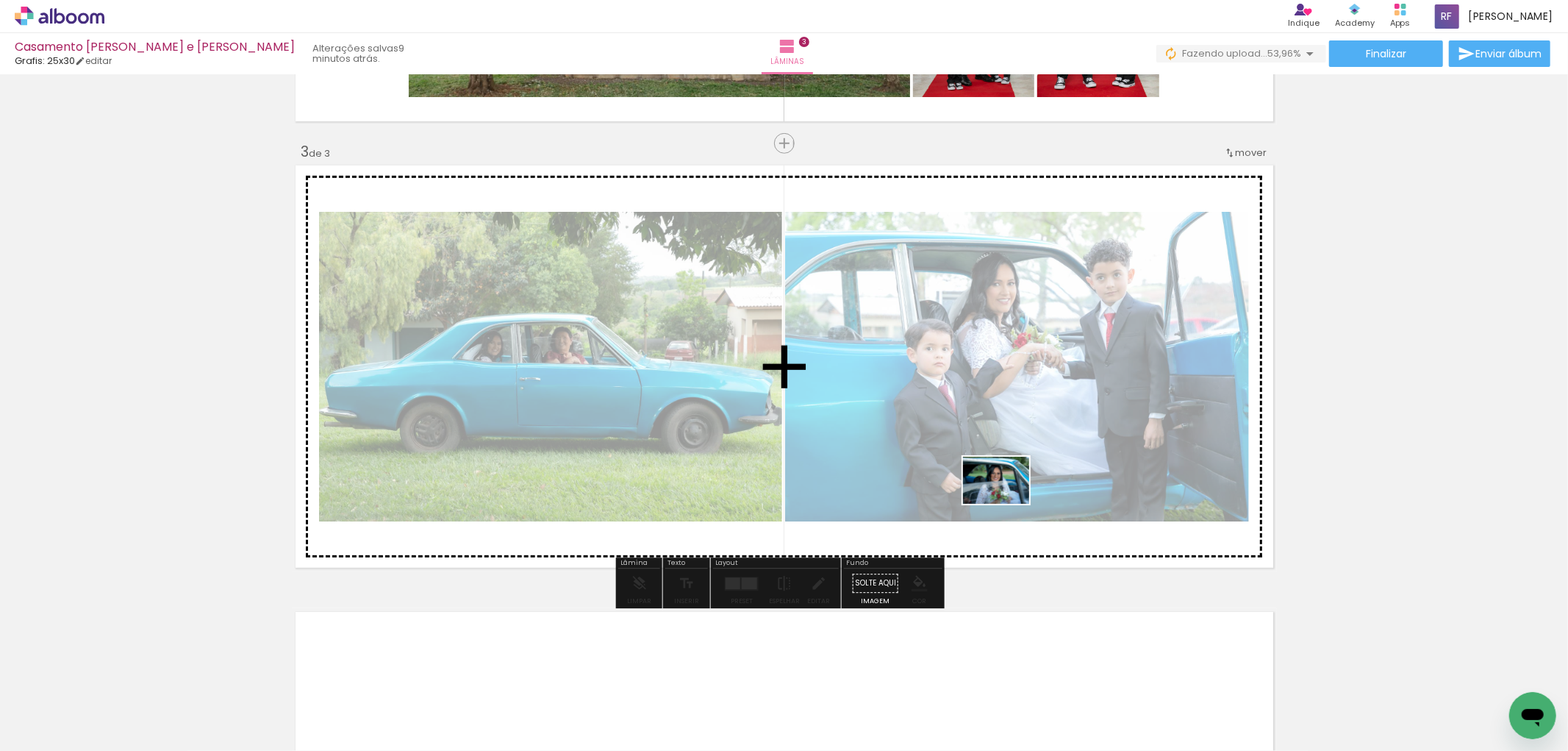
drag, startPoint x: 1062, startPoint y: 711, endPoint x: 1007, endPoint y: 501, distance: 217.1
click at [1007, 501] on quentale-workspace at bounding box center [784, 375] width 1568 height 751
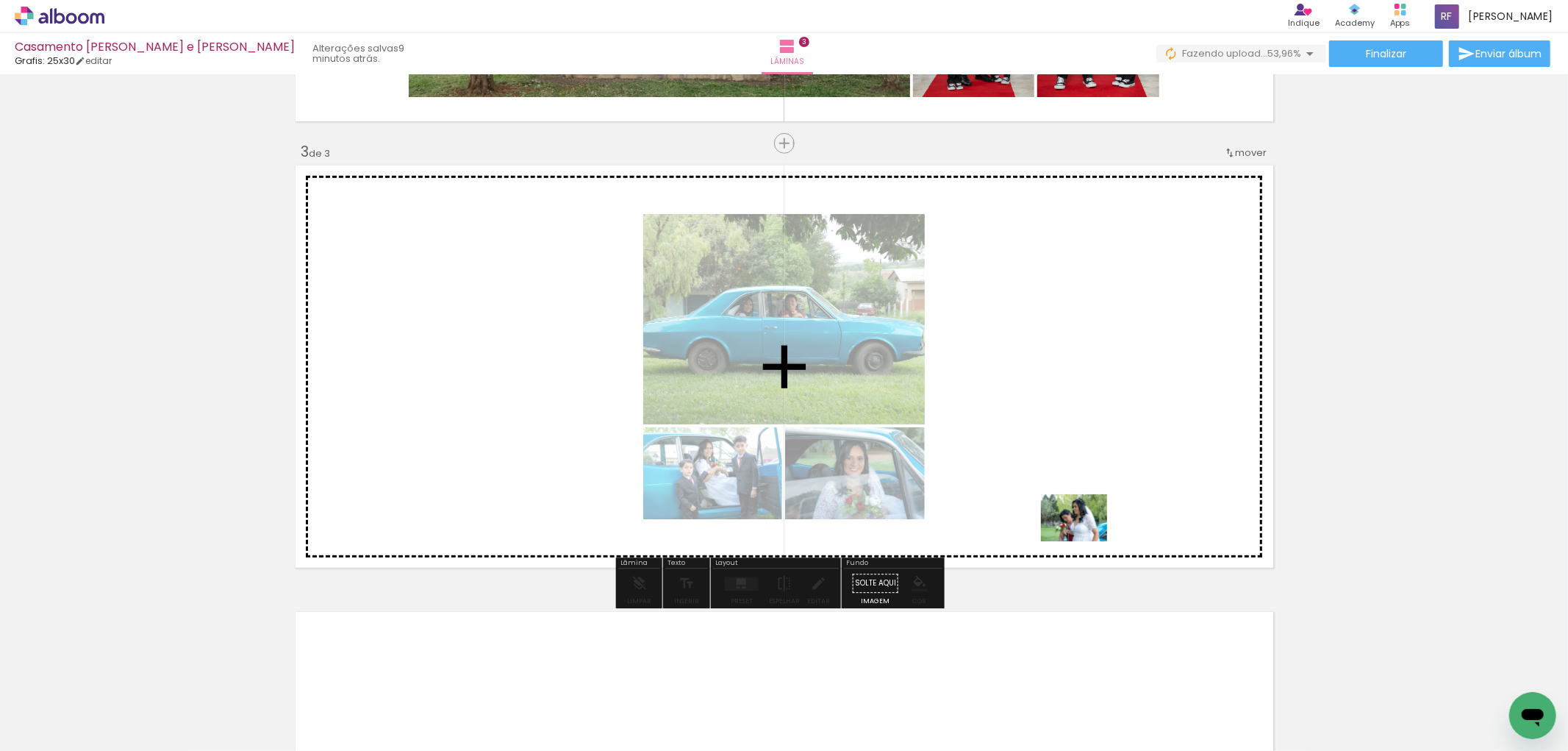
drag, startPoint x: 1140, startPoint y: 723, endPoint x: 1082, endPoint y: 532, distance: 199.6
click at [1082, 532] on quentale-workspace at bounding box center [784, 375] width 1568 height 751
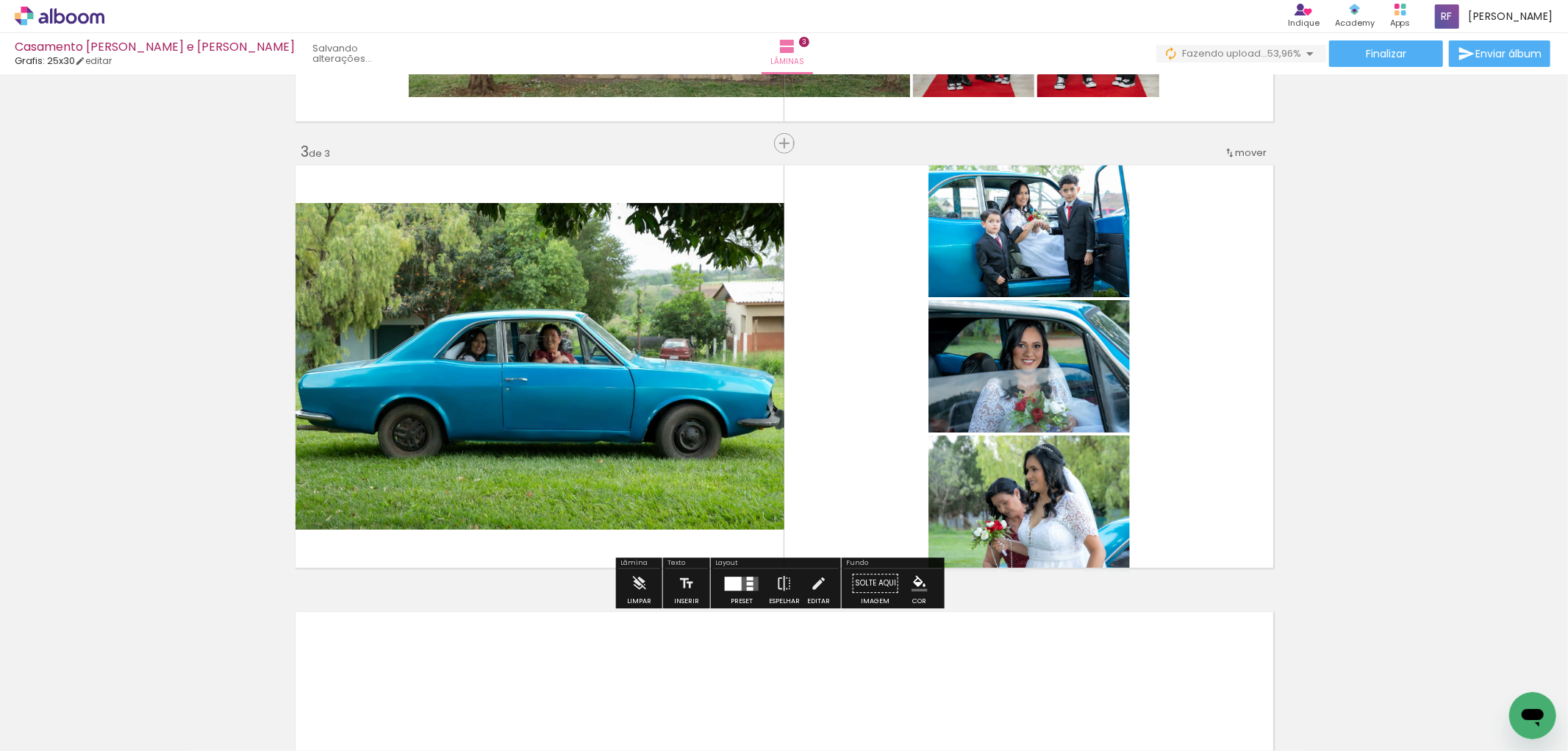
click at [1328, 449] on div "Inserir lâmina 1 de 3 Inserir lâmina 2 de 3 Inserir lâmina 3 de 3" at bounding box center [784, 124] width 1568 height 1786
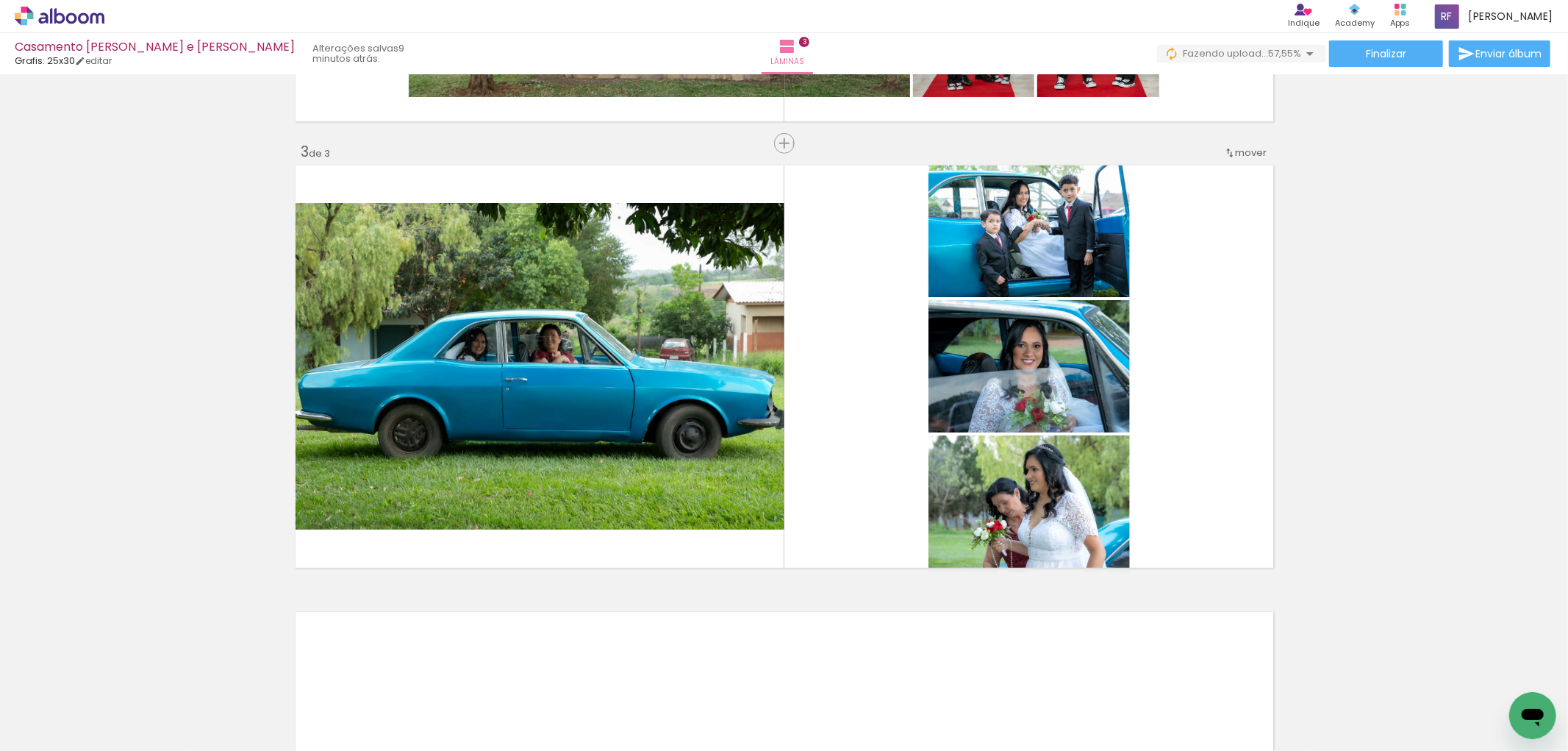
scroll to position [0, 284]
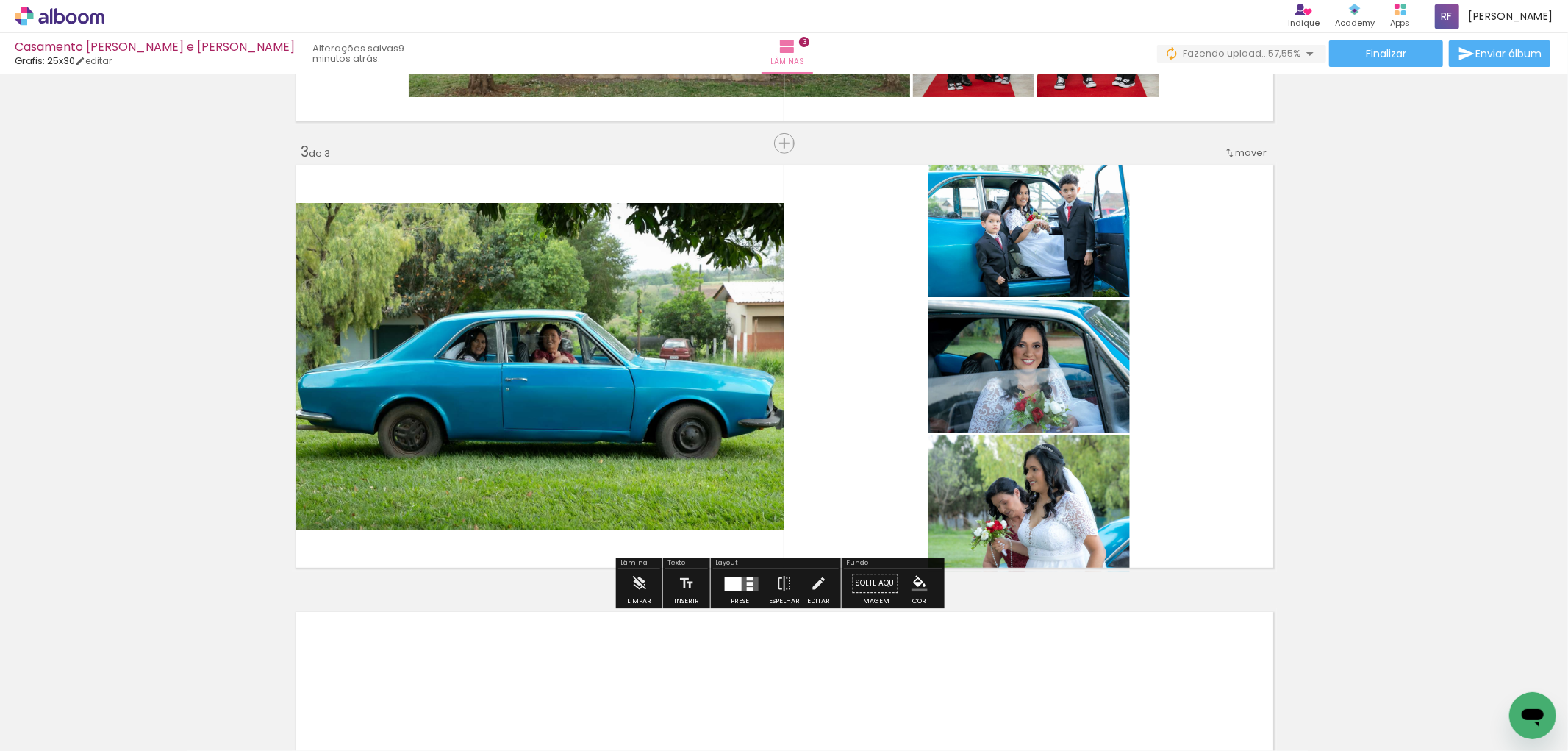
click at [732, 579] on div at bounding box center [733, 583] width 17 height 14
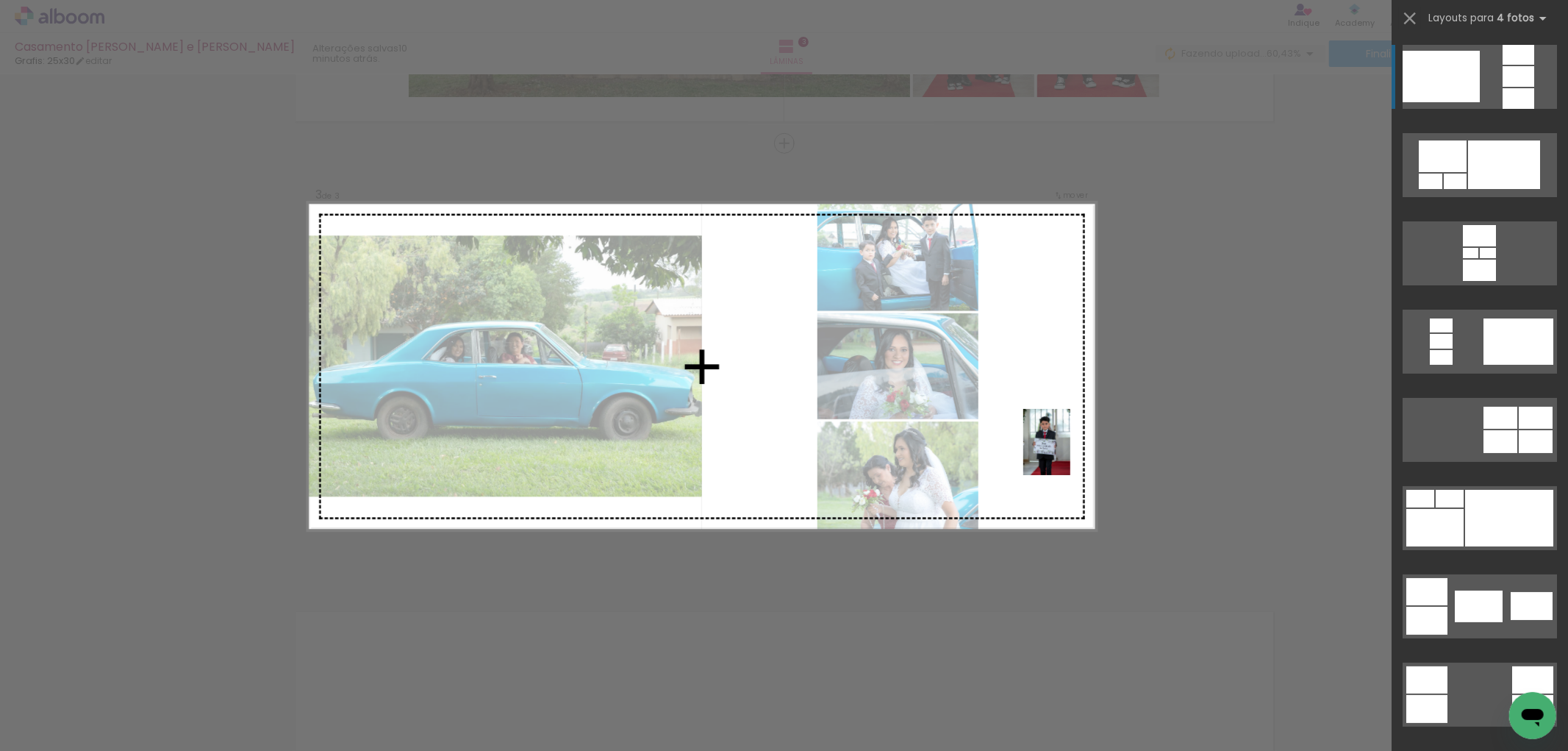
drag, startPoint x: 613, startPoint y: 708, endPoint x: 1062, endPoint y: 456, distance: 514.9
click at [1062, 456] on quentale-workspace at bounding box center [784, 375] width 1568 height 751
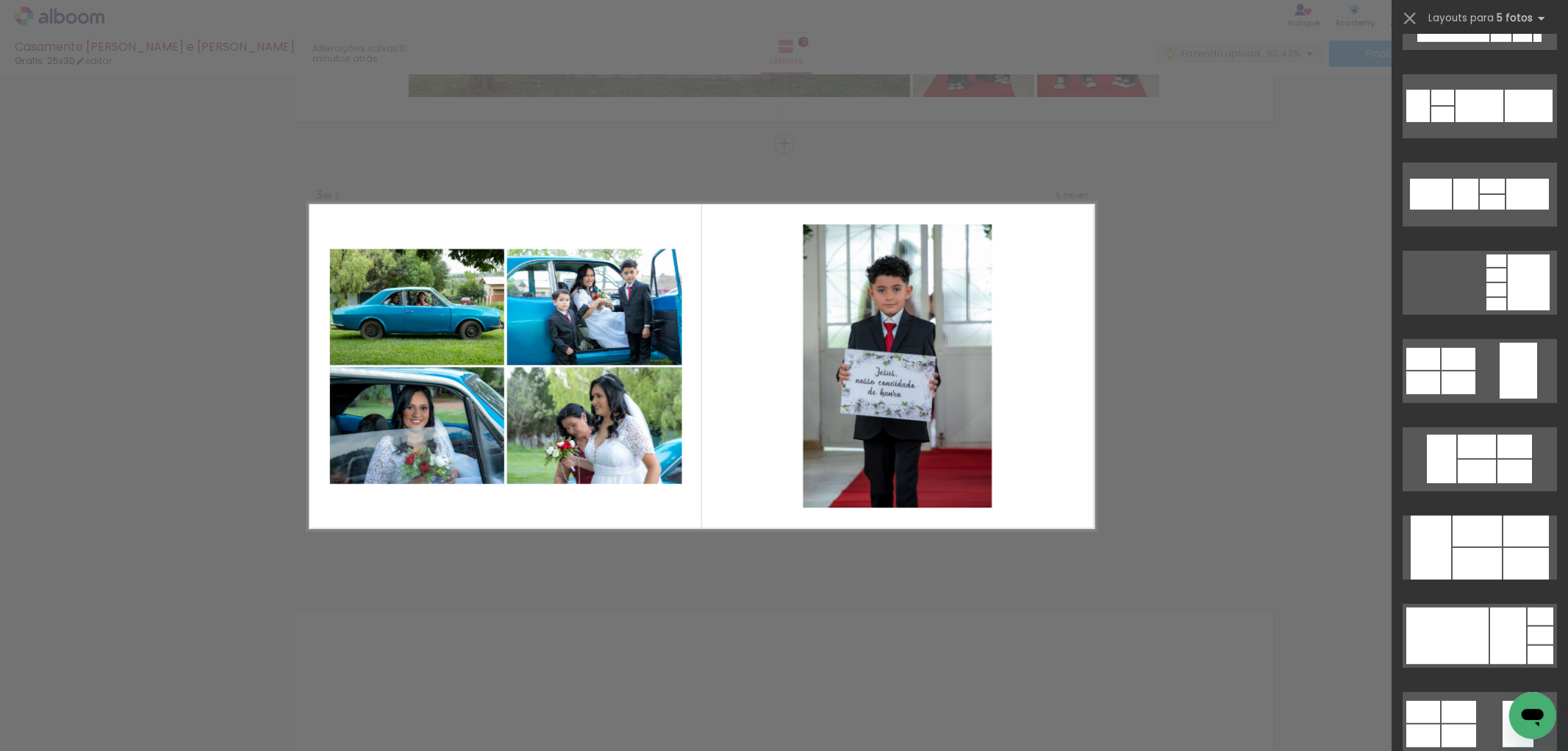
scroll to position [327, 0]
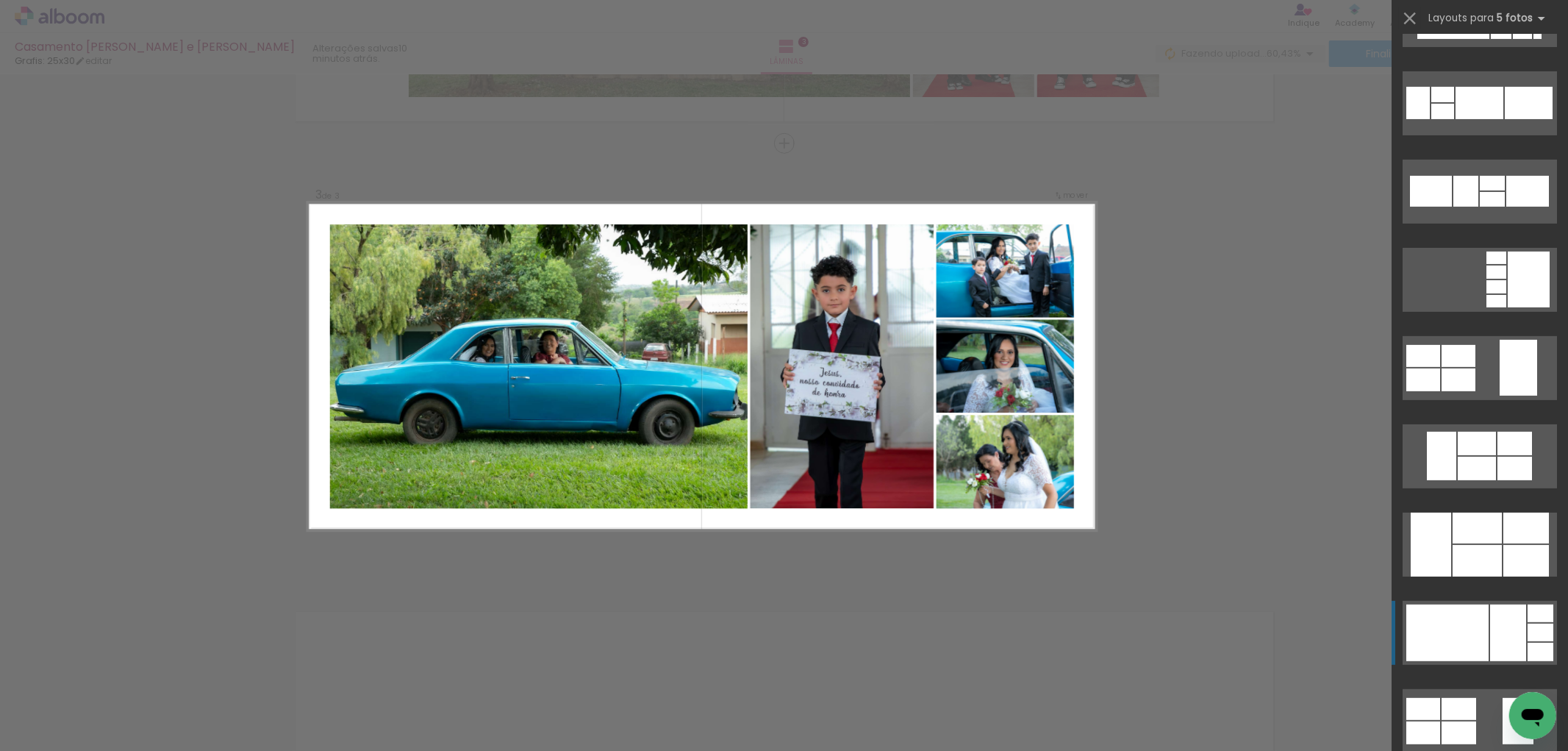
click at [1475, 634] on div at bounding box center [1447, 633] width 82 height 57
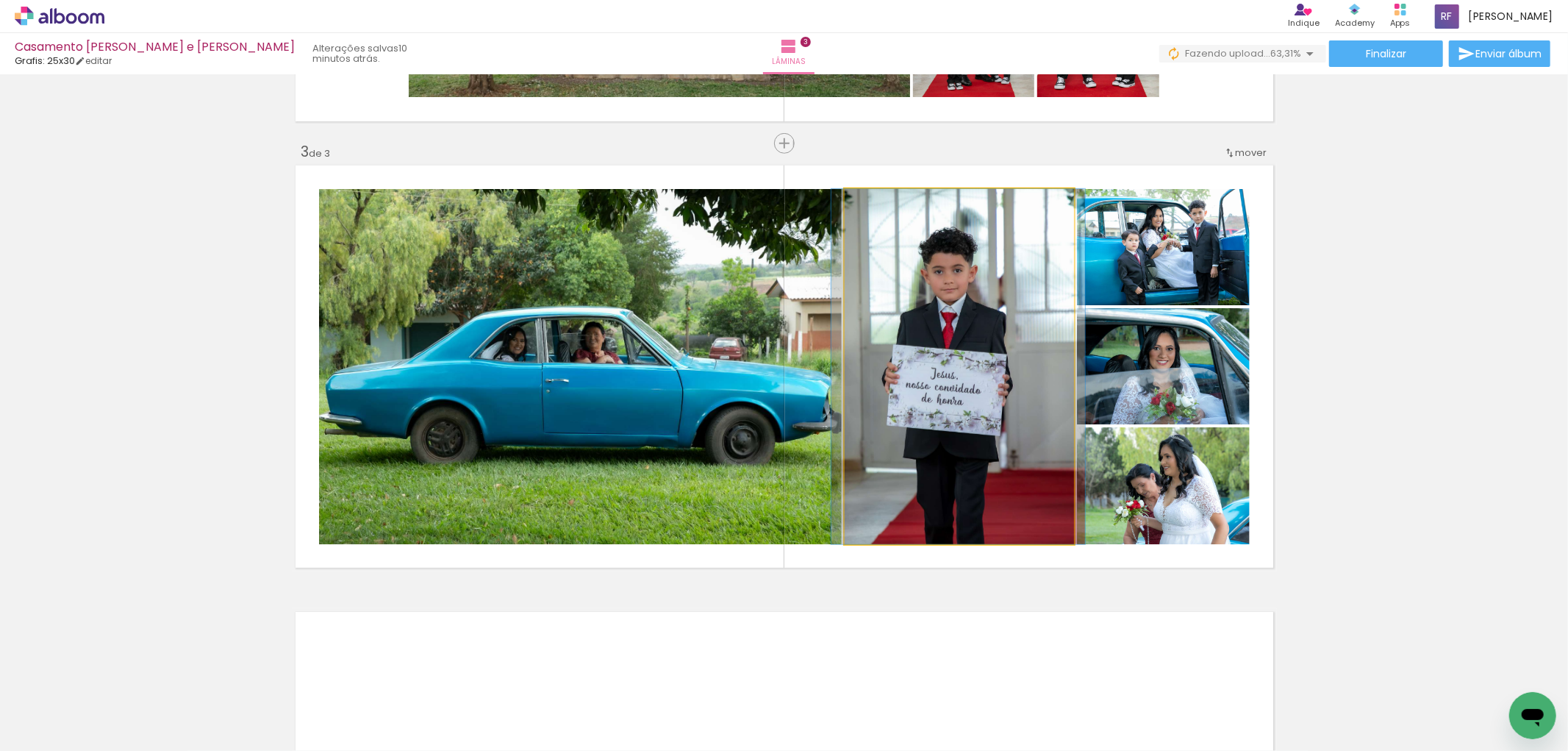
drag, startPoint x: 988, startPoint y: 364, endPoint x: 988, endPoint y: 341, distance: 23.0
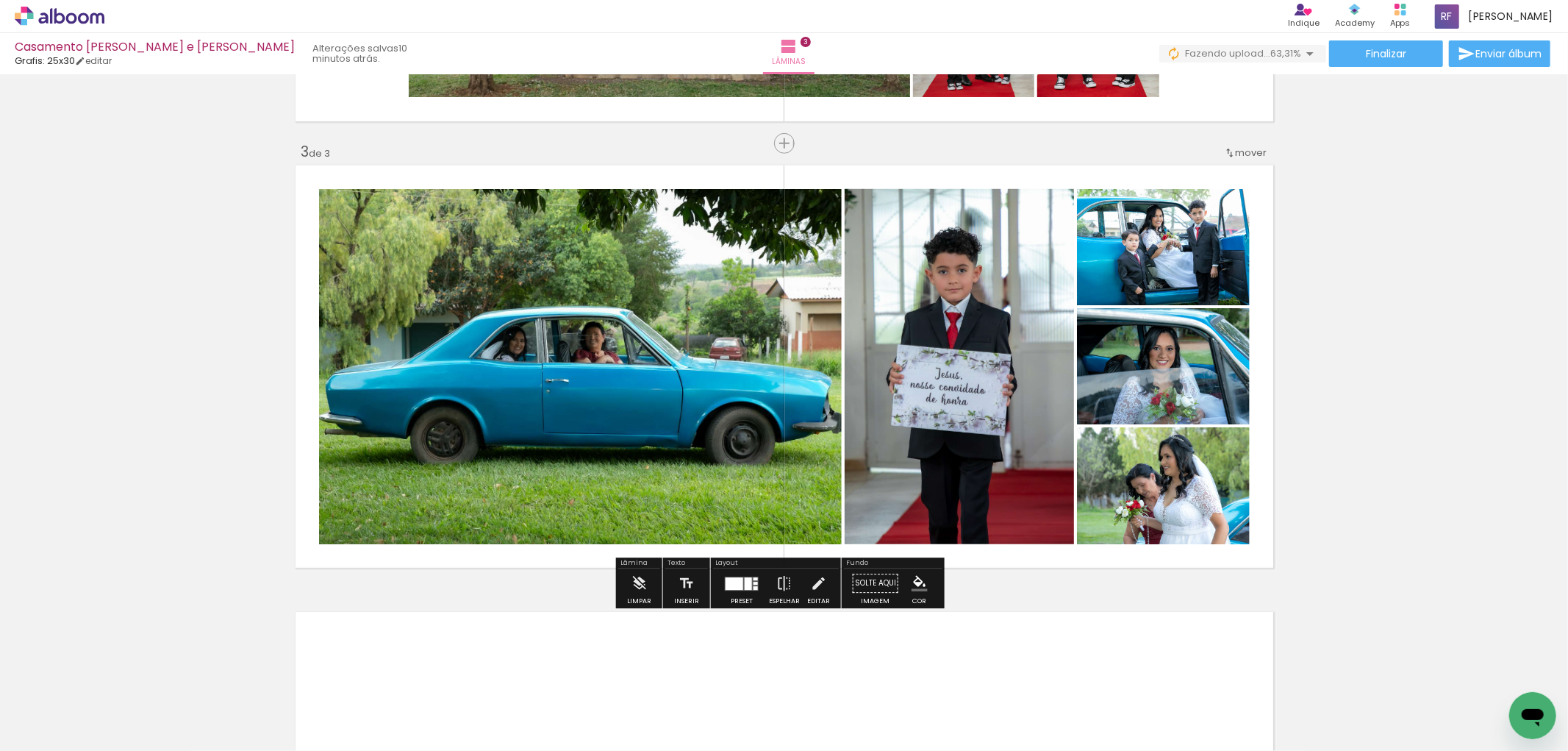
click at [745, 581] on div at bounding box center [748, 583] width 7 height 13
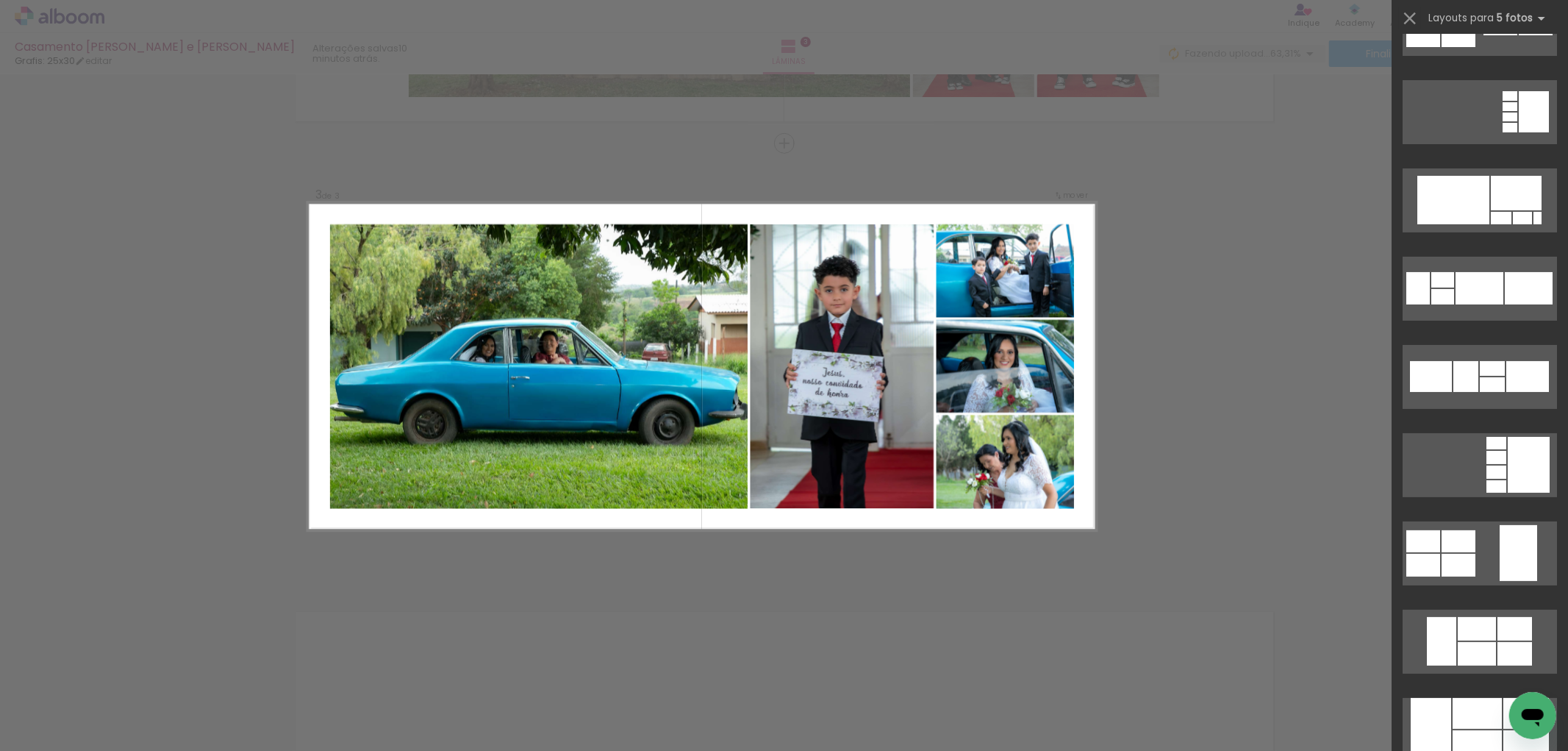
scroll to position [0, 0]
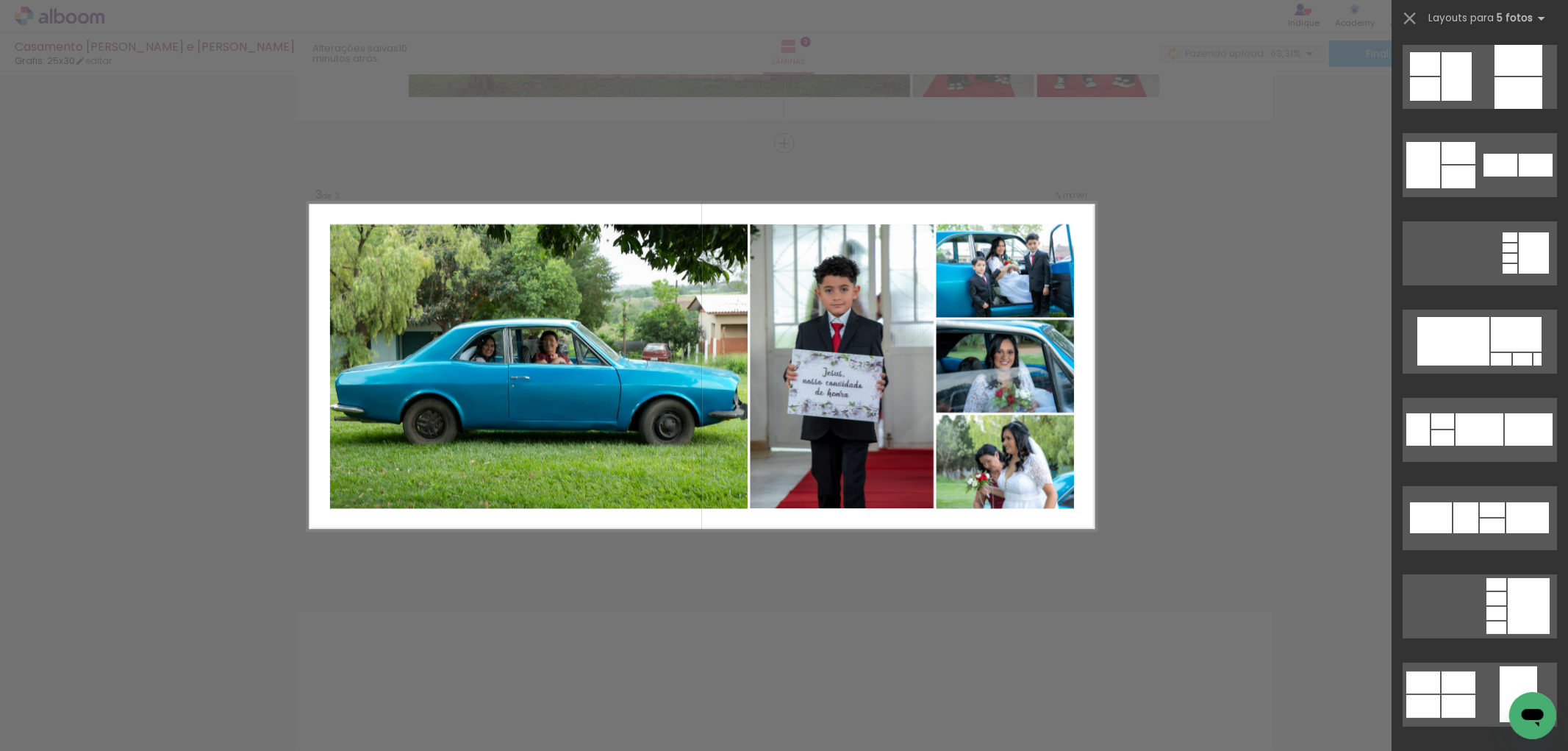
click at [1198, 546] on div "Confirmar Cancelar" at bounding box center [784, 136] width 1568 height 1821
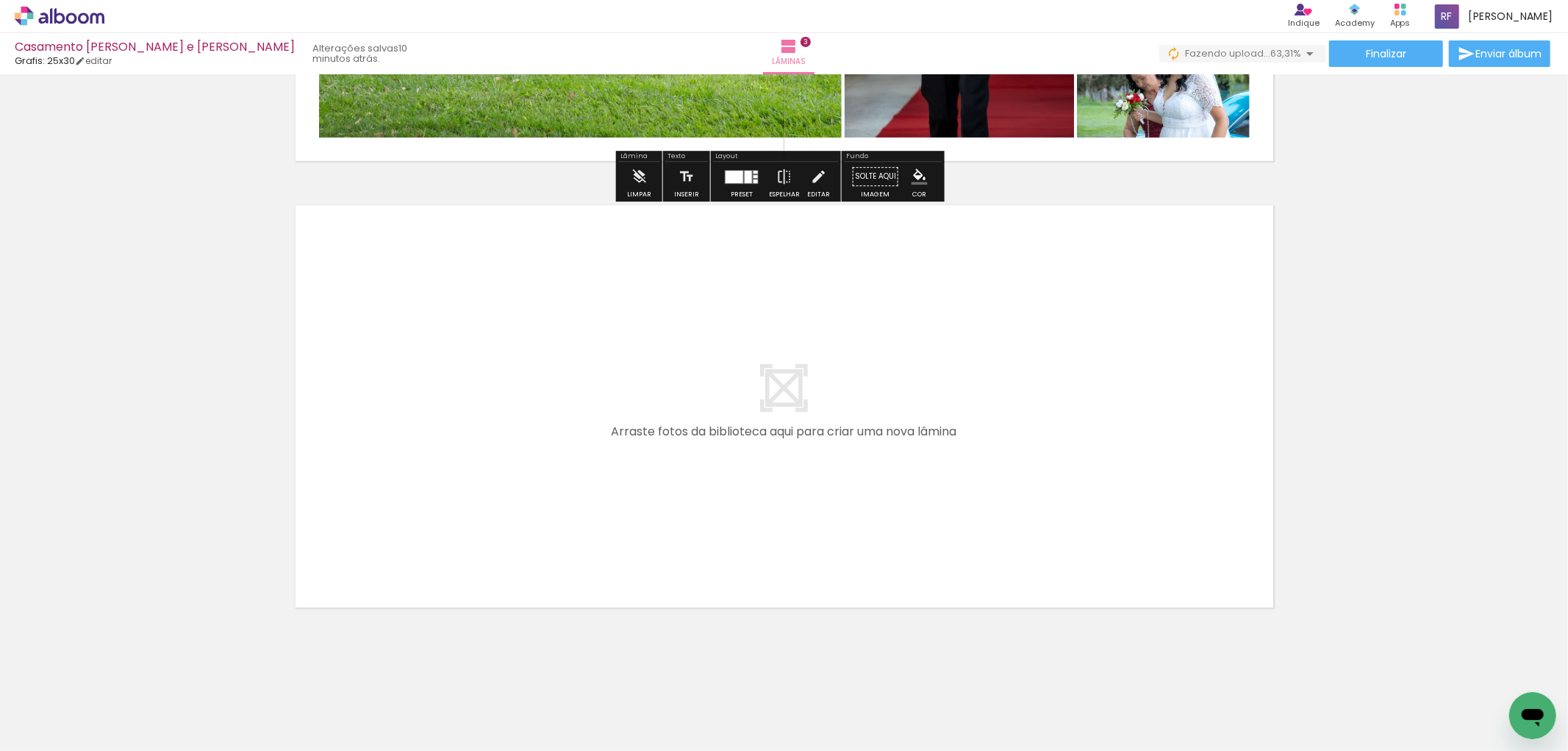
scroll to position [1256, 0]
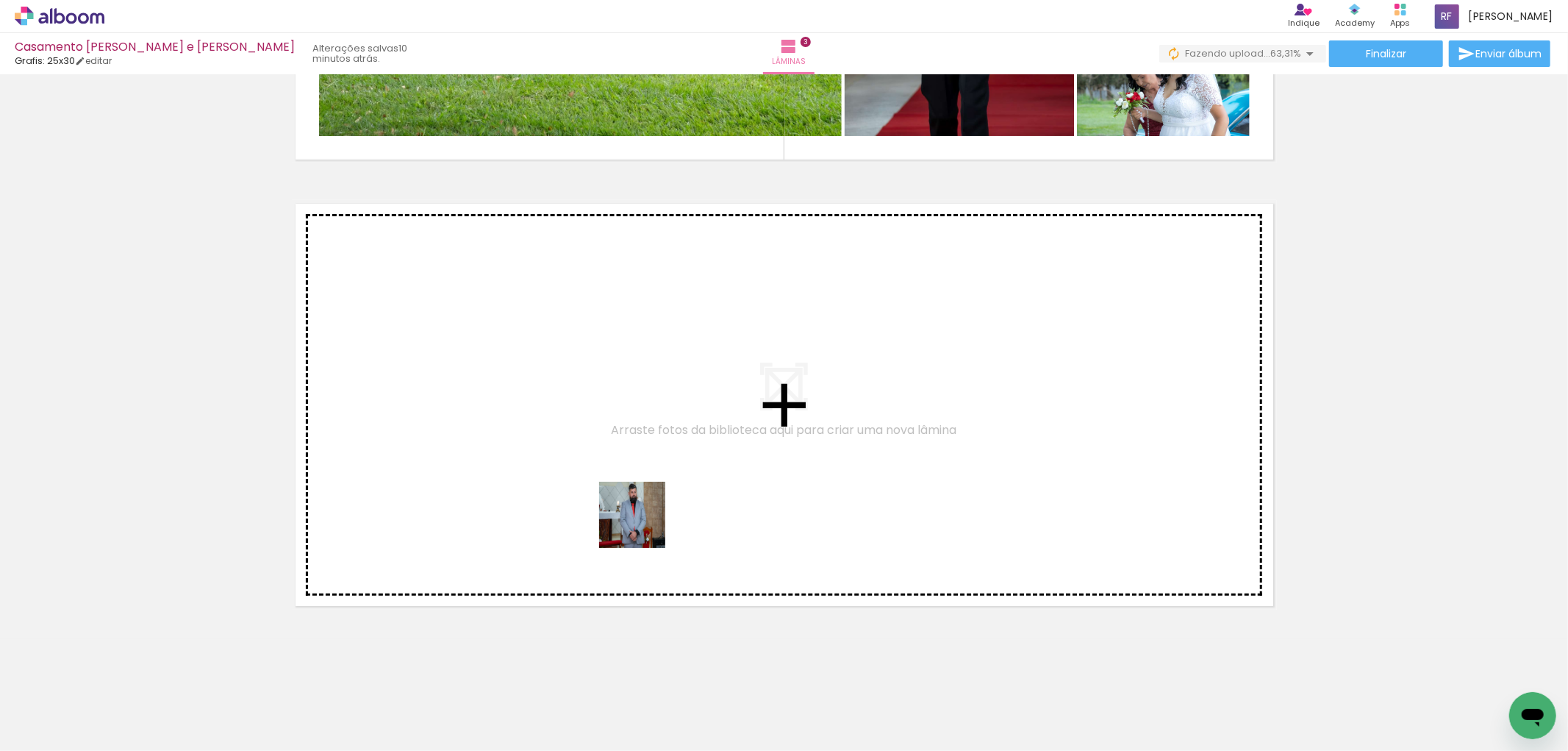
drag, startPoint x: 699, startPoint y: 711, endPoint x: 723, endPoint y: 663, distance: 53.7
click at [634, 511] on quentale-workspace at bounding box center [784, 375] width 1568 height 751
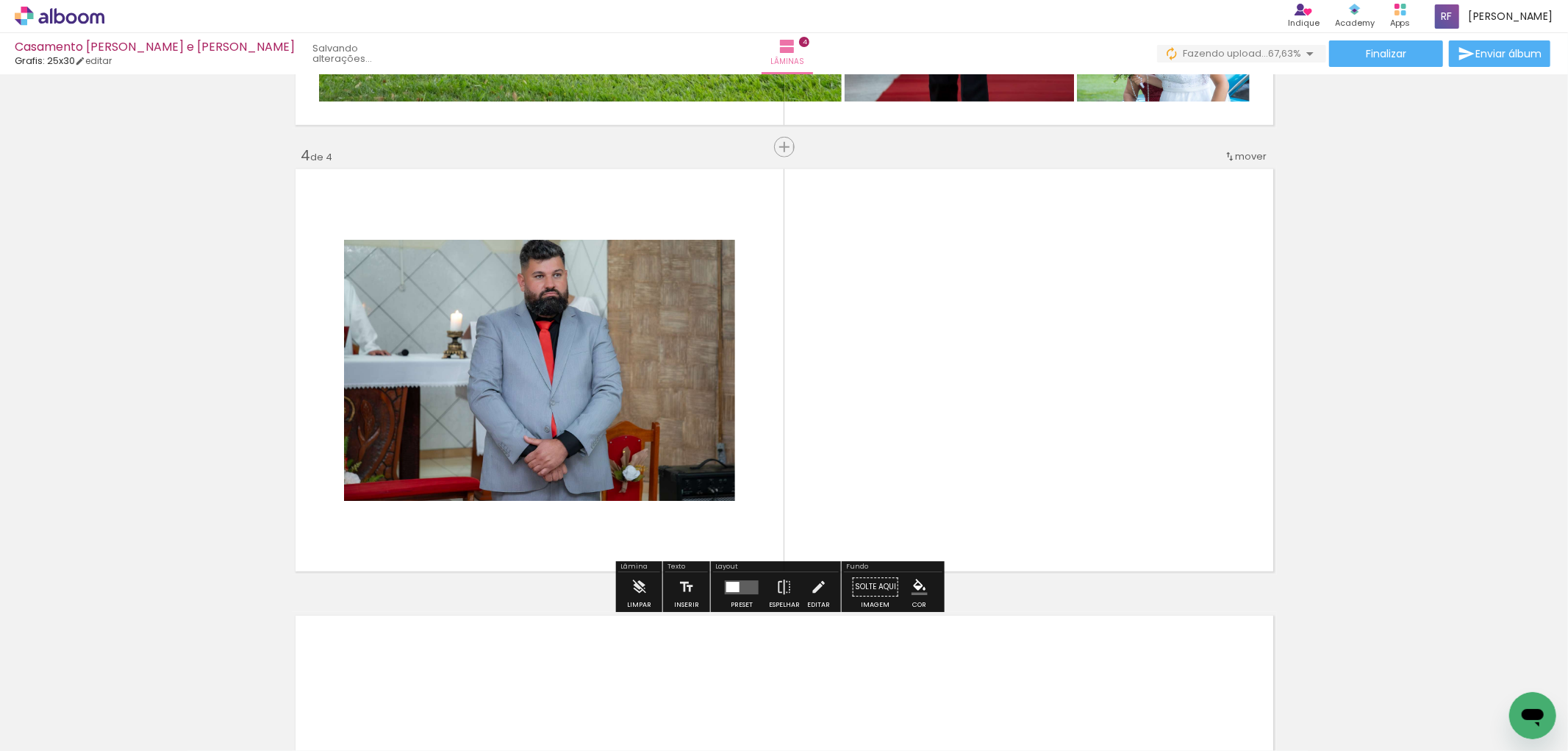
scroll to position [1294, 0]
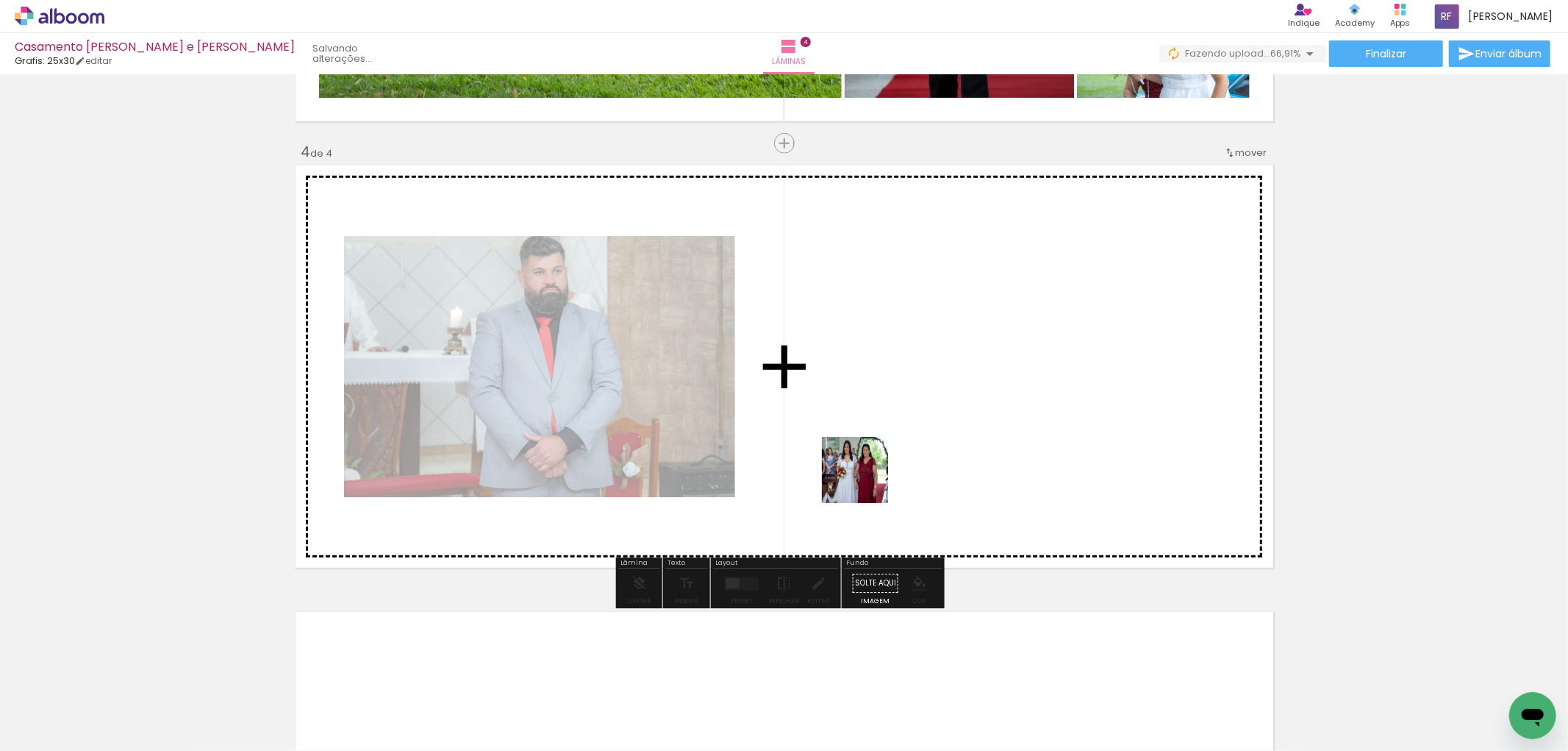
drag, startPoint x: 770, startPoint y: 717, endPoint x: 867, endPoint y: 468, distance: 267.2
click at [867, 468] on quentale-workspace at bounding box center [784, 375] width 1568 height 751
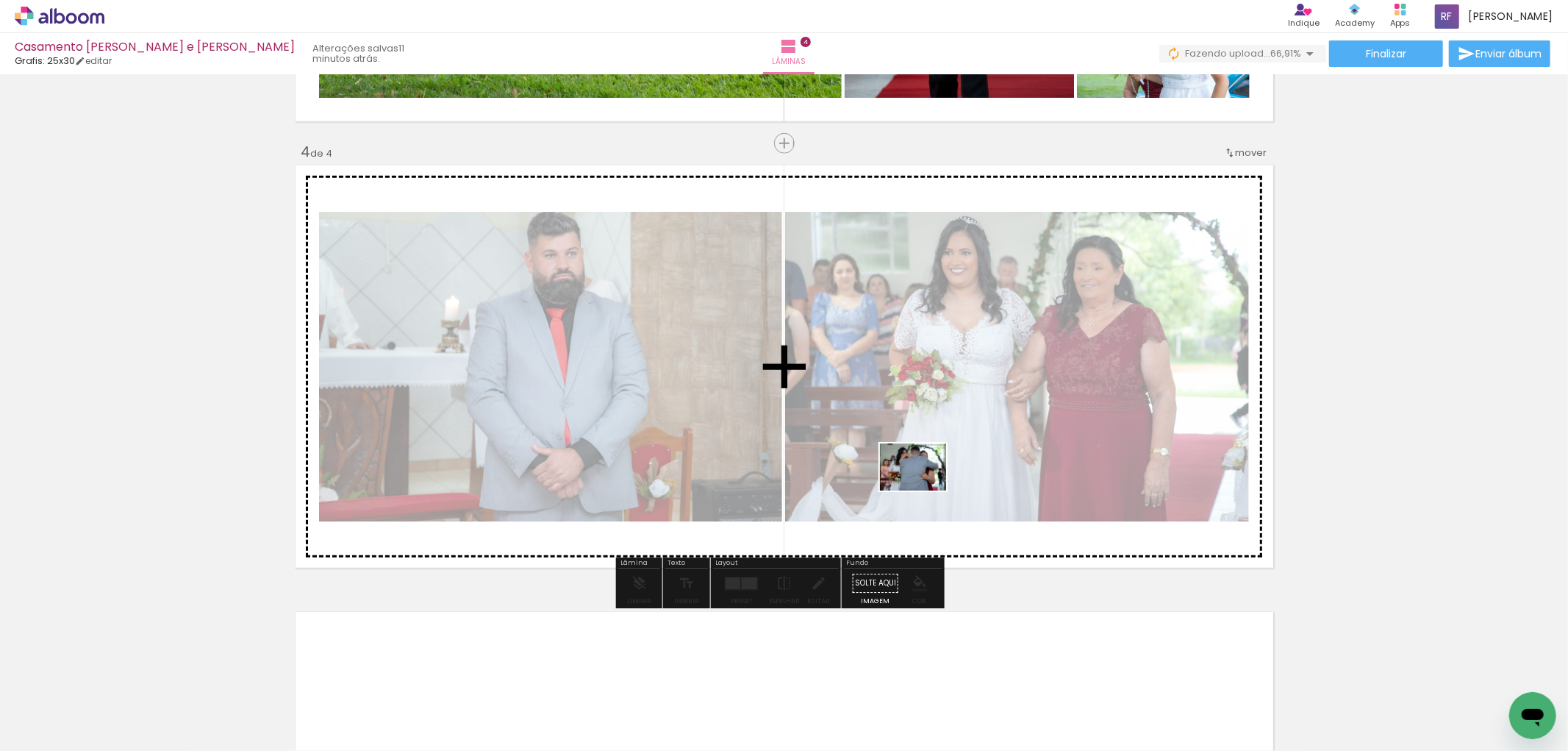
drag, startPoint x: 854, startPoint y: 714, endPoint x: 924, endPoint y: 487, distance: 237.5
click at [924, 487] on quentale-workspace at bounding box center [784, 375] width 1568 height 751
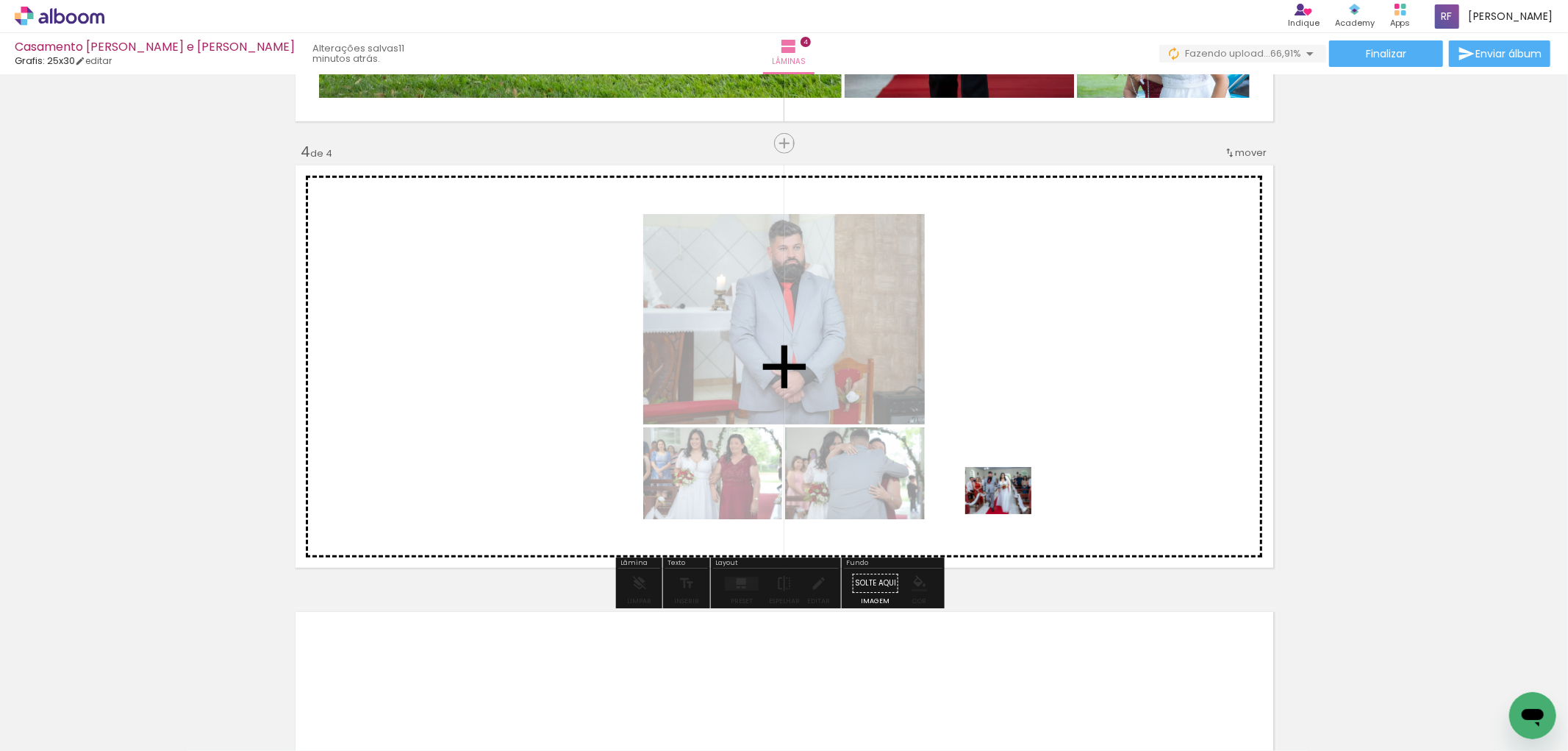
drag, startPoint x: 923, startPoint y: 708, endPoint x: 1009, endPoint y: 511, distance: 215.0
click at [1009, 511] on quentale-workspace at bounding box center [784, 375] width 1568 height 751
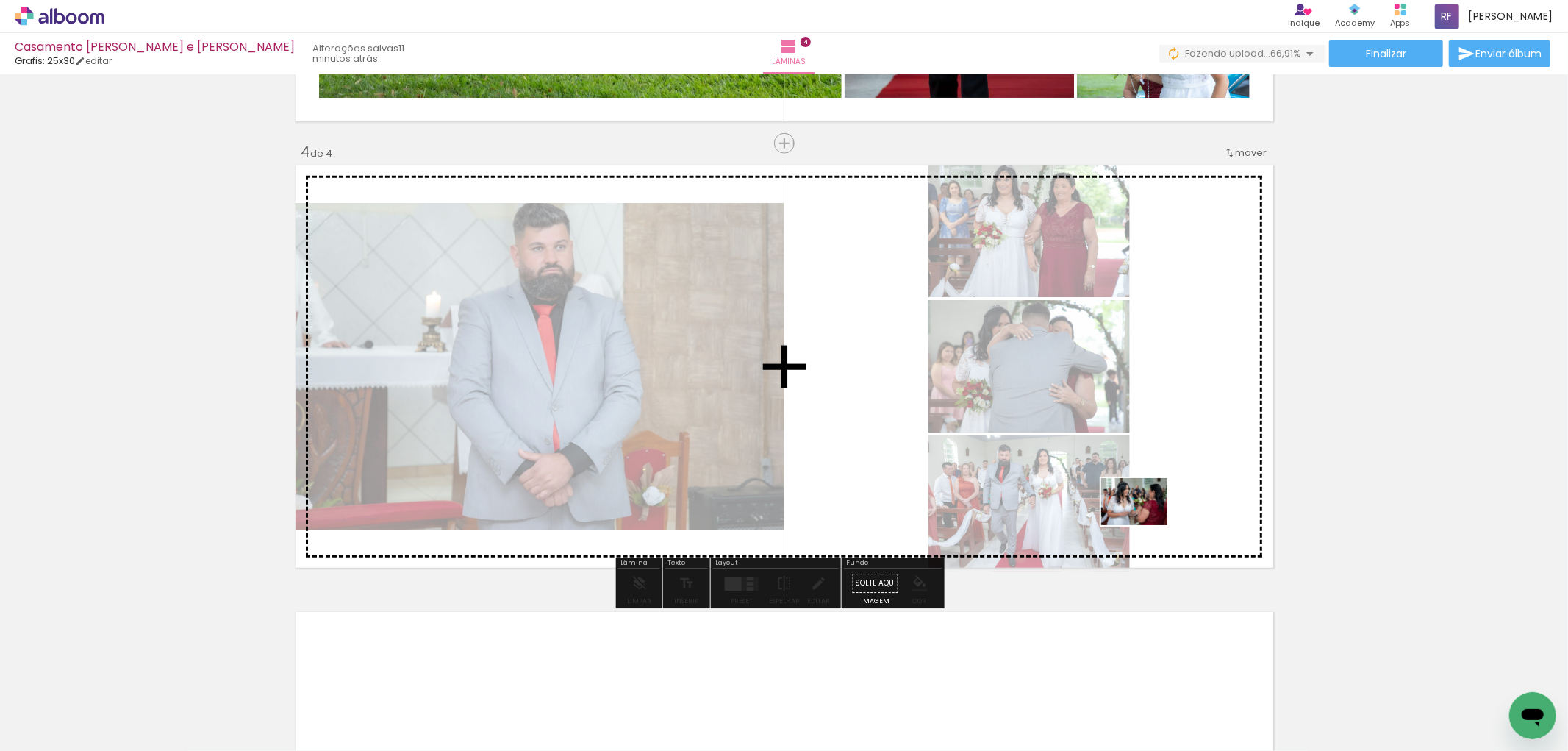
drag, startPoint x: 1018, startPoint y: 718, endPoint x: 1145, endPoint y: 522, distance: 233.5
click at [1145, 522] on quentale-workspace at bounding box center [784, 375] width 1568 height 751
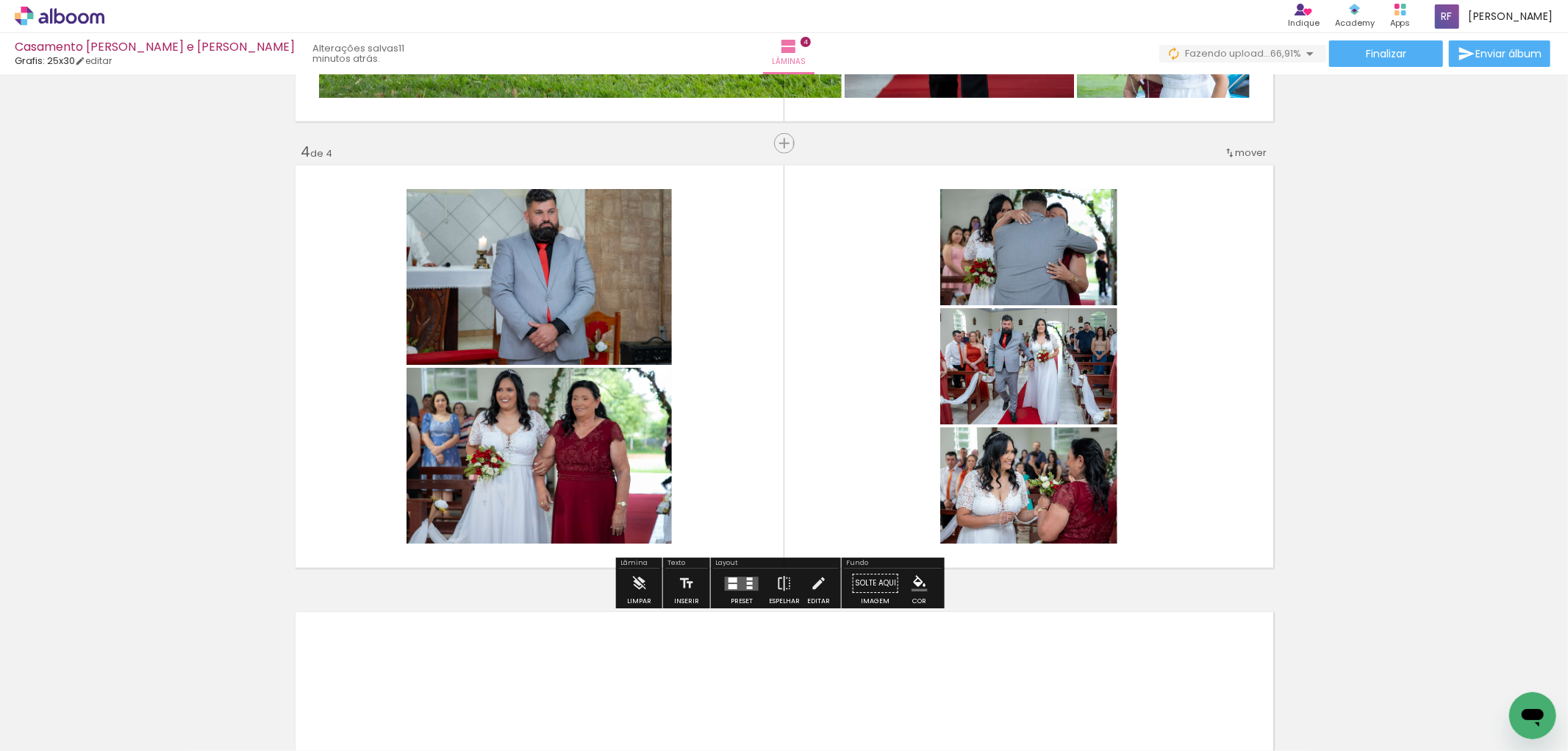
click at [736, 587] on quentale-layouter at bounding box center [742, 583] width 33 height 14
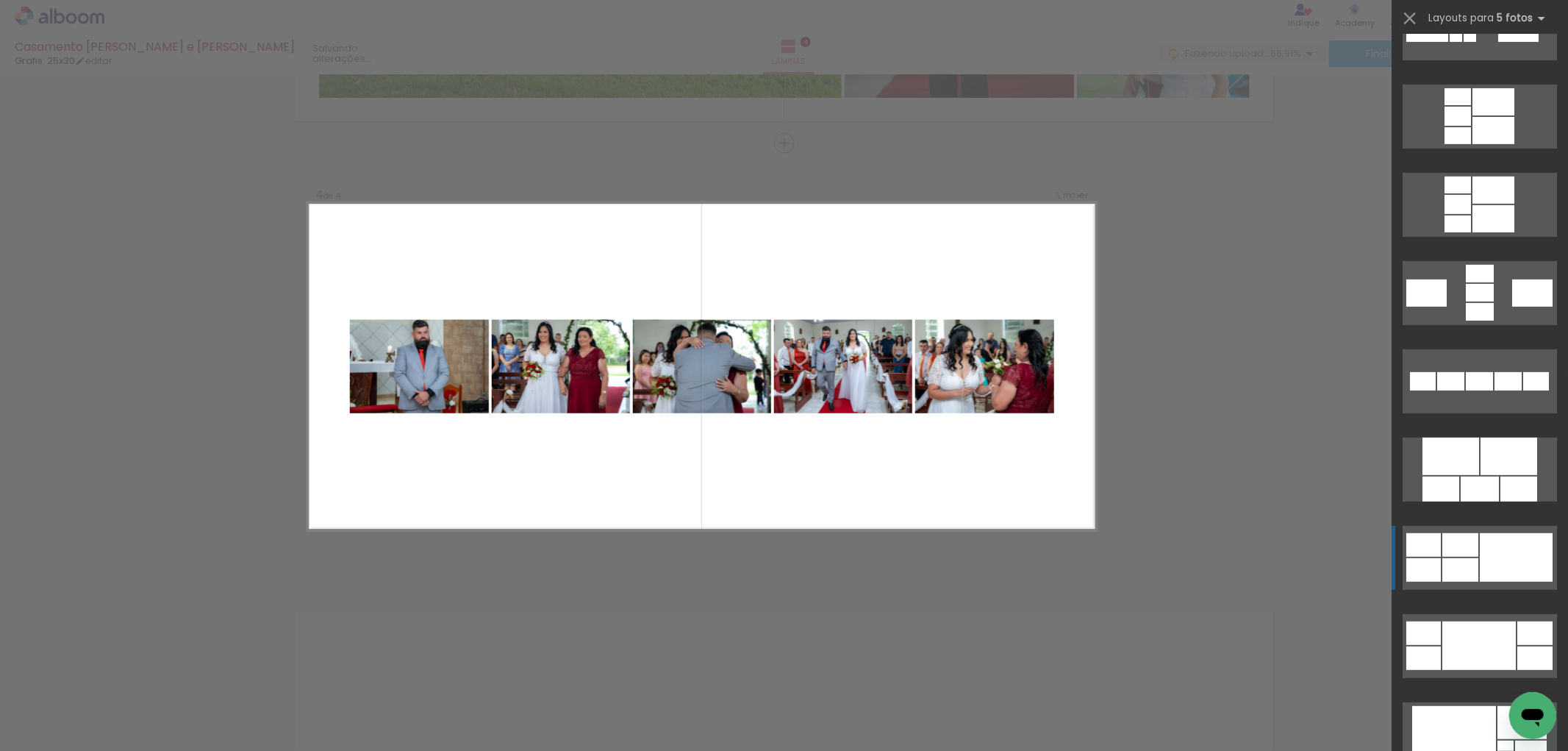
scroll to position [653, 0]
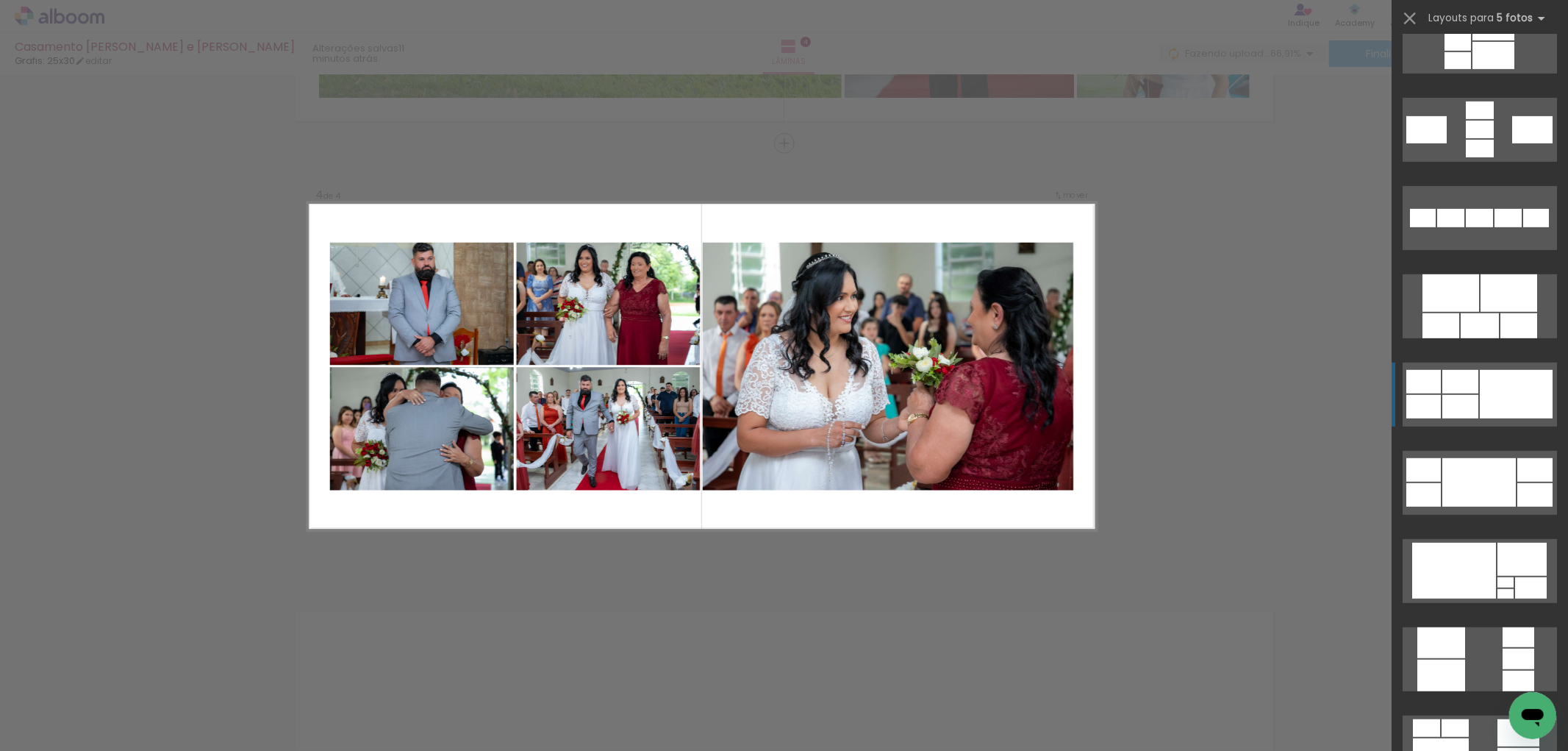
click at [1481, 400] on div at bounding box center [1516, 394] width 73 height 48
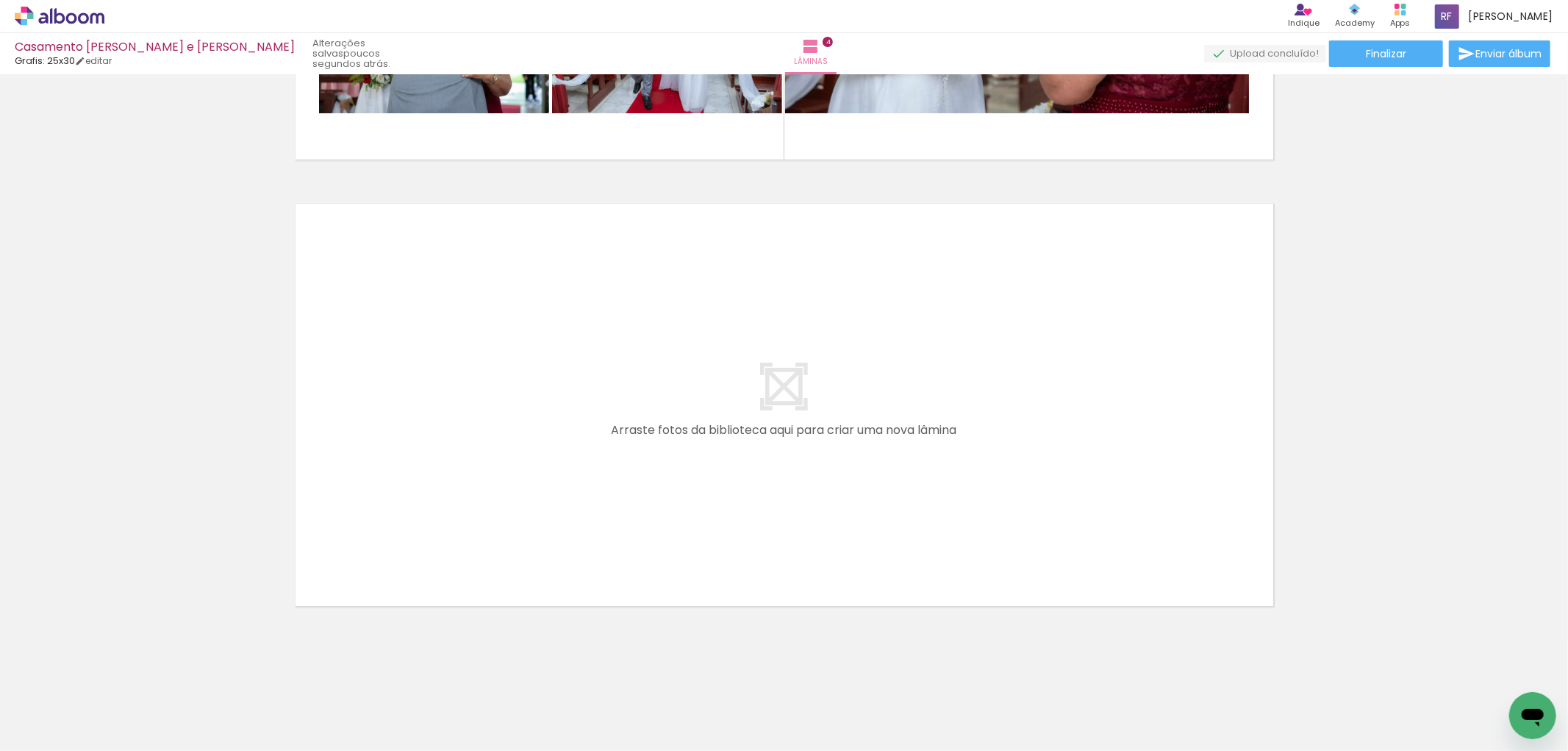
scroll to position [0, 1296]
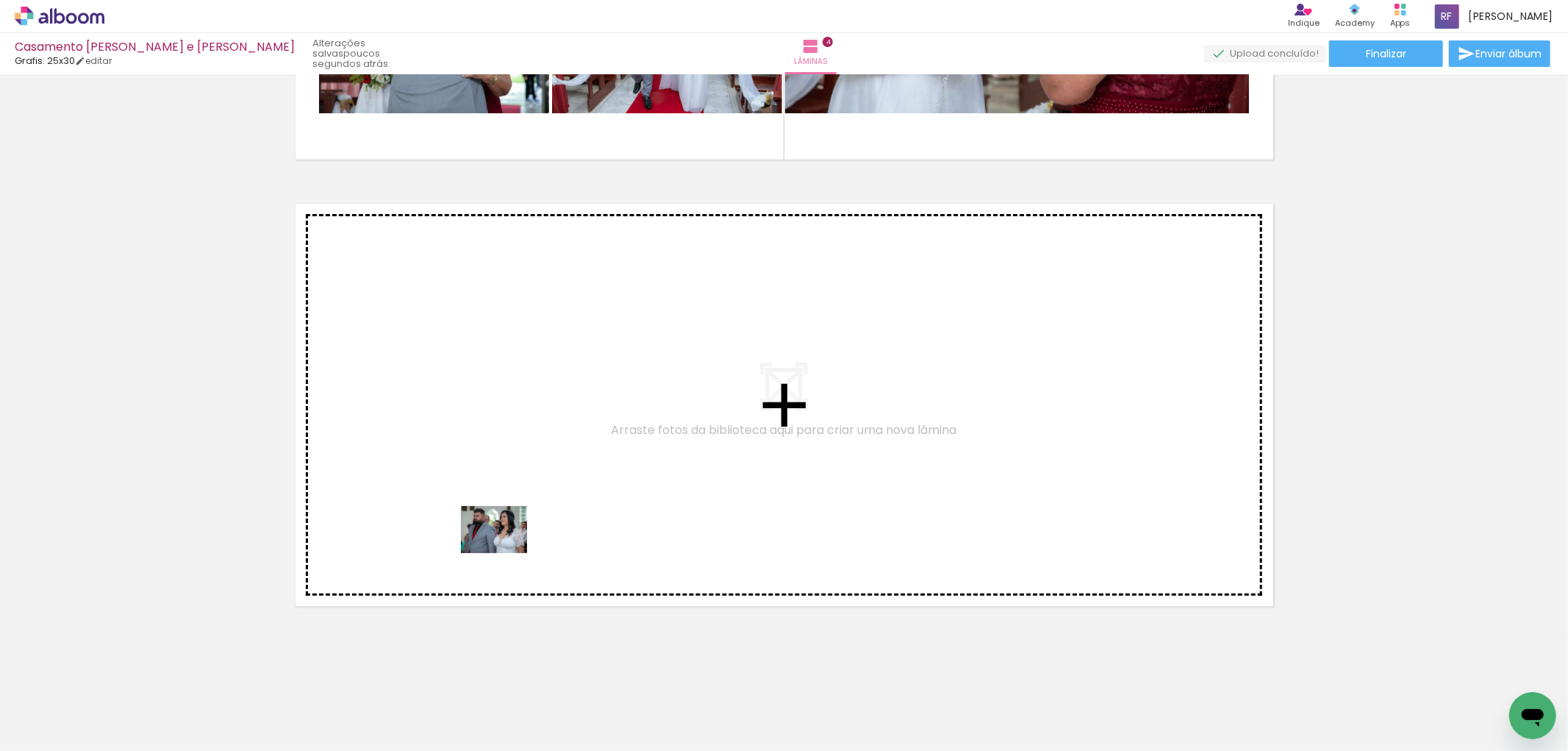
drag, startPoint x: 438, startPoint y: 714, endPoint x: 505, endPoint y: 543, distance: 183.7
click at [505, 543] on quentale-workspace at bounding box center [784, 375] width 1568 height 751
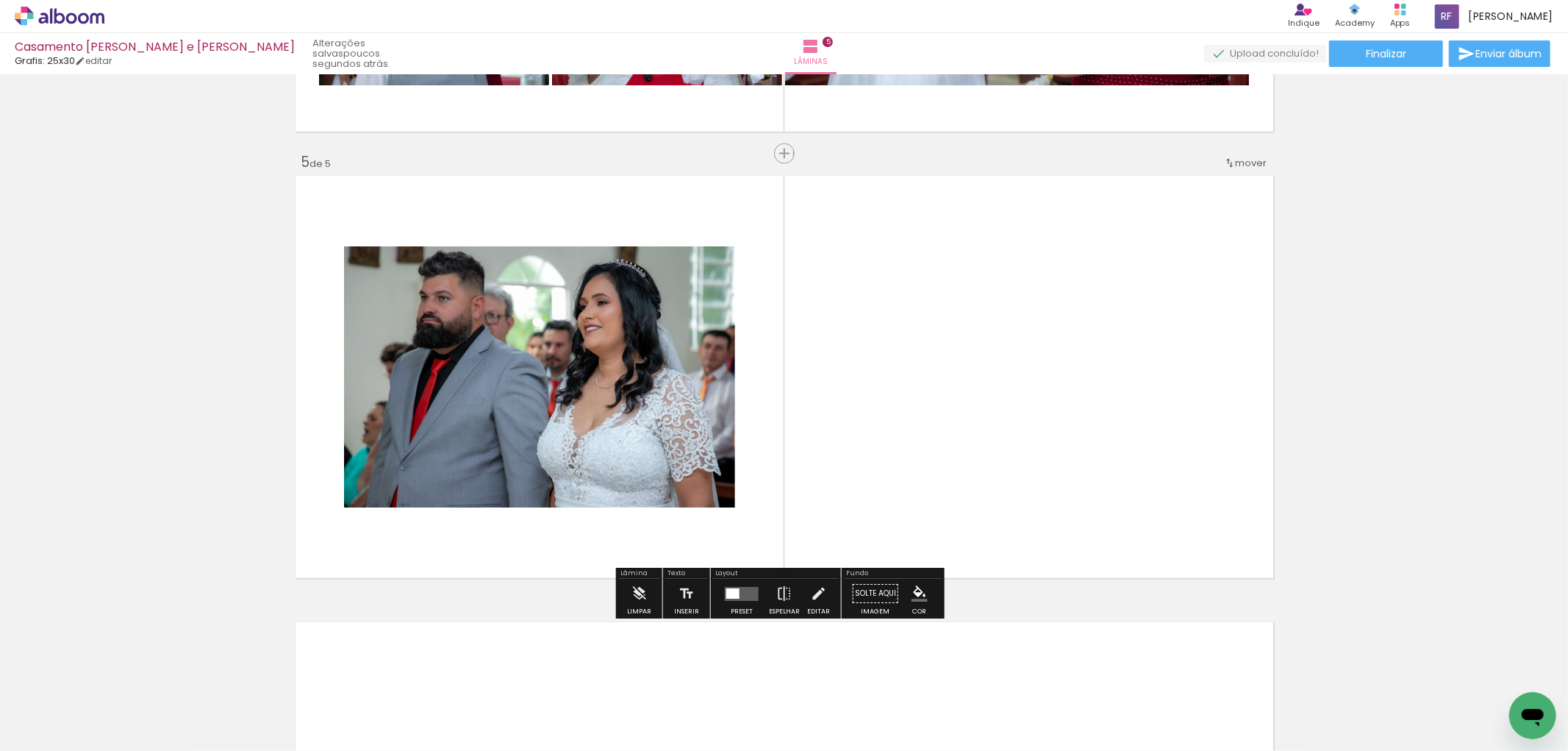
scroll to position [1740, 0]
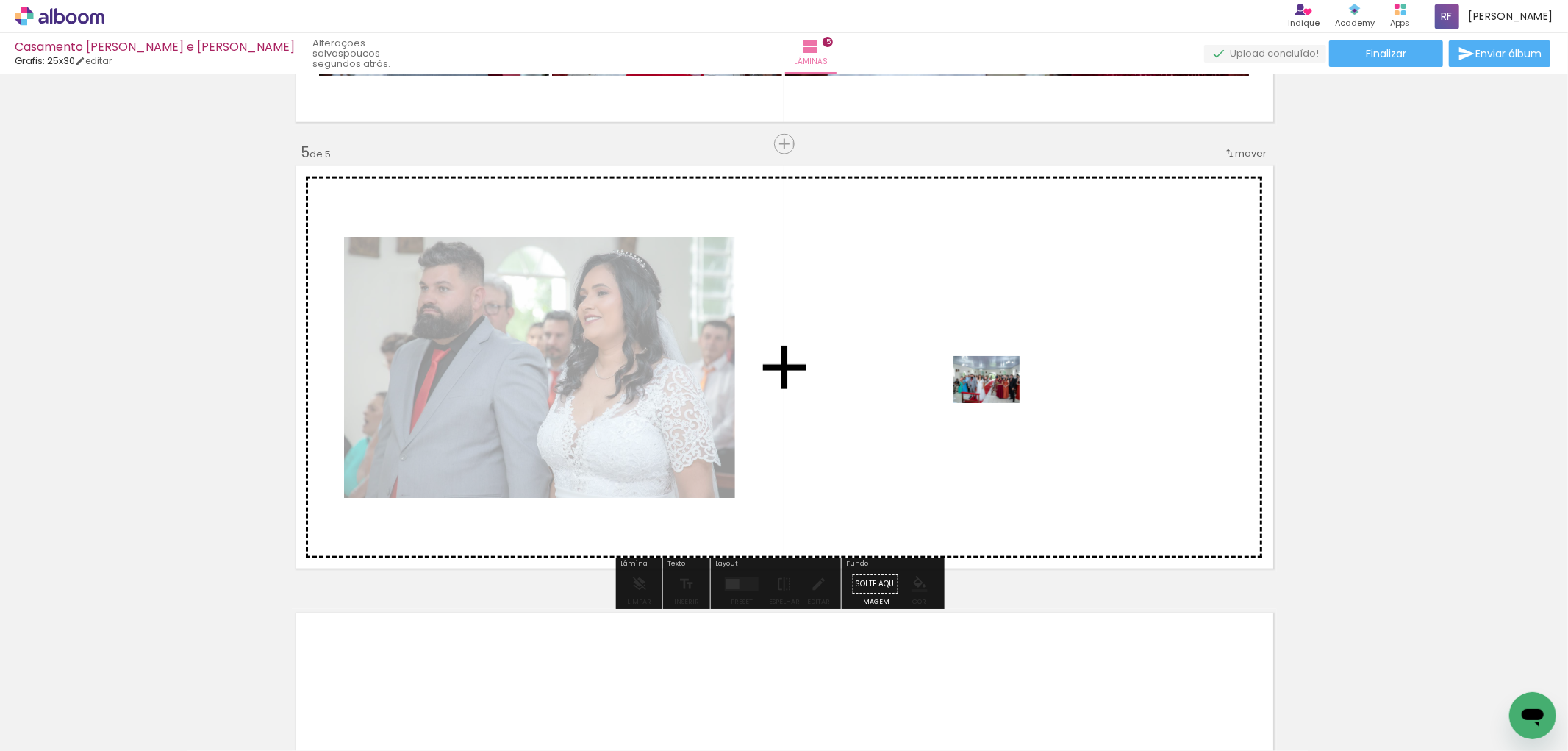
drag, startPoint x: 675, startPoint y: 568, endPoint x: 997, endPoint y: 400, distance: 363.2
click at [997, 400] on quentale-workspace at bounding box center [784, 375] width 1568 height 751
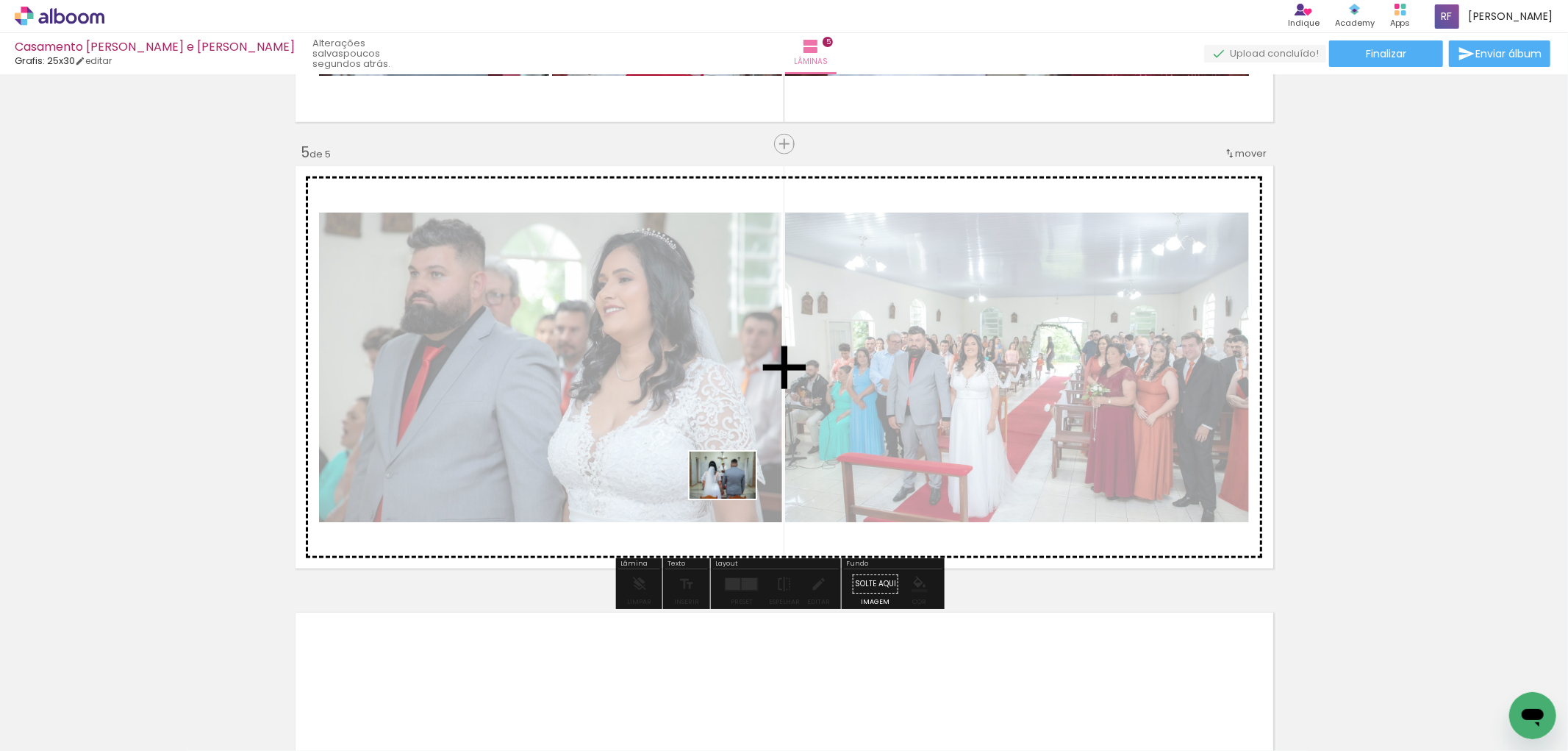
drag, startPoint x: 654, startPoint y: 711, endPoint x: 720, endPoint y: 687, distance: 70.2
click at [714, 489] on quentale-workspace at bounding box center [784, 375] width 1568 height 751
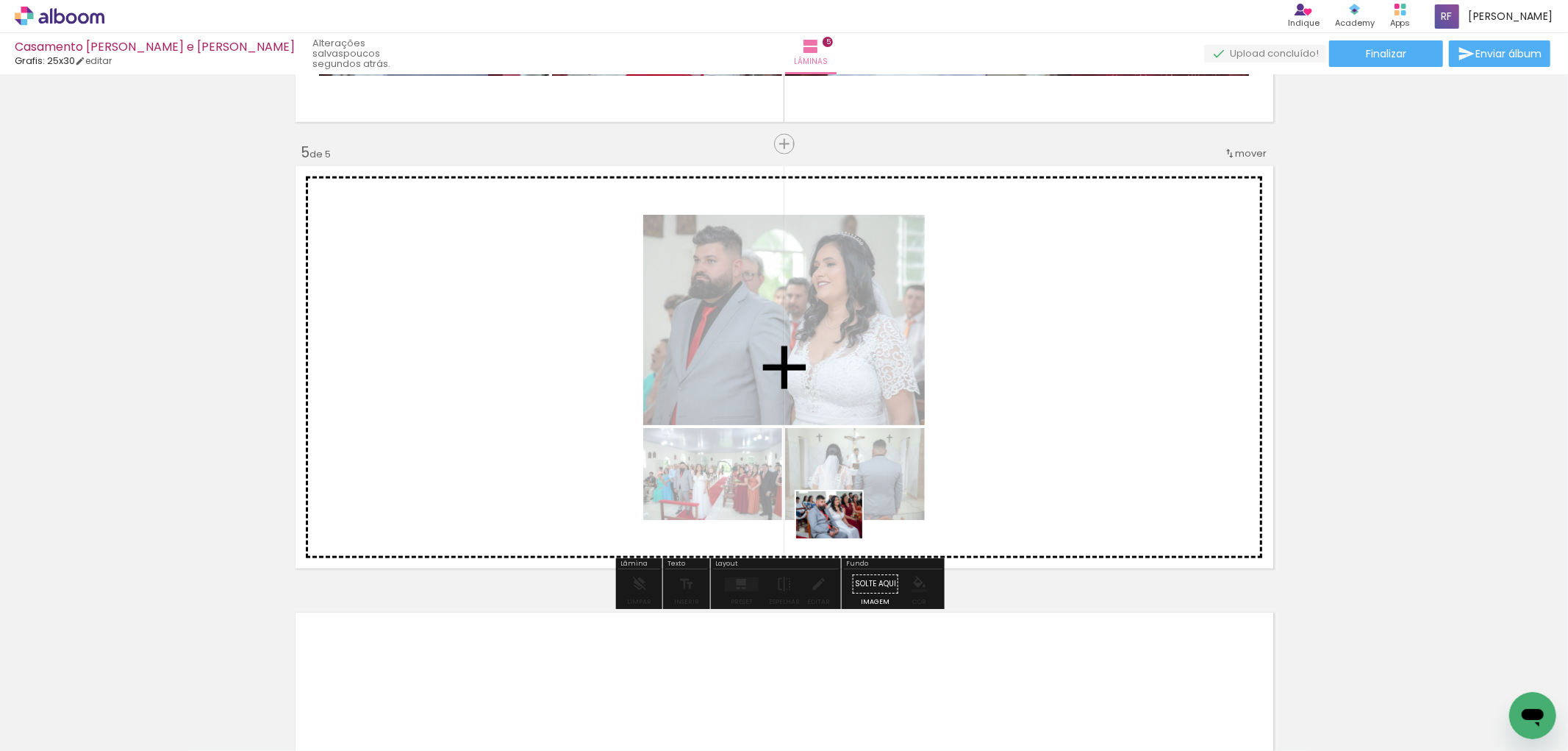
drag, startPoint x: 759, startPoint y: 711, endPoint x: 835, endPoint y: 516, distance: 209.3
click at [835, 516] on quentale-workspace at bounding box center [784, 375] width 1568 height 751
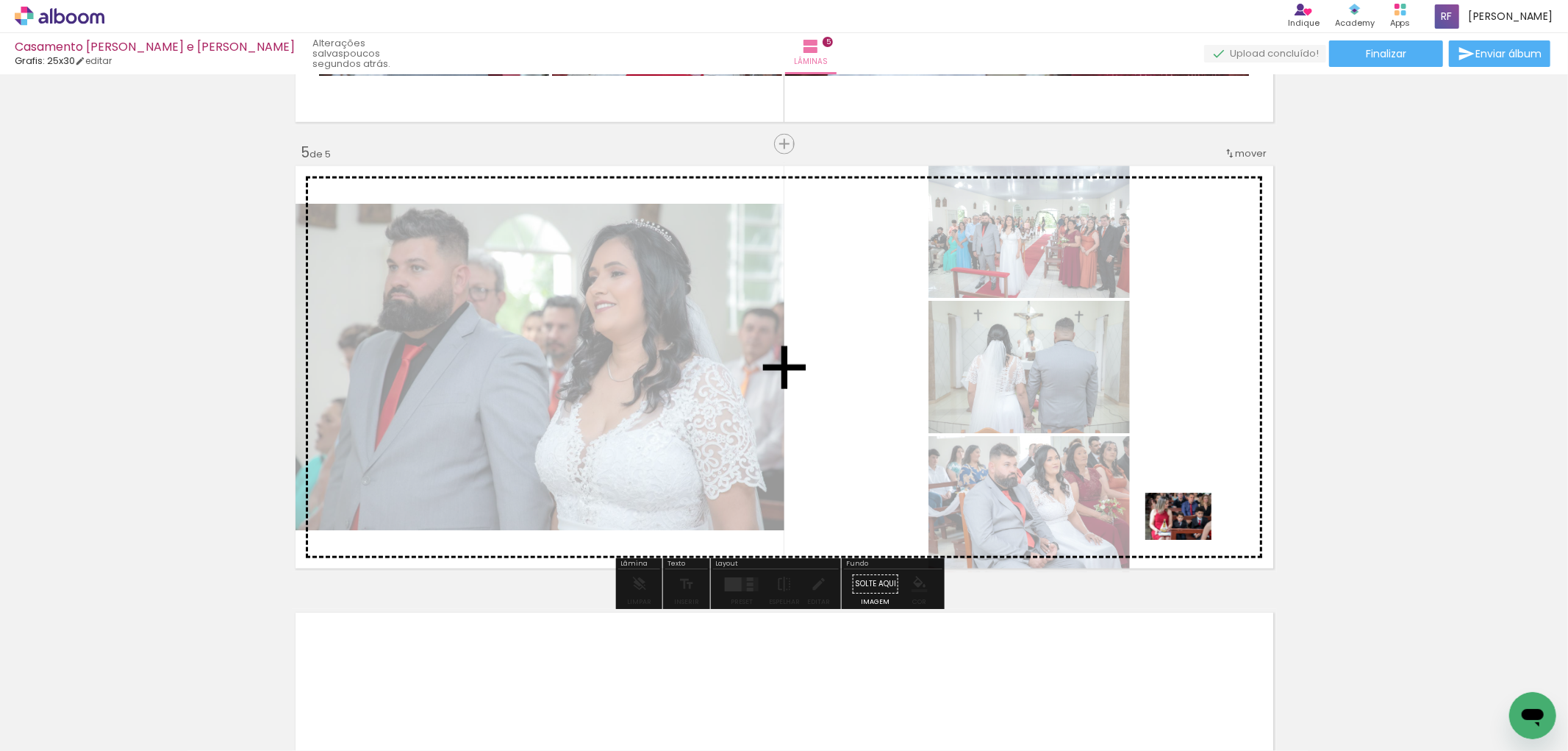
drag, startPoint x: 915, startPoint y: 710, endPoint x: 1189, endPoint y: 537, distance: 324.0
click at [1189, 537] on quentale-workspace at bounding box center [784, 375] width 1568 height 751
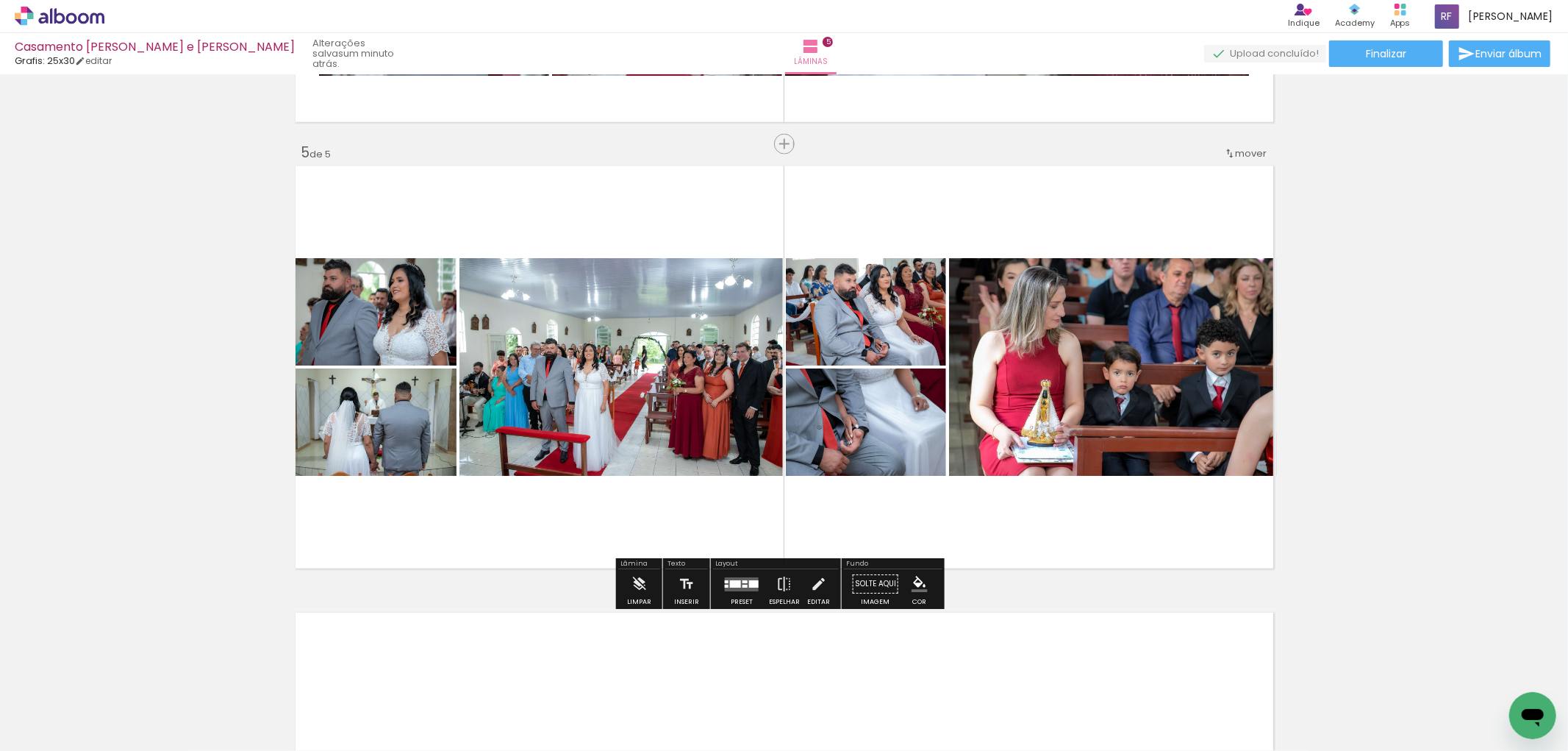
scroll to position [0, 1296]
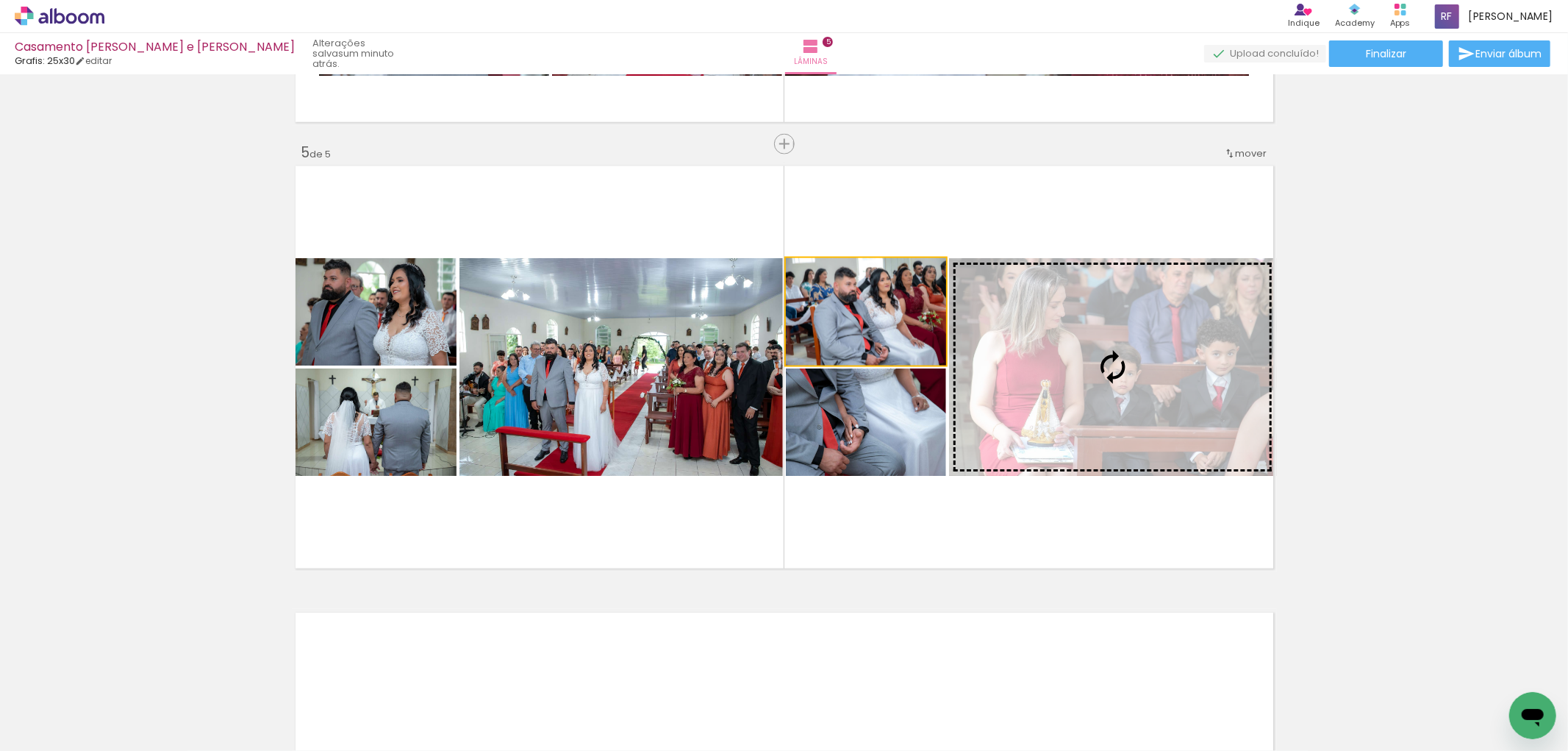
drag, startPoint x: 965, startPoint y: 337, endPoint x: 1011, endPoint y: 341, distance: 46.2
click at [0, 0] on slot at bounding box center [0, 0] width 0 height 0
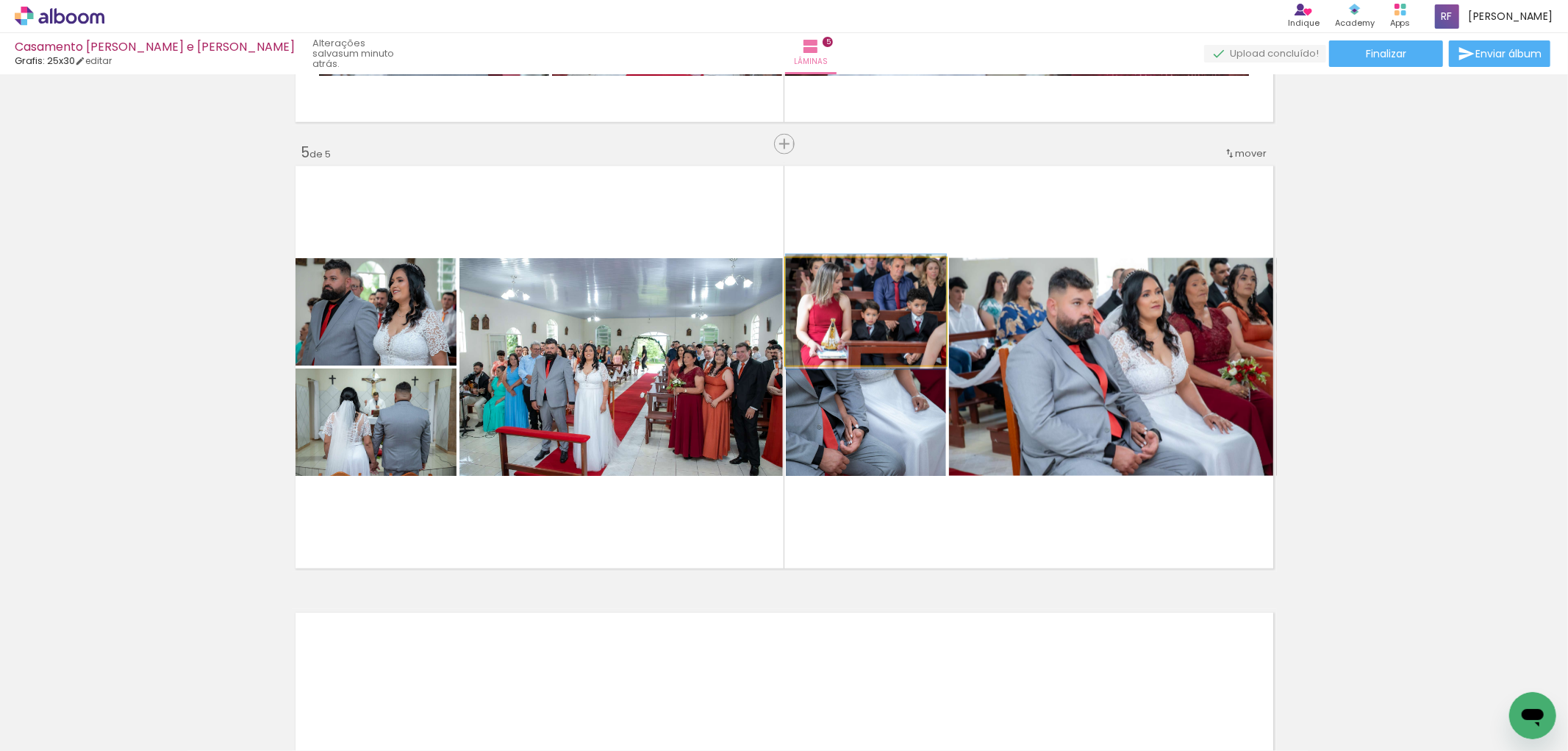
drag, startPoint x: 877, startPoint y: 336, endPoint x: 869, endPoint y: 336, distance: 8.0
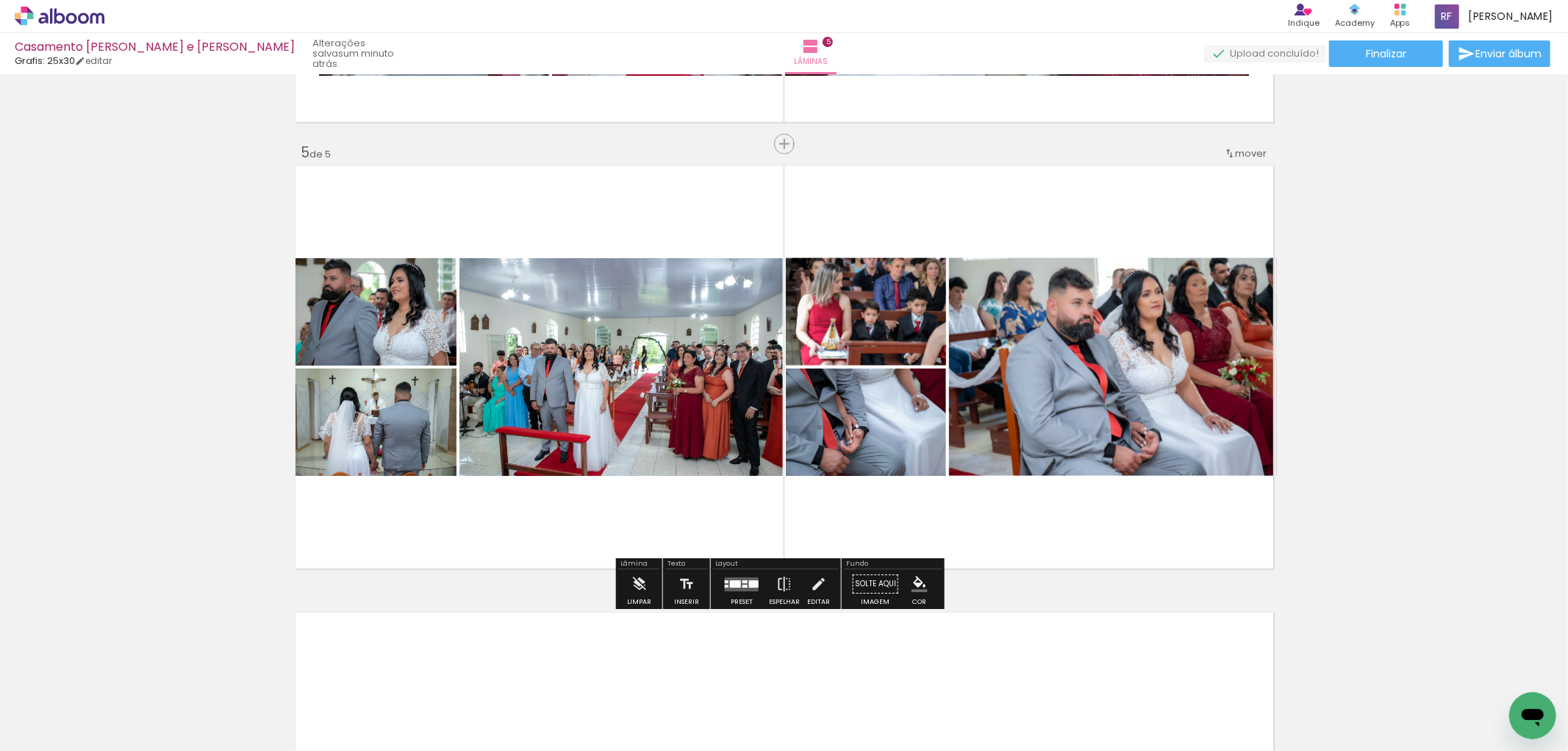
click at [749, 580] on div at bounding box center [754, 583] width 10 height 7
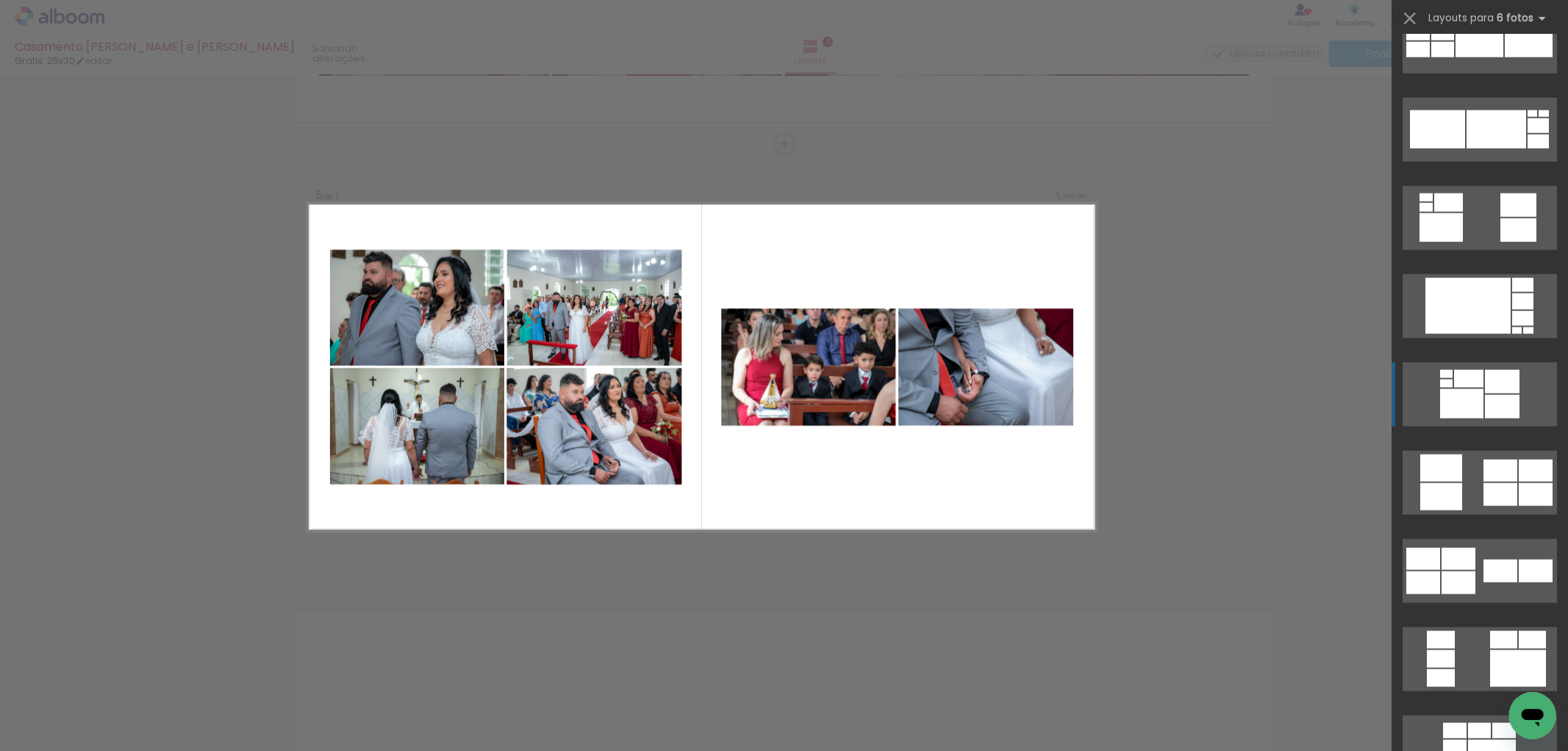
scroll to position [1634, 0]
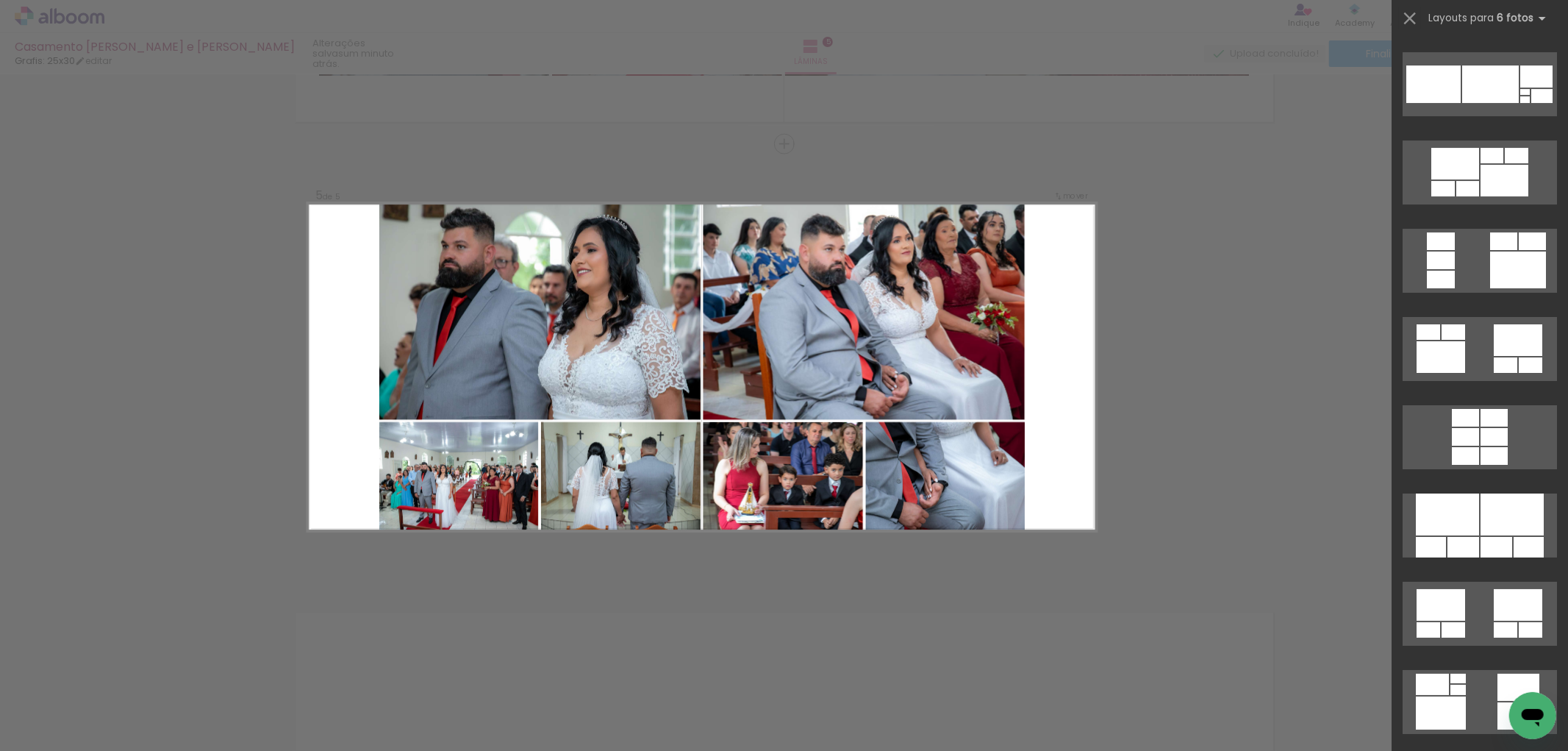
scroll to position [4493, 0]
click at [1509, 524] on div at bounding box center [1512, 513] width 63 height 42
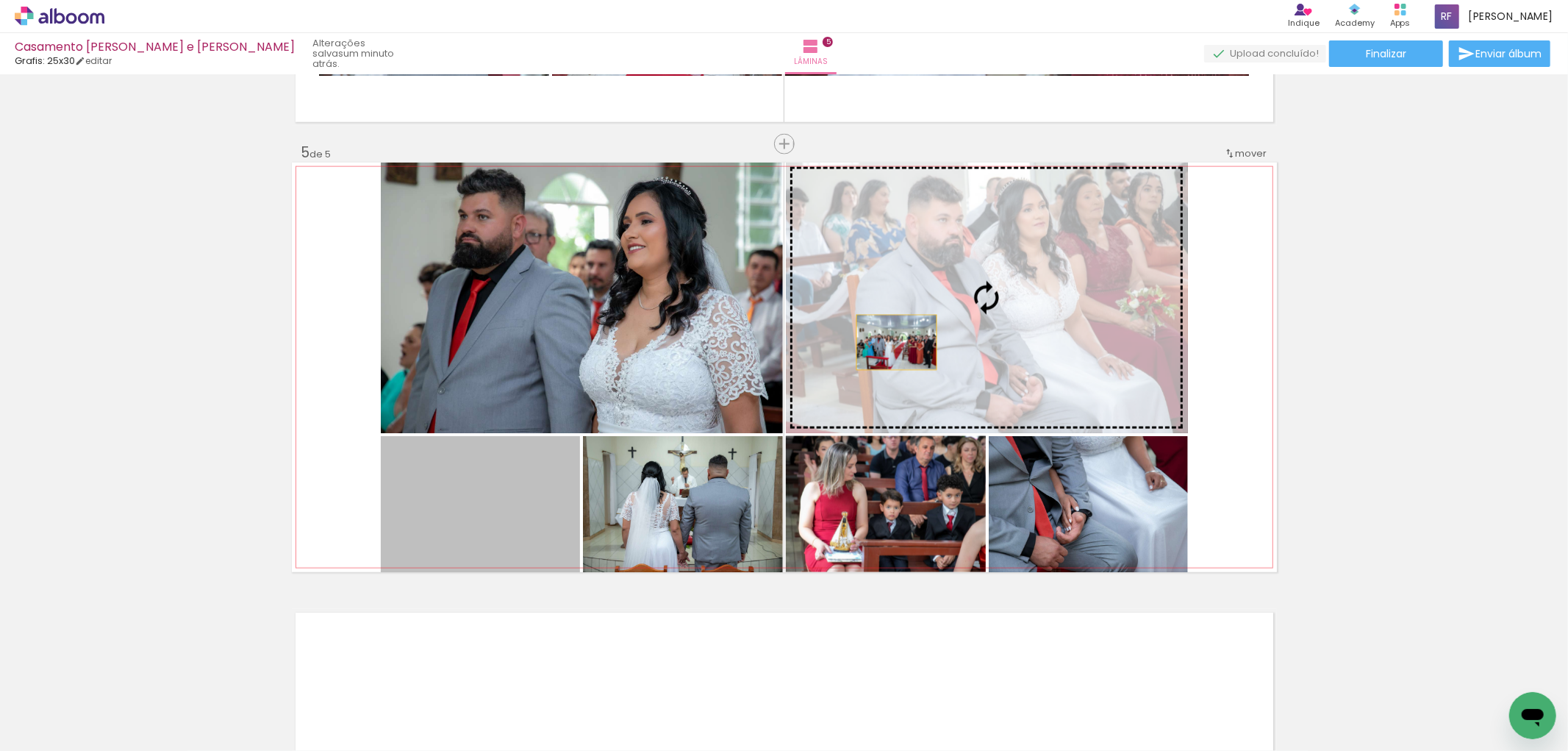
drag, startPoint x: 505, startPoint y: 513, endPoint x: 891, endPoint y: 349, distance: 419.4
click at [0, 0] on slot at bounding box center [0, 0] width 0 height 0
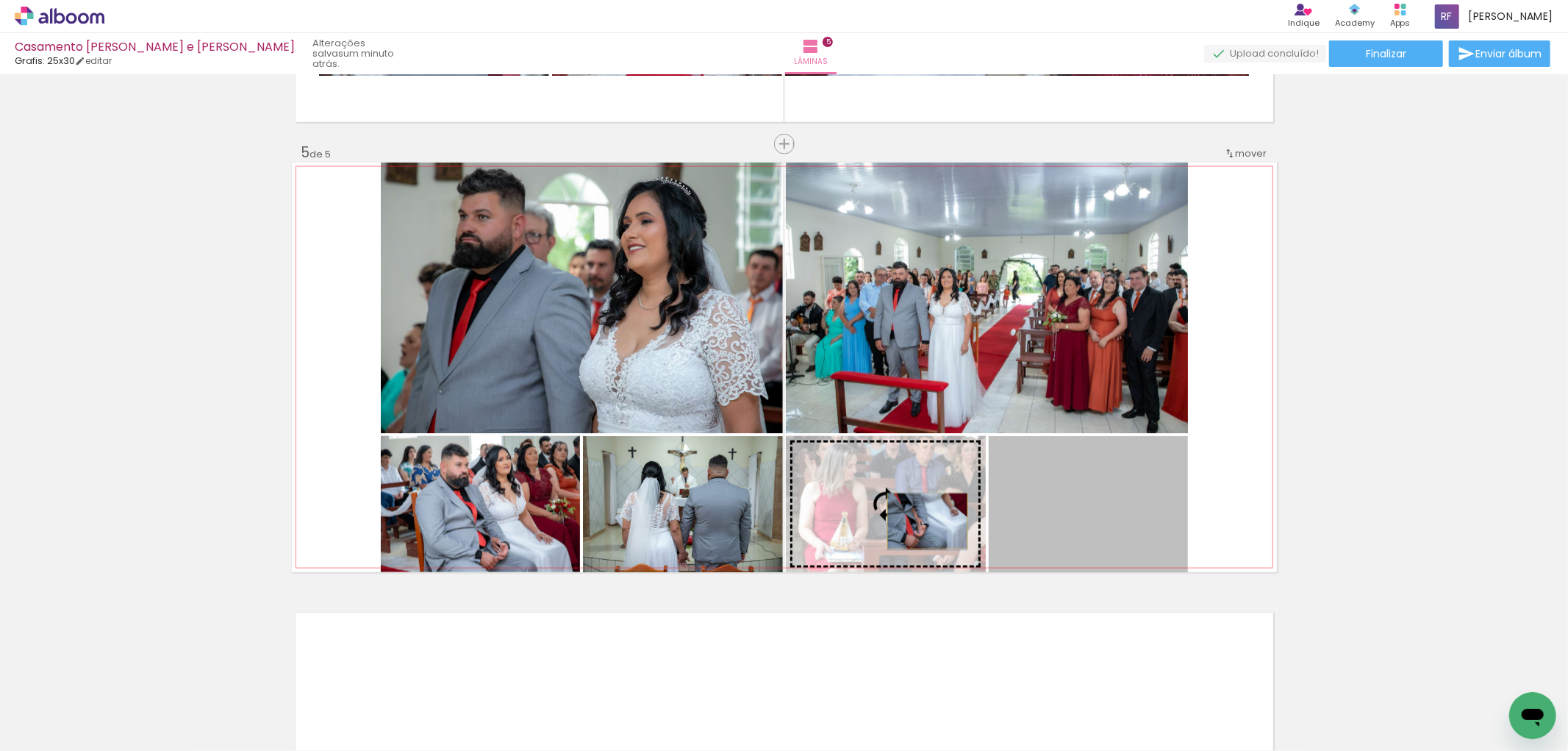
drag, startPoint x: 1044, startPoint y: 519, endPoint x: 921, endPoint y: 520, distance: 123.0
click at [0, 0] on slot at bounding box center [0, 0] width 0 height 0
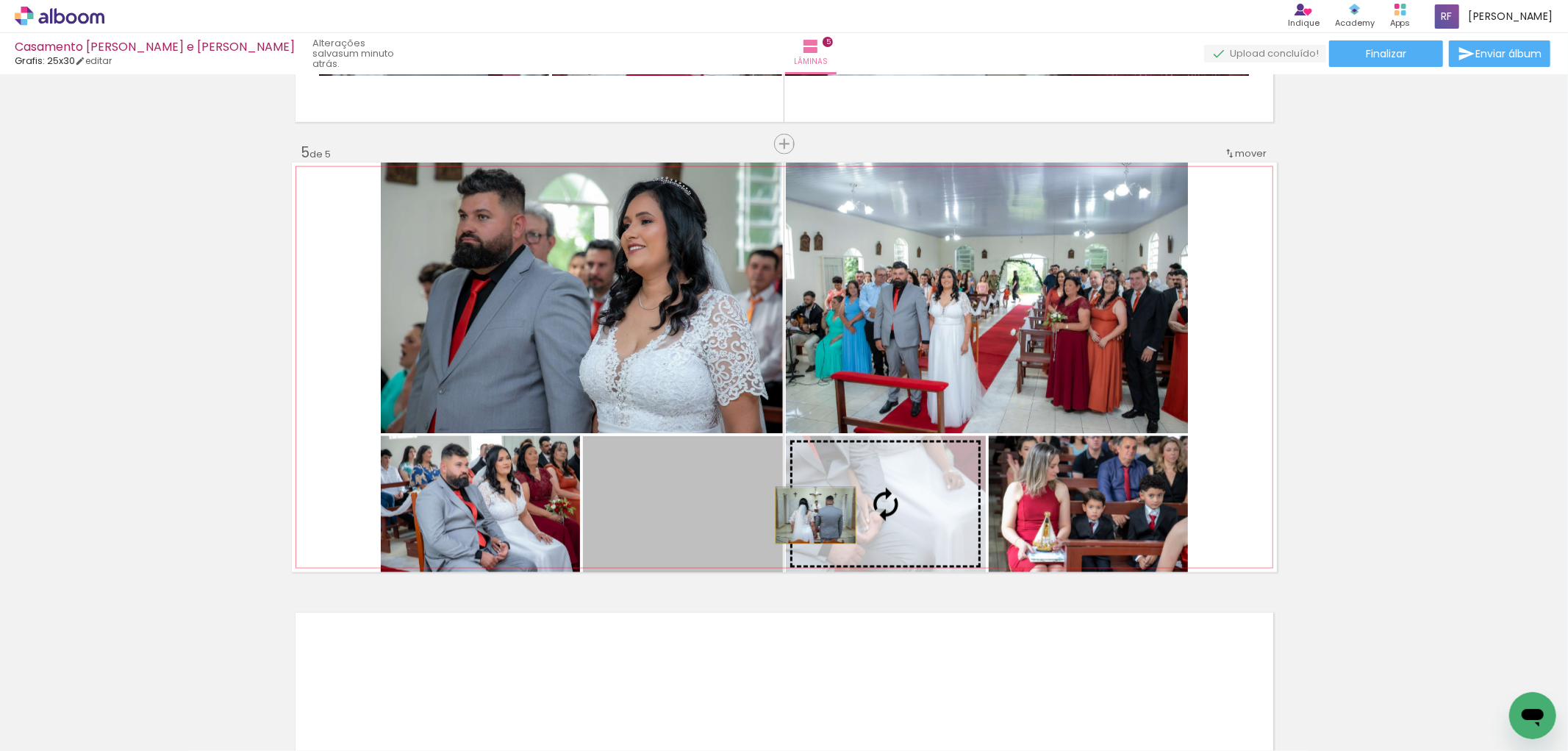
drag, startPoint x: 721, startPoint y: 517, endPoint x: 810, endPoint y: 515, distance: 89.0
click at [0, 0] on slot at bounding box center [0, 0] width 0 height 0
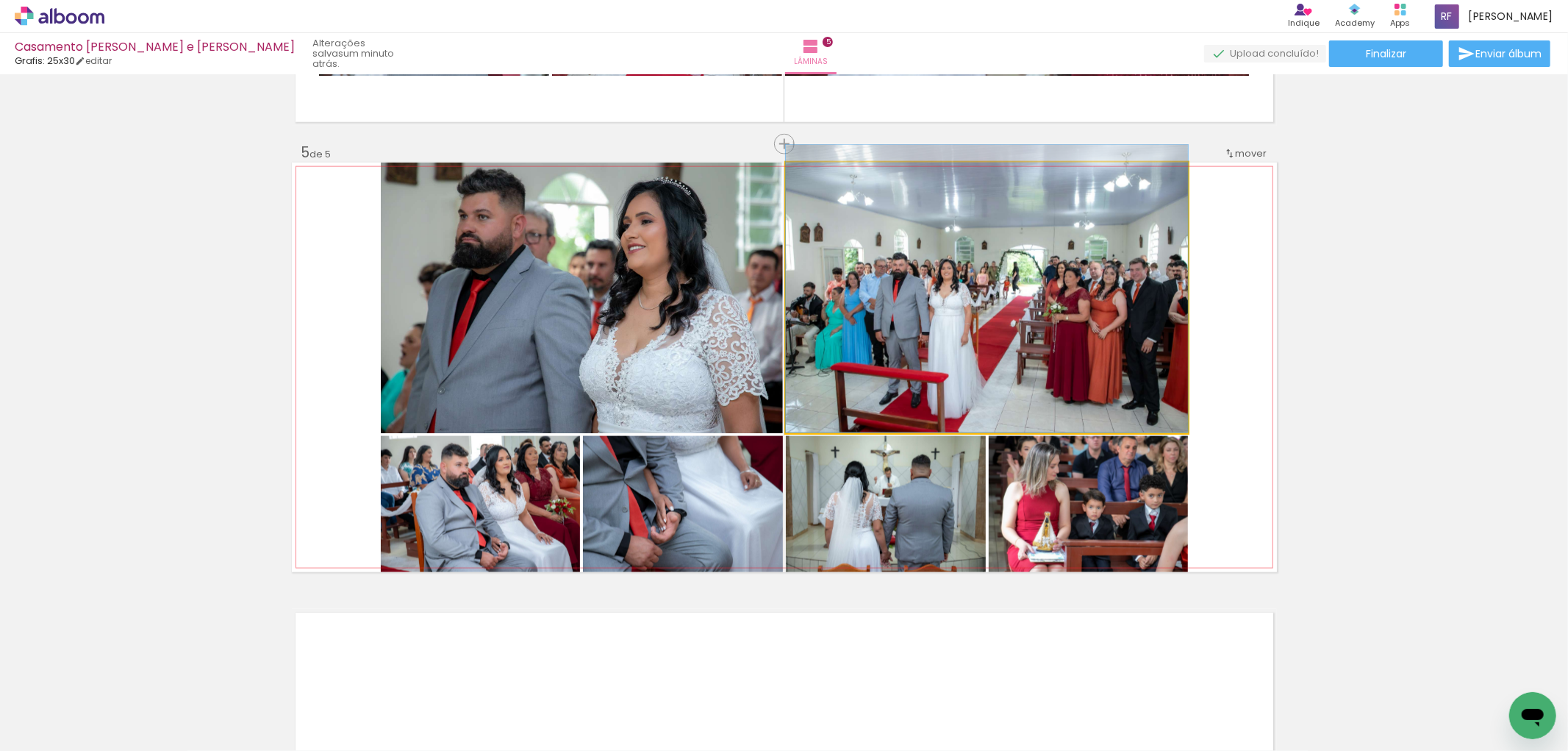
drag, startPoint x: 993, startPoint y: 354, endPoint x: 989, endPoint y: 321, distance: 33.2
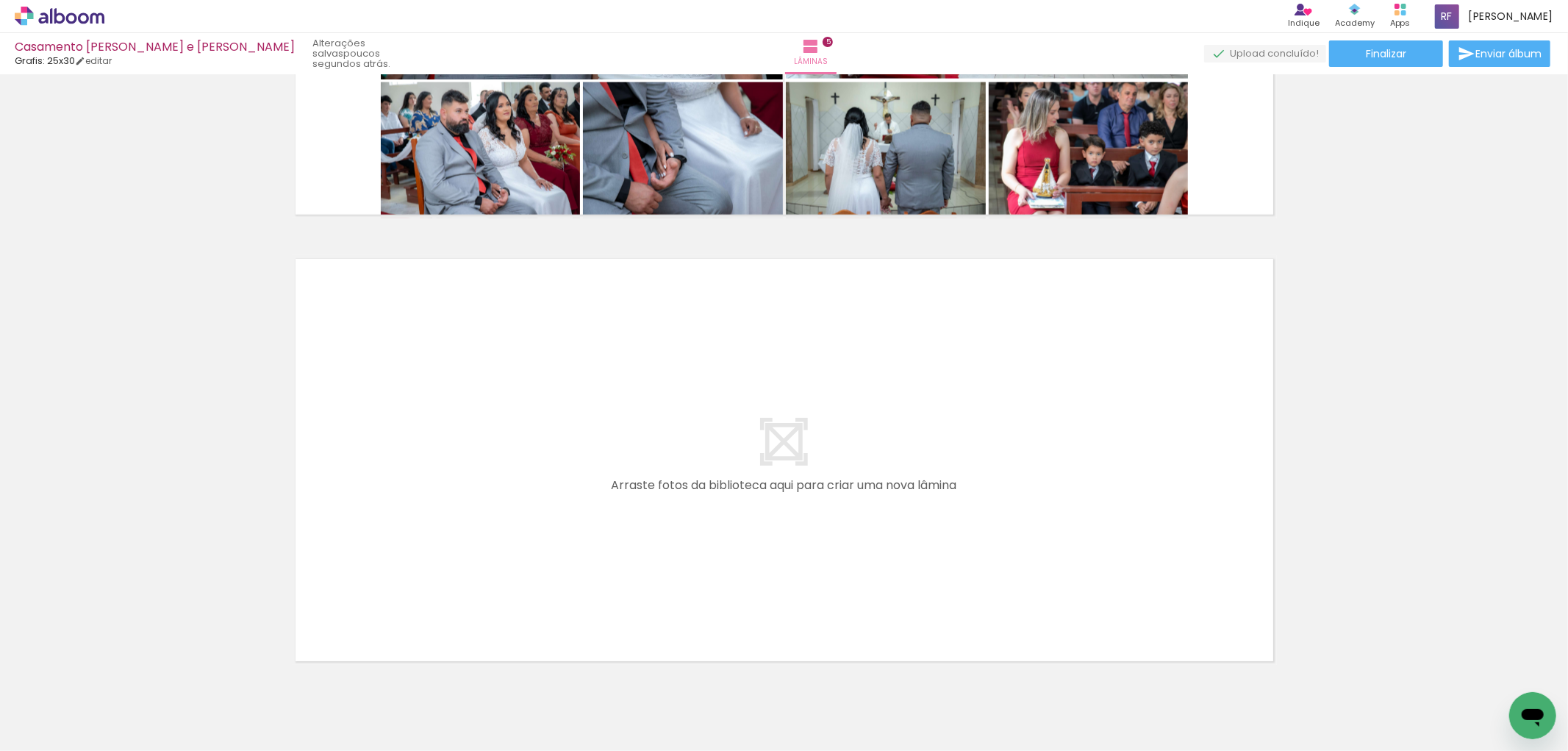
scroll to position [2068, 0]
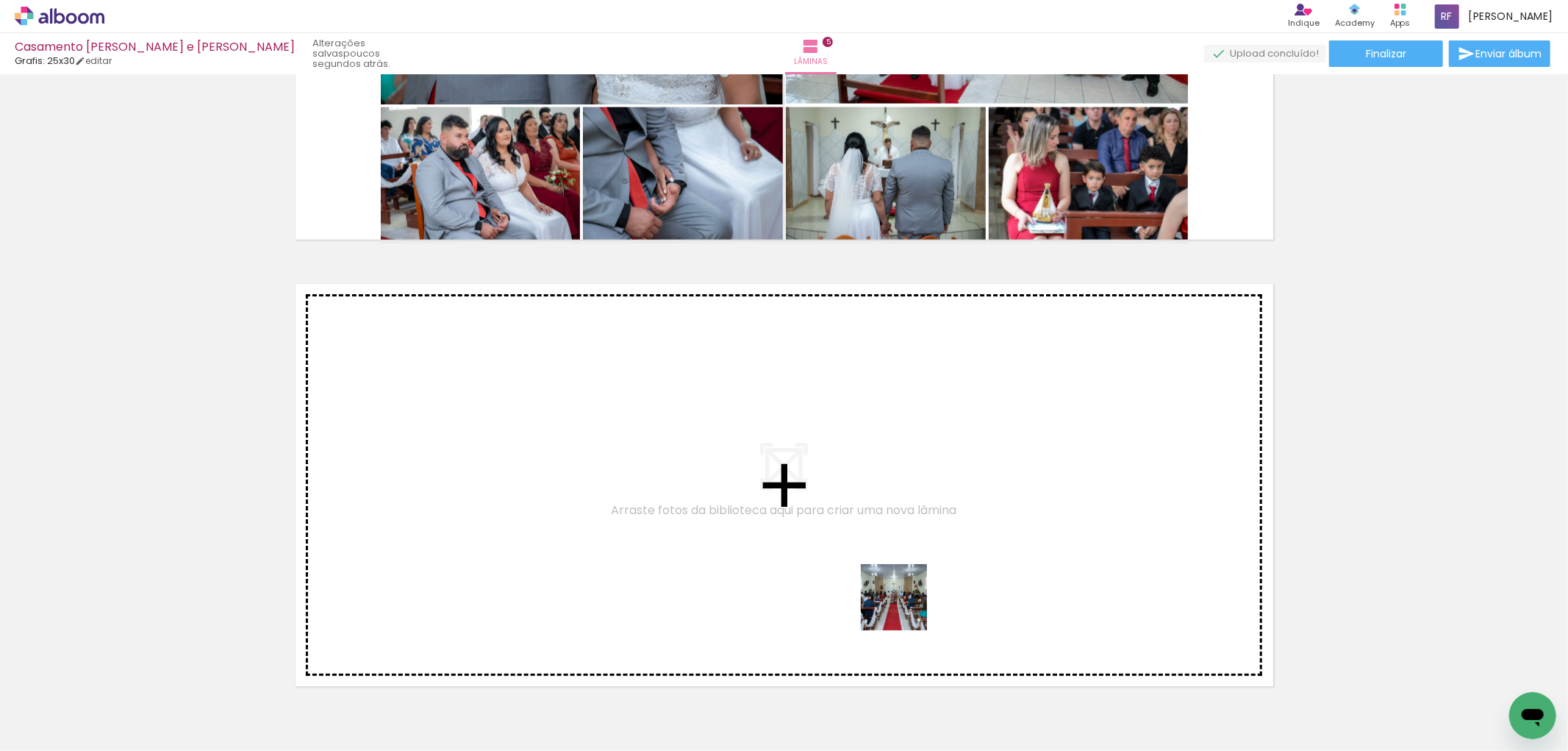
drag, startPoint x: 1073, startPoint y: 712, endPoint x: 898, endPoint y: 605, distance: 205.1
click at [898, 605] on quentale-workspace at bounding box center [784, 375] width 1568 height 751
